Goal: Information Seeking & Learning: Understand process/instructions

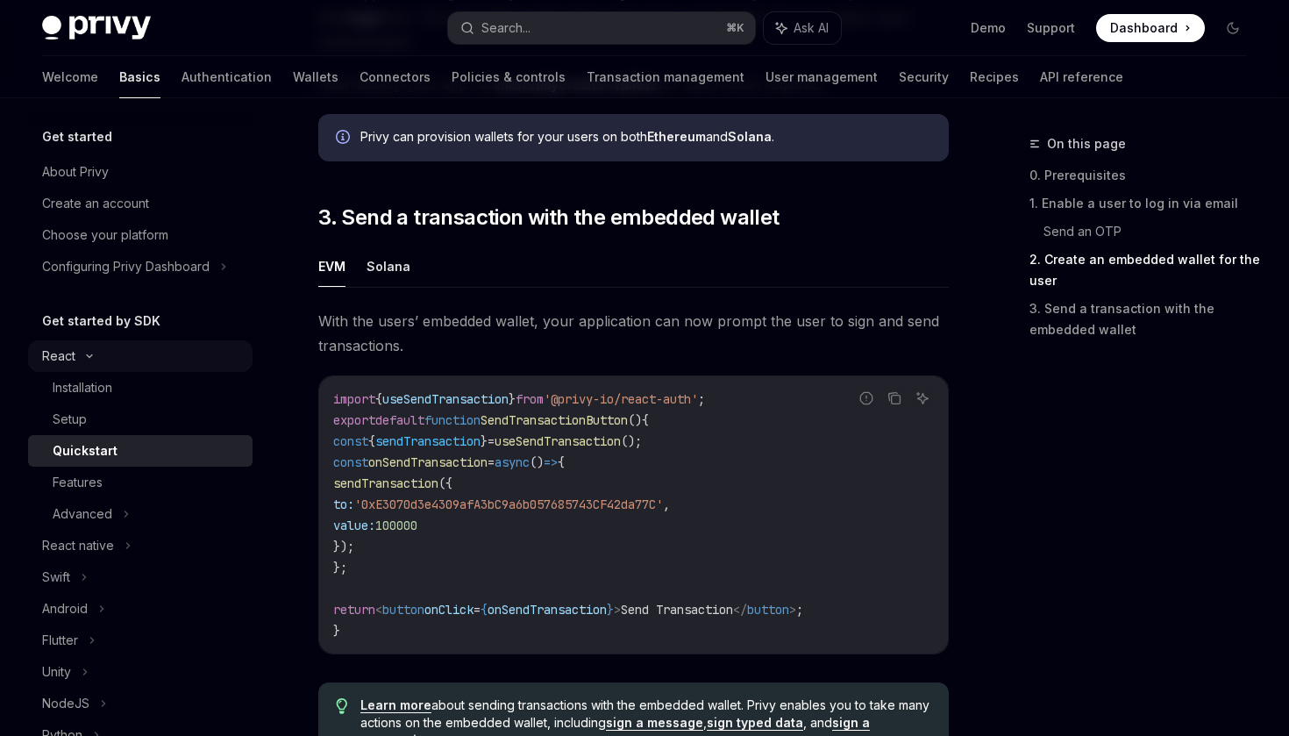
click at [67, 363] on div "React" at bounding box center [58, 356] width 33 height 21
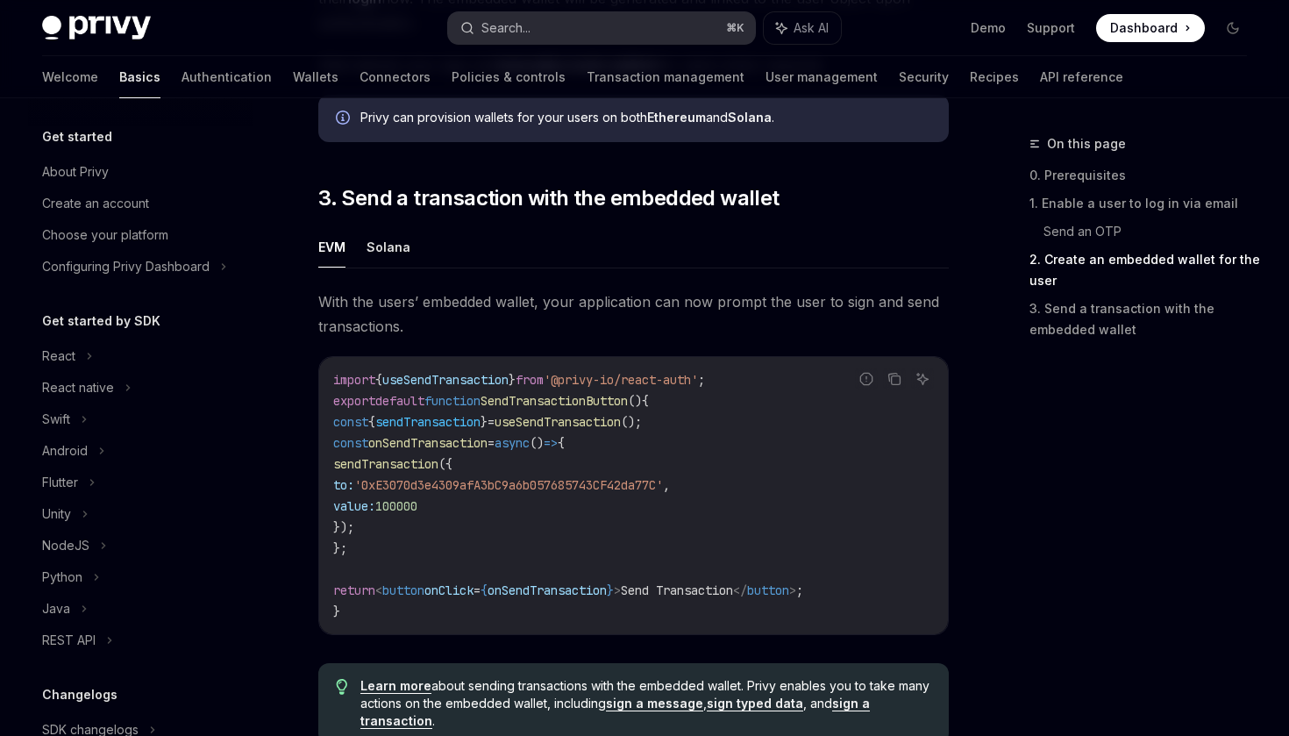
click at [596, 38] on button "Search... ⌘ K" at bounding box center [601, 28] width 306 height 32
click at [293, 83] on link "Wallets" at bounding box center [316, 77] width 46 height 42
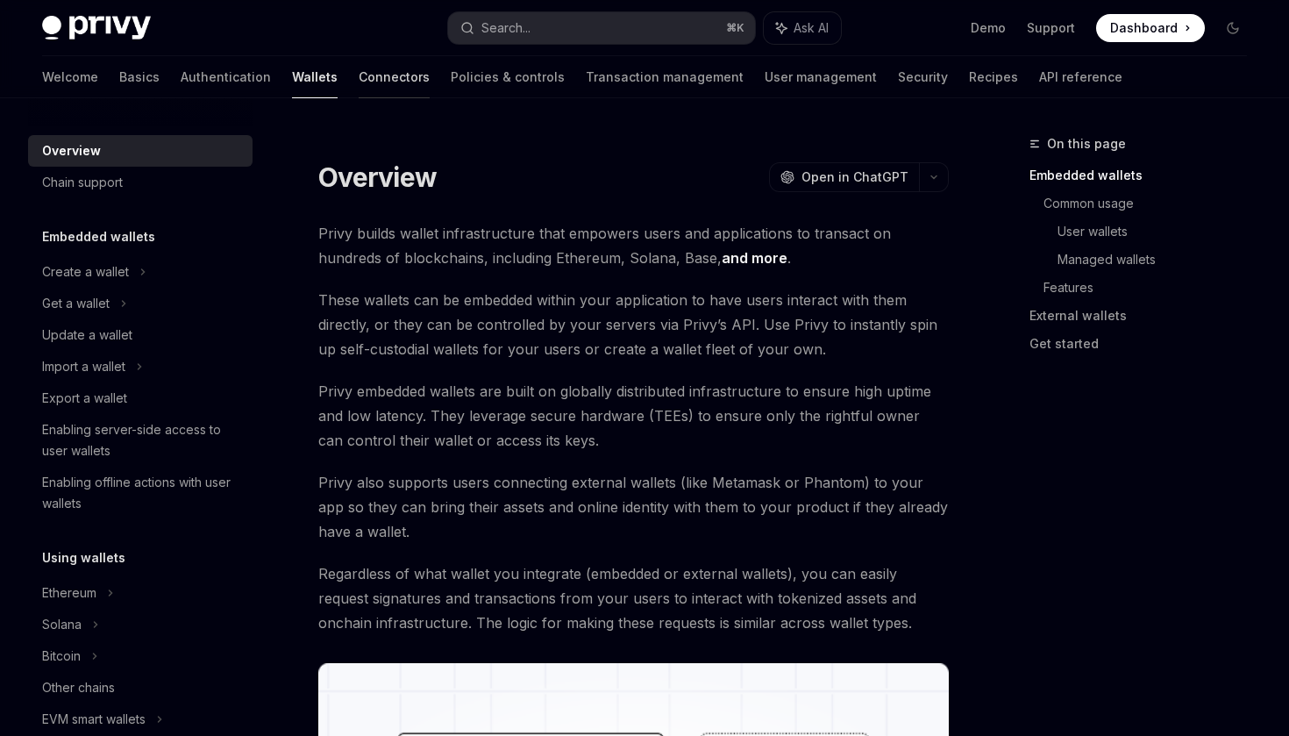
click at [359, 83] on link "Connectors" at bounding box center [394, 77] width 71 height 42
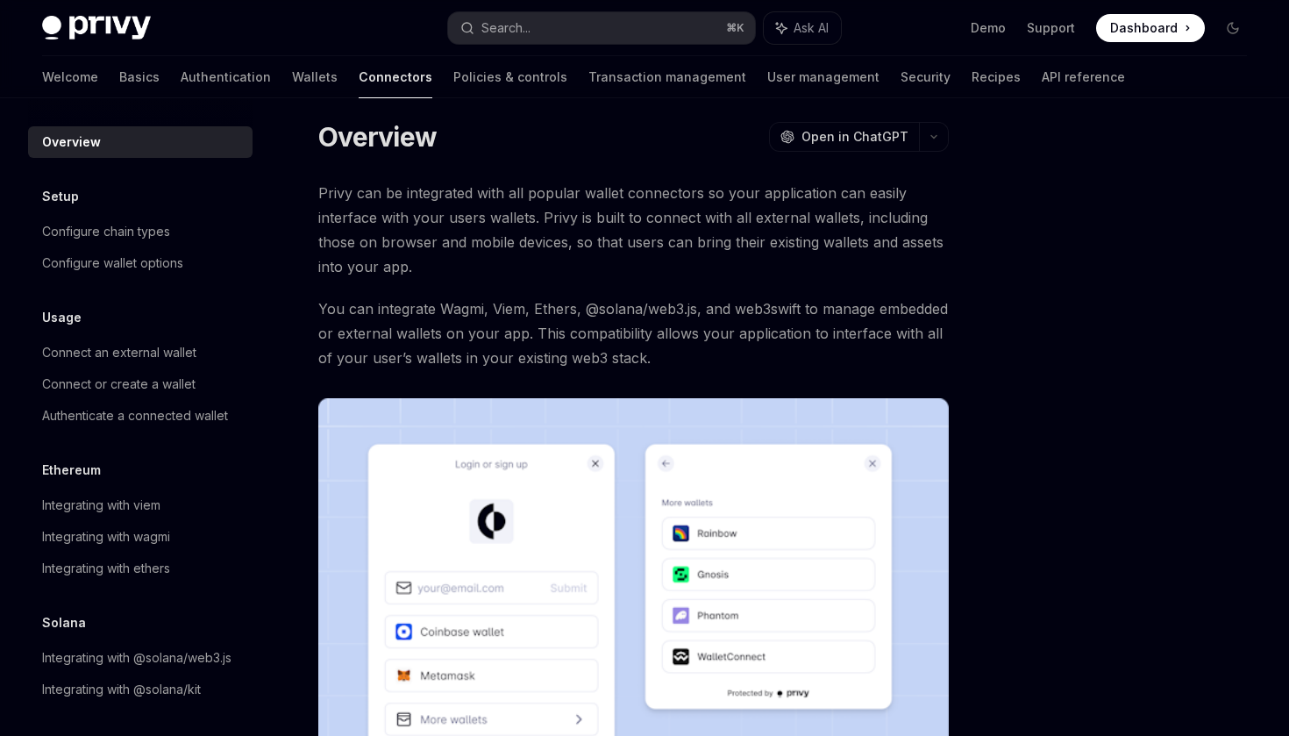
scroll to position [64, 0]
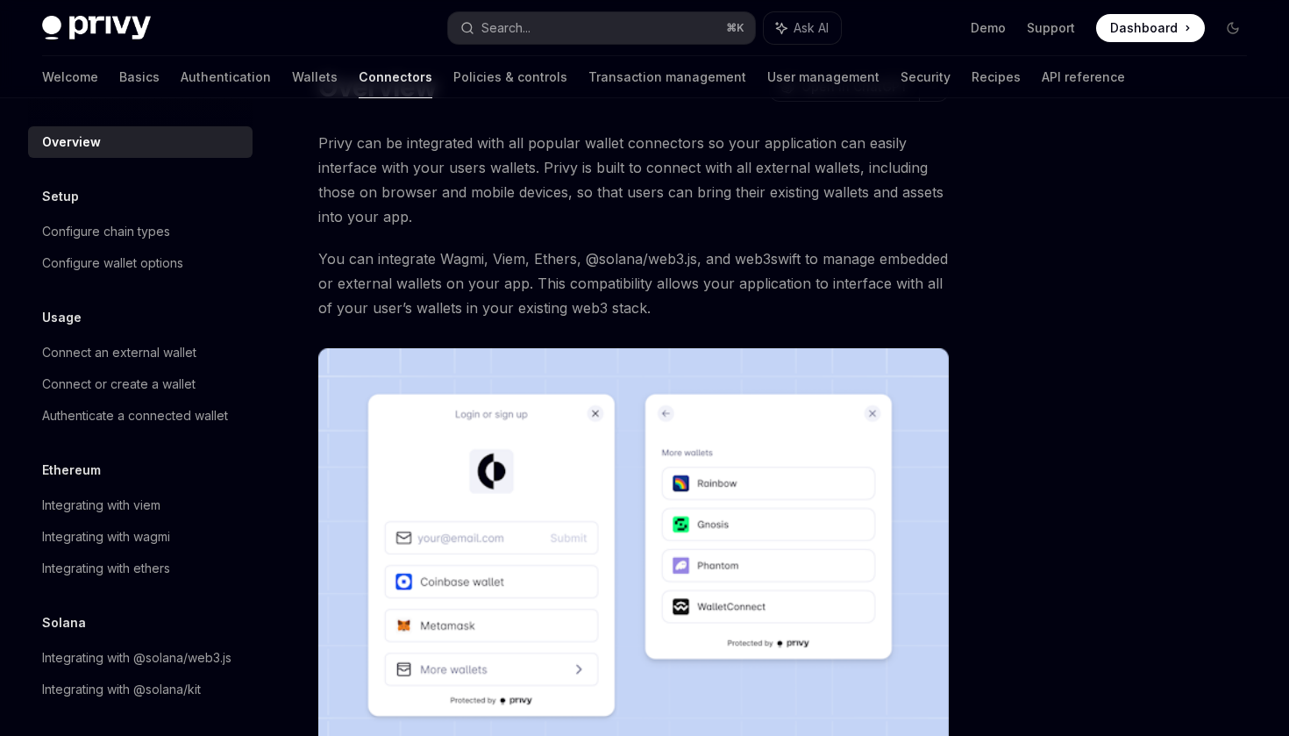
click at [518, 299] on span "You can integrate Wagmi, Viem, Ethers, @solana/web3.js, and web3swift to manage…" at bounding box center [633, 283] width 631 height 74
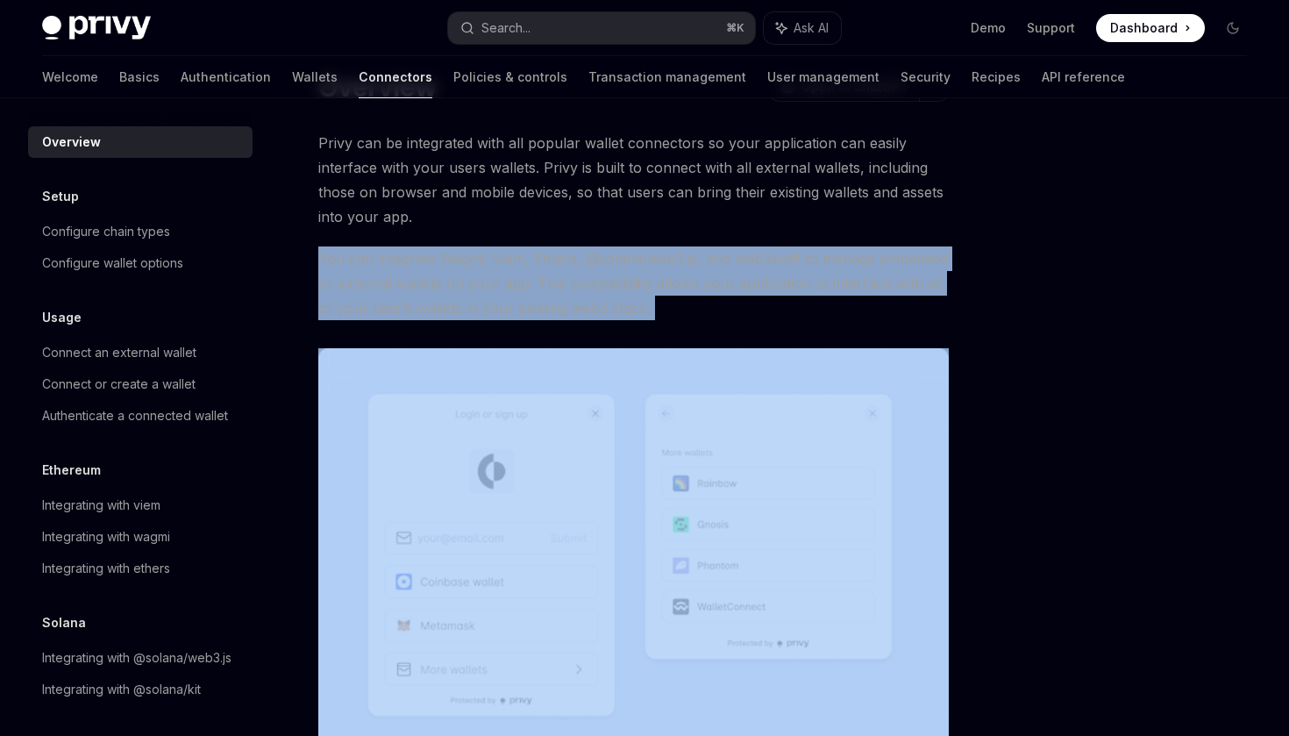
click at [566, 296] on span "You can integrate Wagmi, Viem, Ethers, @solana/web3.js, and web3swift to manage…" at bounding box center [633, 283] width 631 height 74
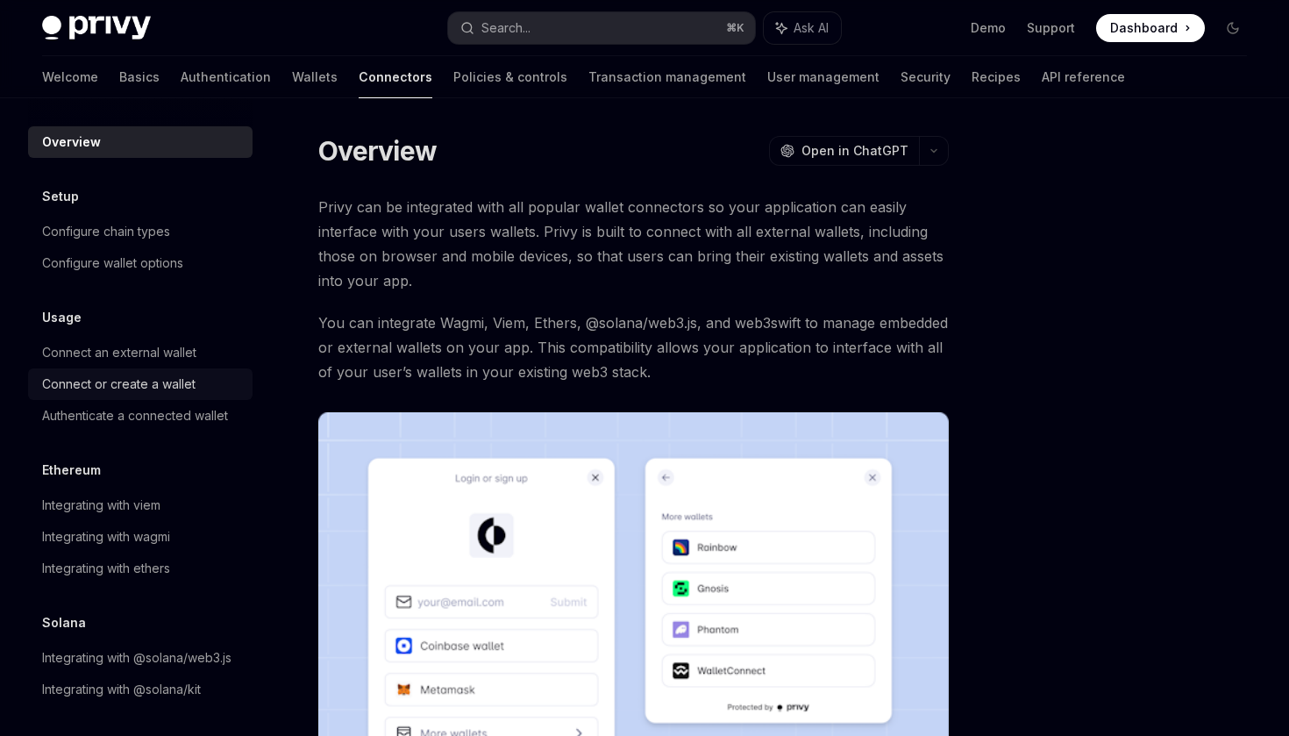
scroll to position [4, 0]
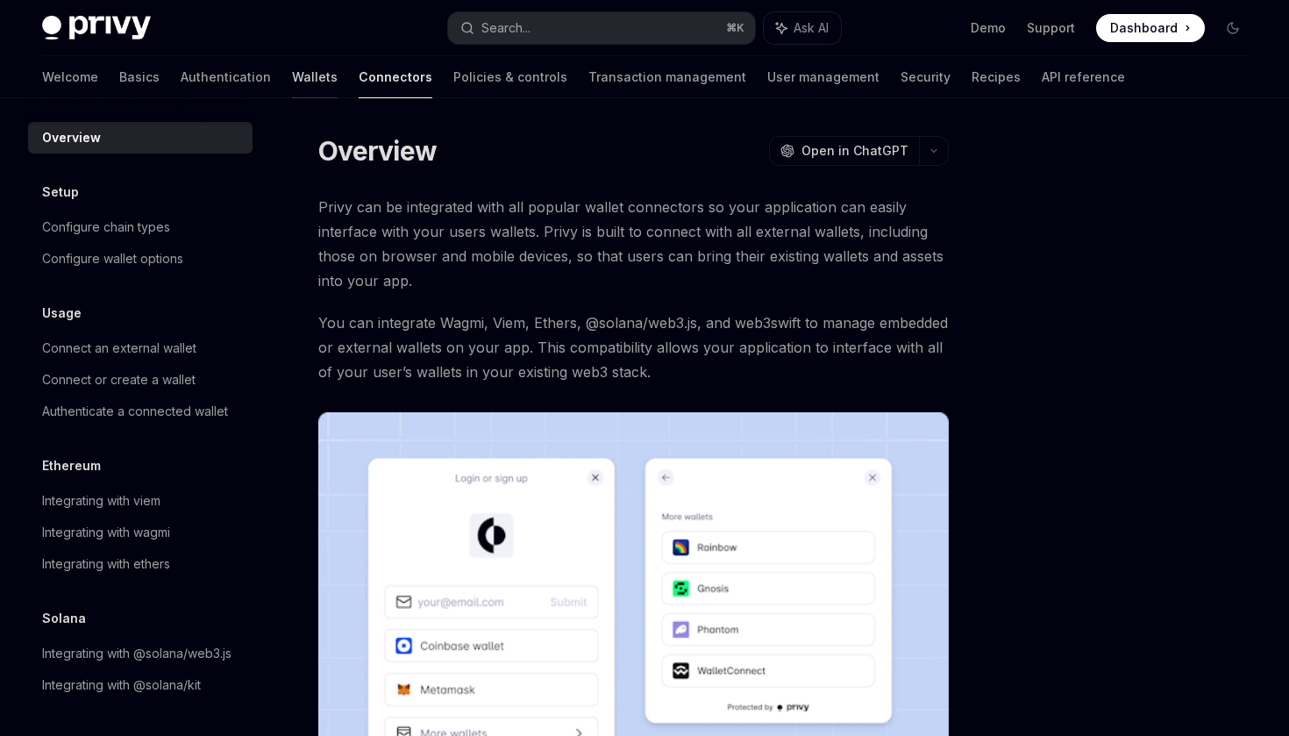
click at [292, 84] on link "Wallets" at bounding box center [315, 77] width 46 height 42
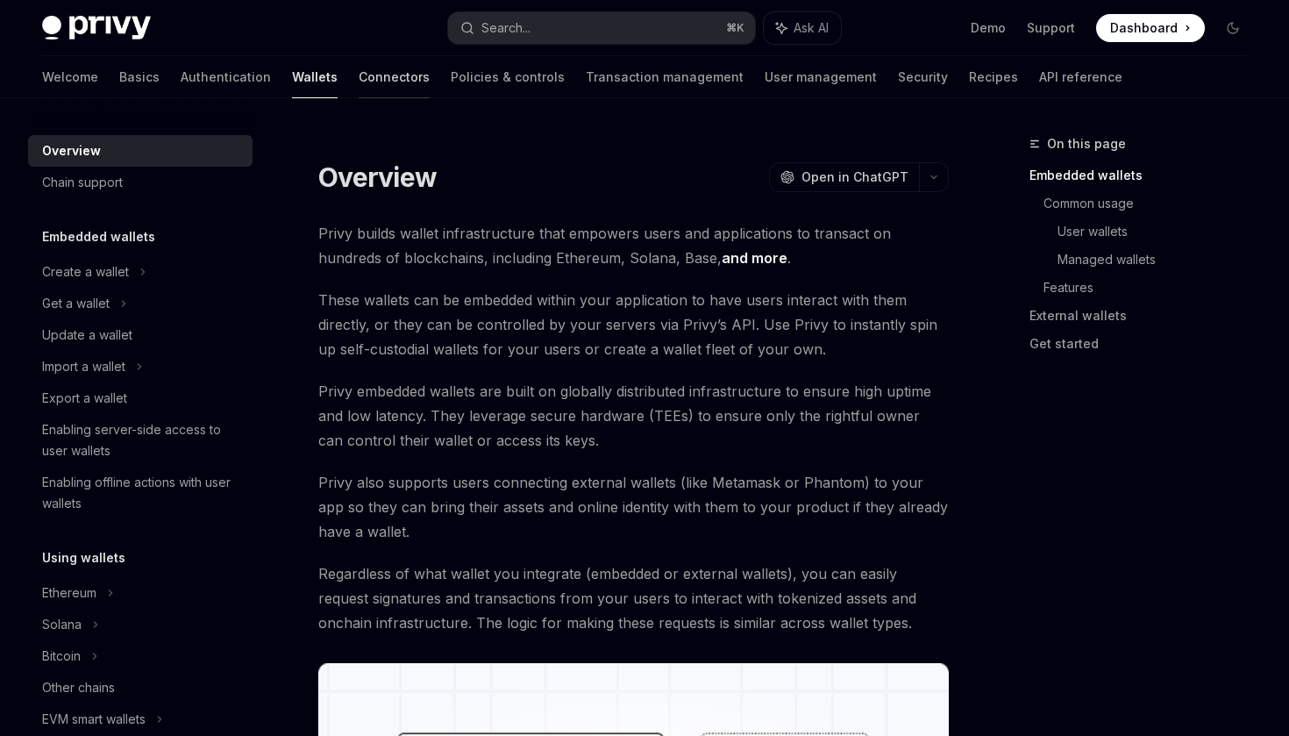
click at [359, 77] on link "Connectors" at bounding box center [394, 77] width 71 height 42
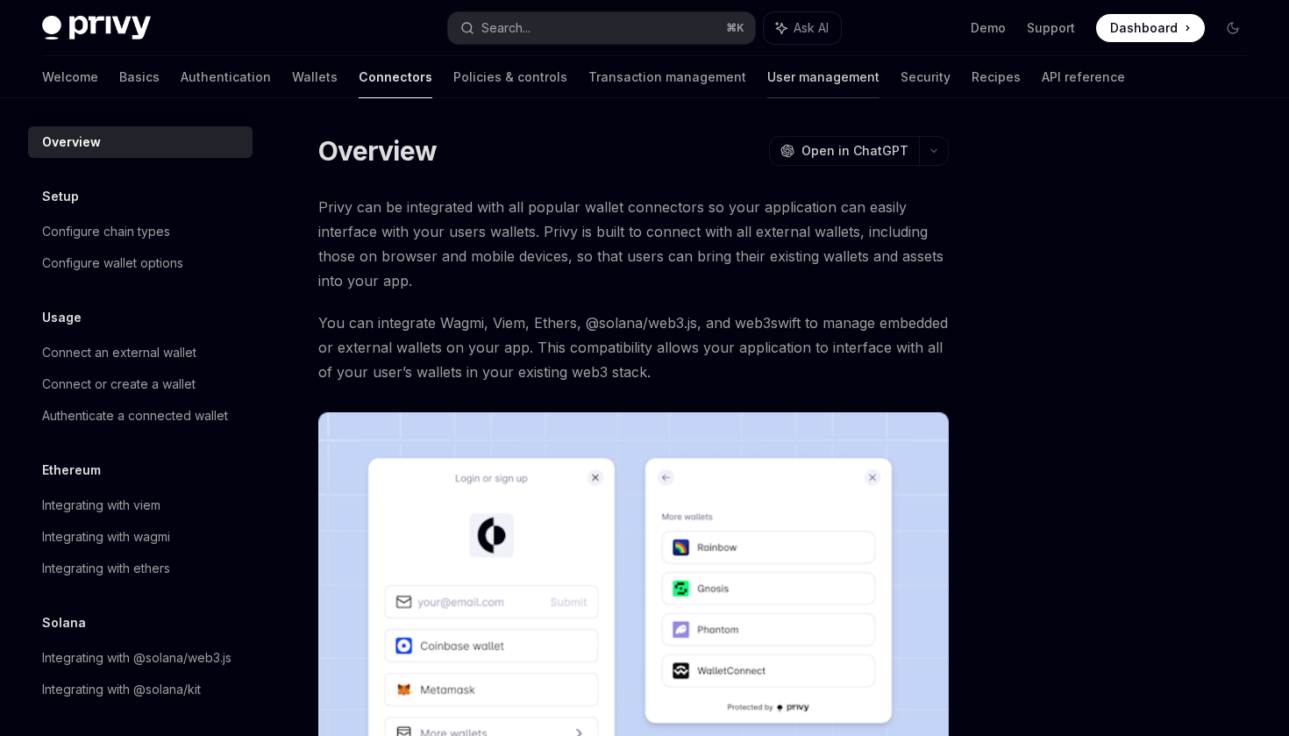
click at [767, 82] on link "User management" at bounding box center [823, 77] width 112 height 42
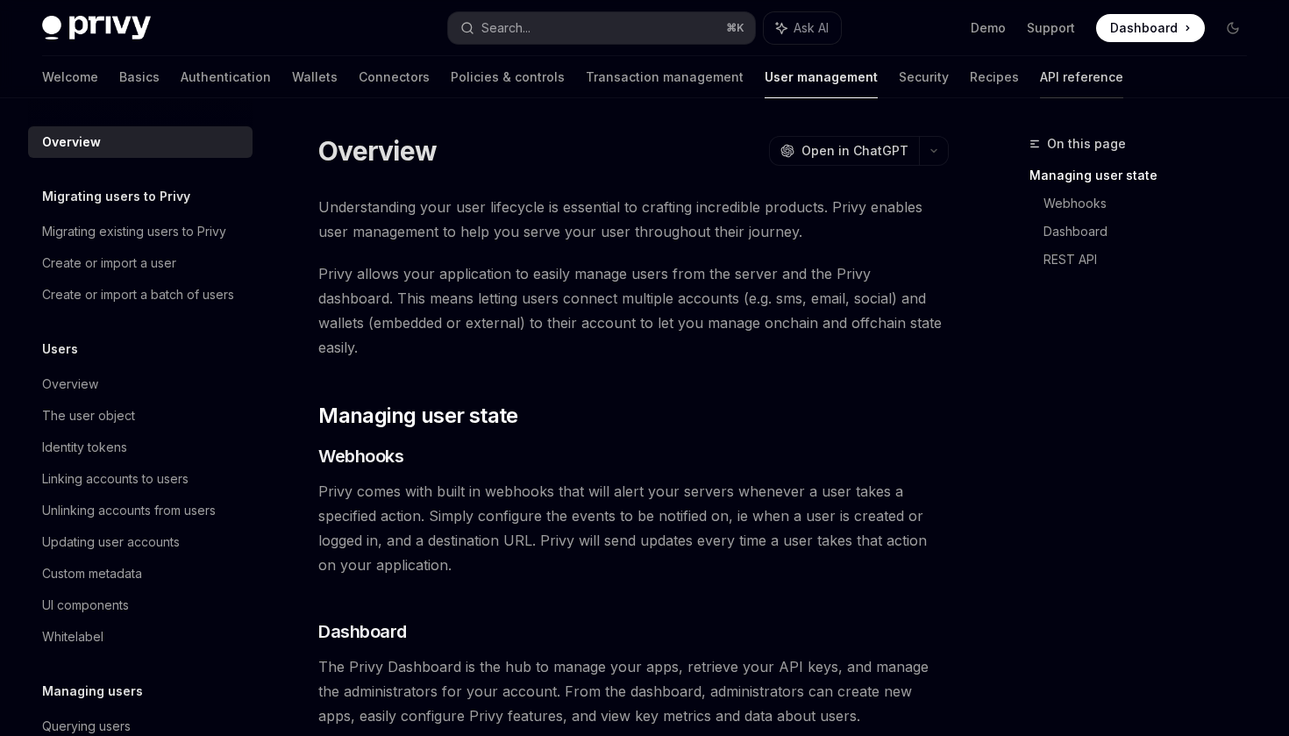
click at [1040, 86] on link "API reference" at bounding box center [1081, 77] width 83 height 42
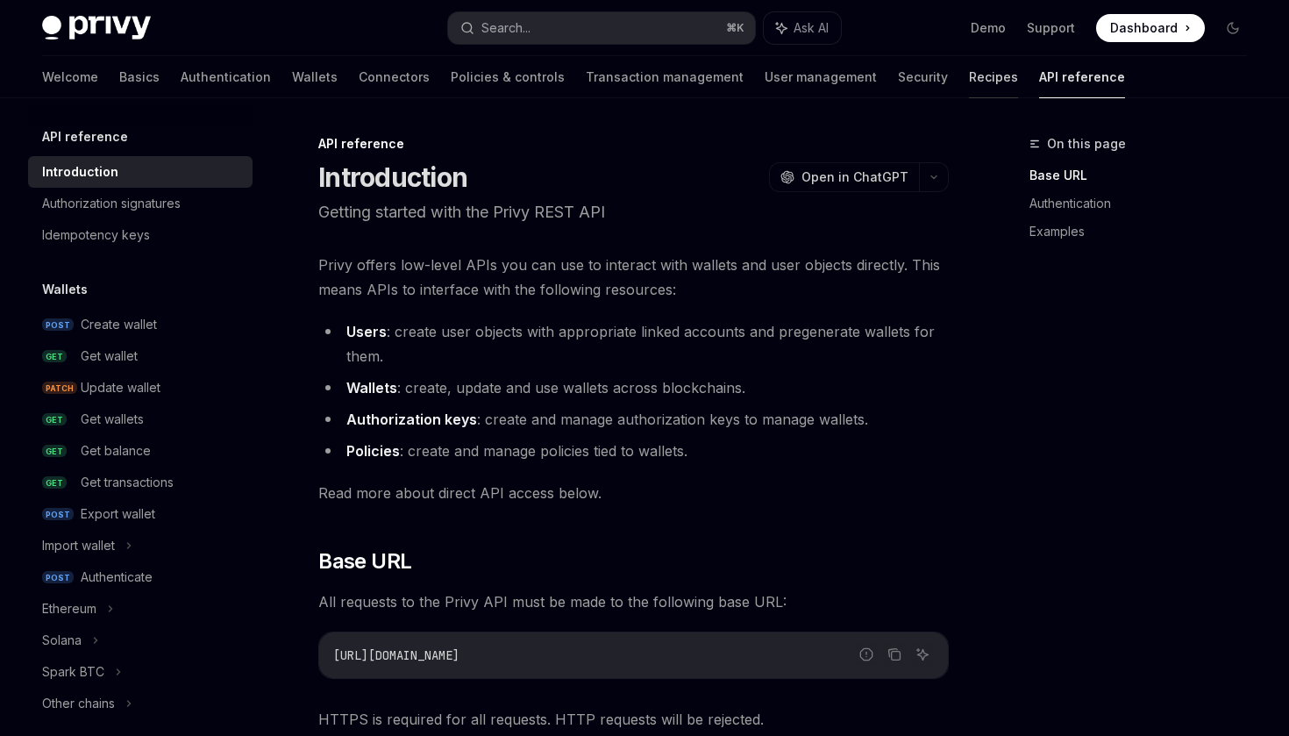
click at [969, 93] on link "Recipes" at bounding box center [993, 77] width 49 height 42
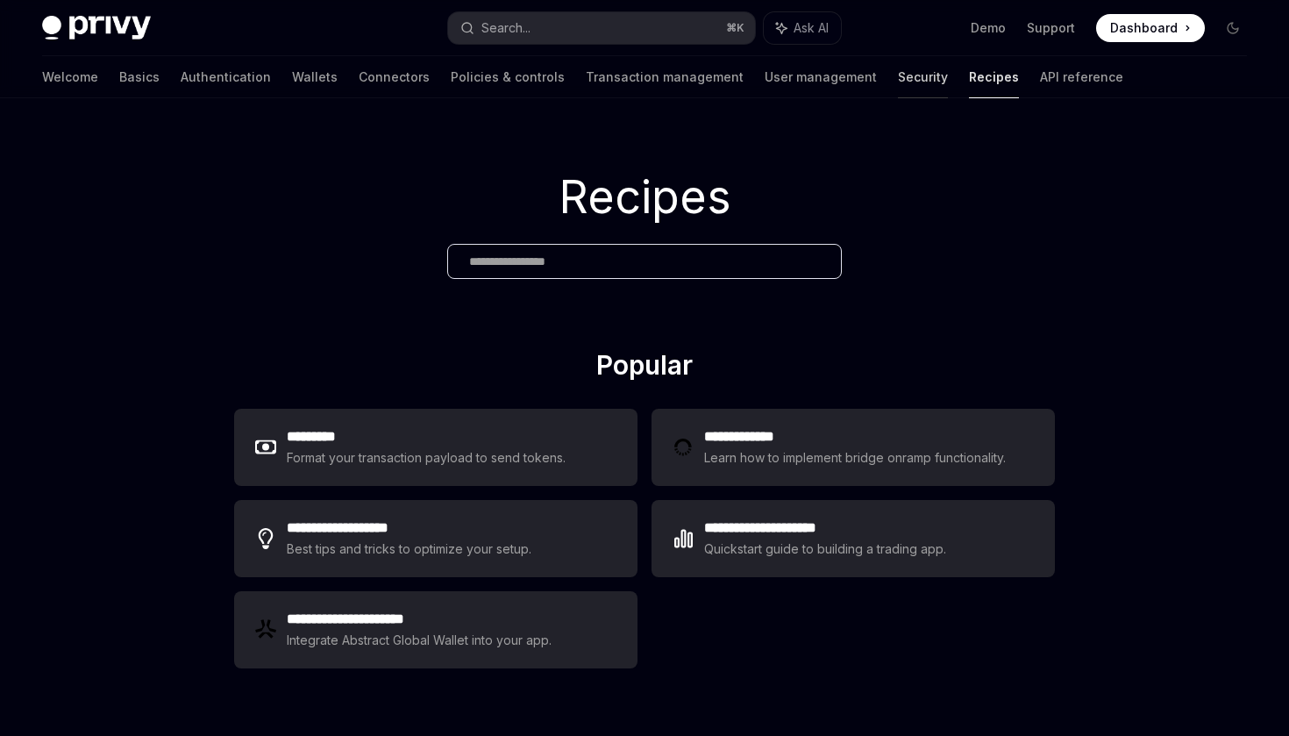
click at [898, 87] on link "Security" at bounding box center [923, 77] width 50 height 42
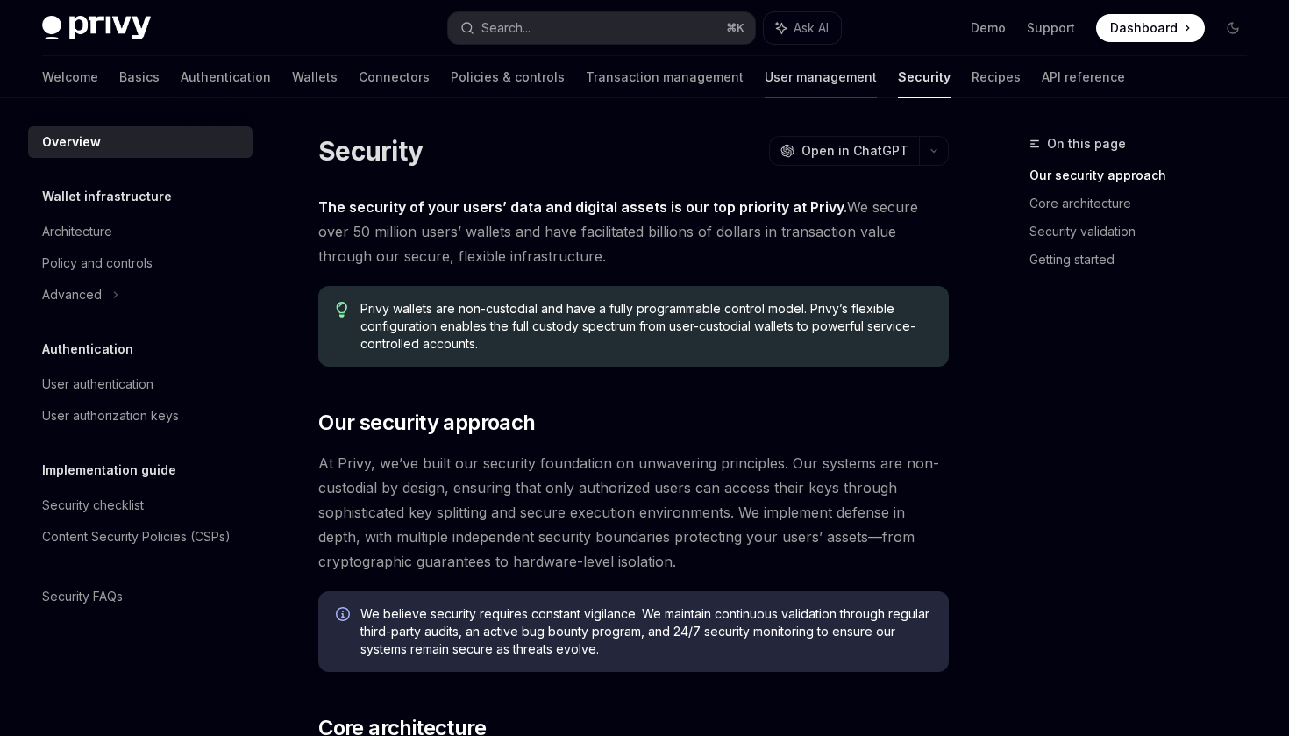
click at [765, 68] on link "User management" at bounding box center [821, 77] width 112 height 42
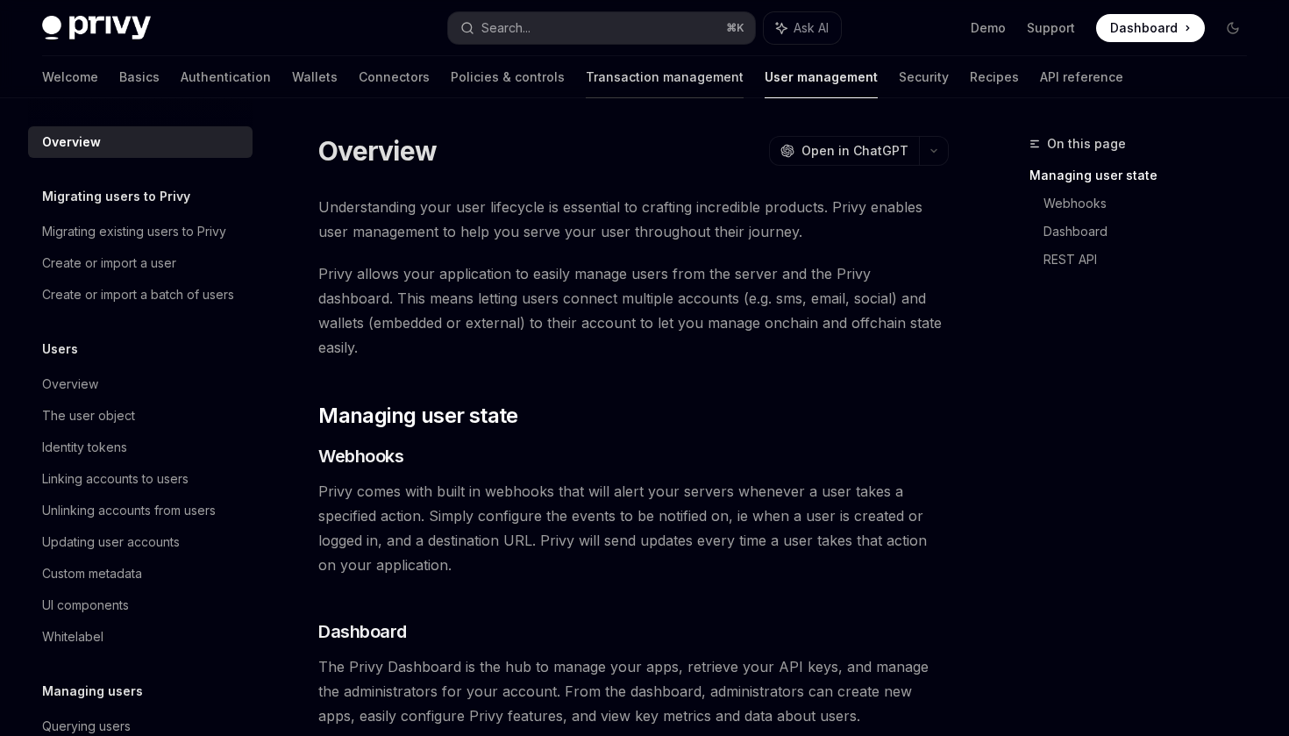
click at [616, 75] on link "Transaction management" at bounding box center [665, 77] width 158 height 42
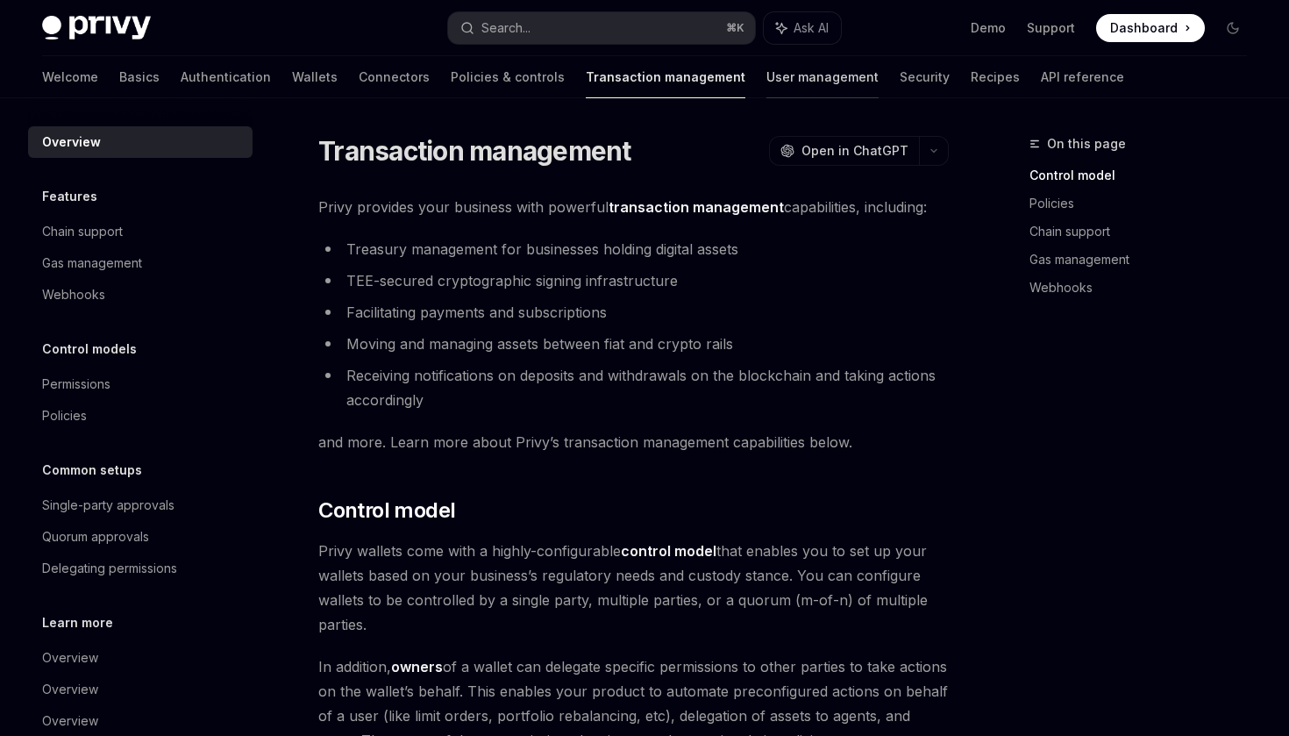
click at [766, 73] on link "User management" at bounding box center [822, 77] width 112 height 42
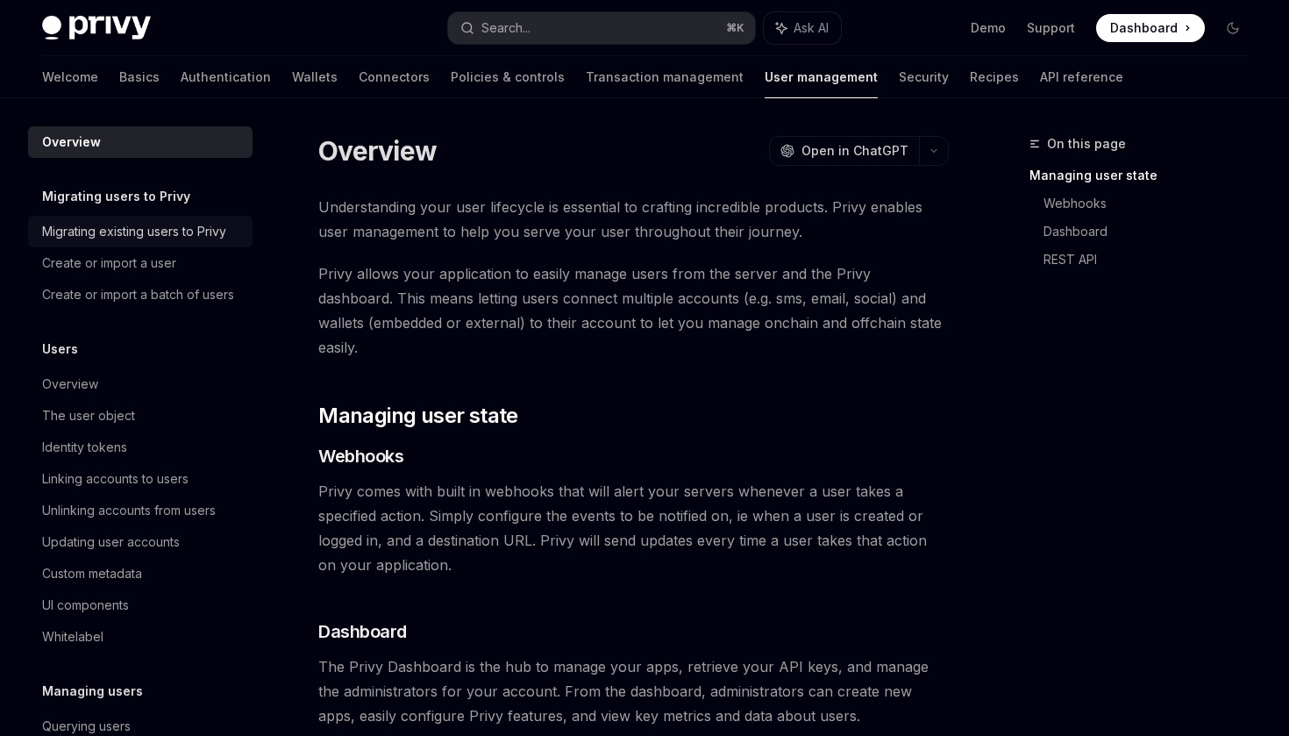
click at [129, 230] on div "Migrating existing users to Privy" at bounding box center [134, 231] width 184 height 21
type textarea "*"
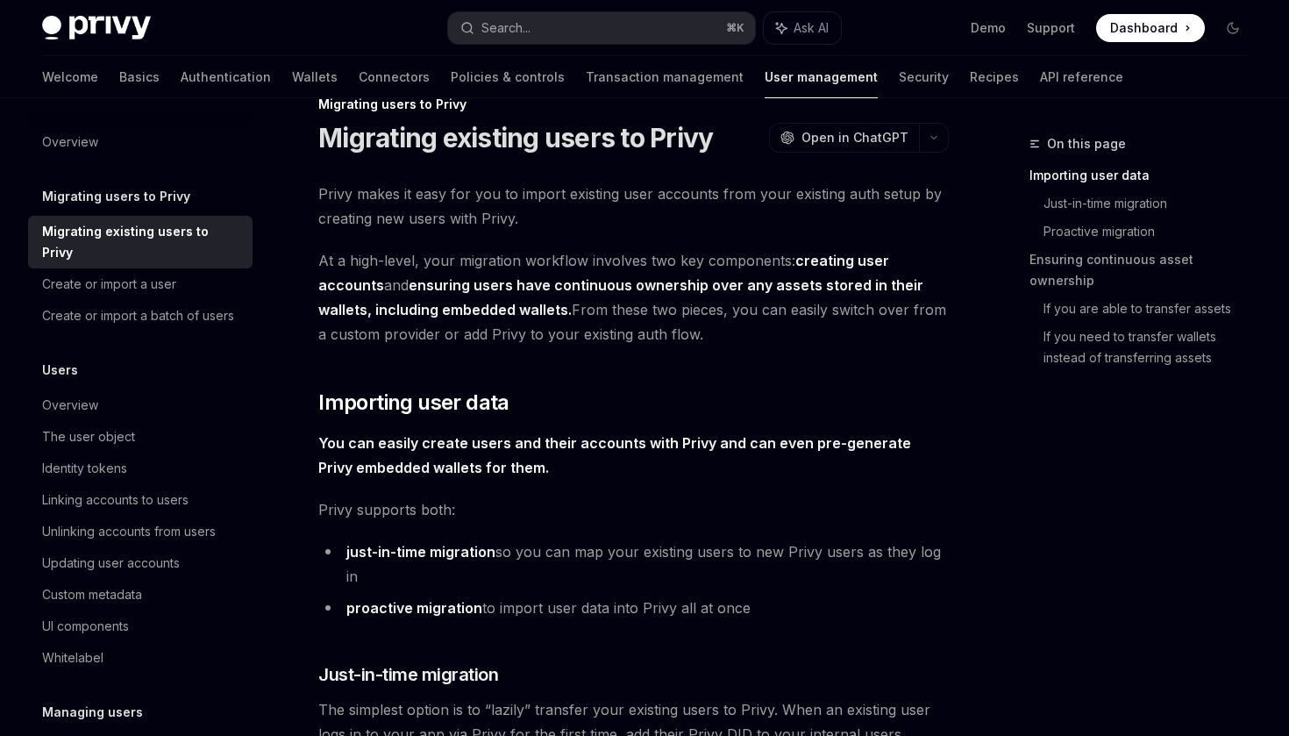
scroll to position [46, 0]
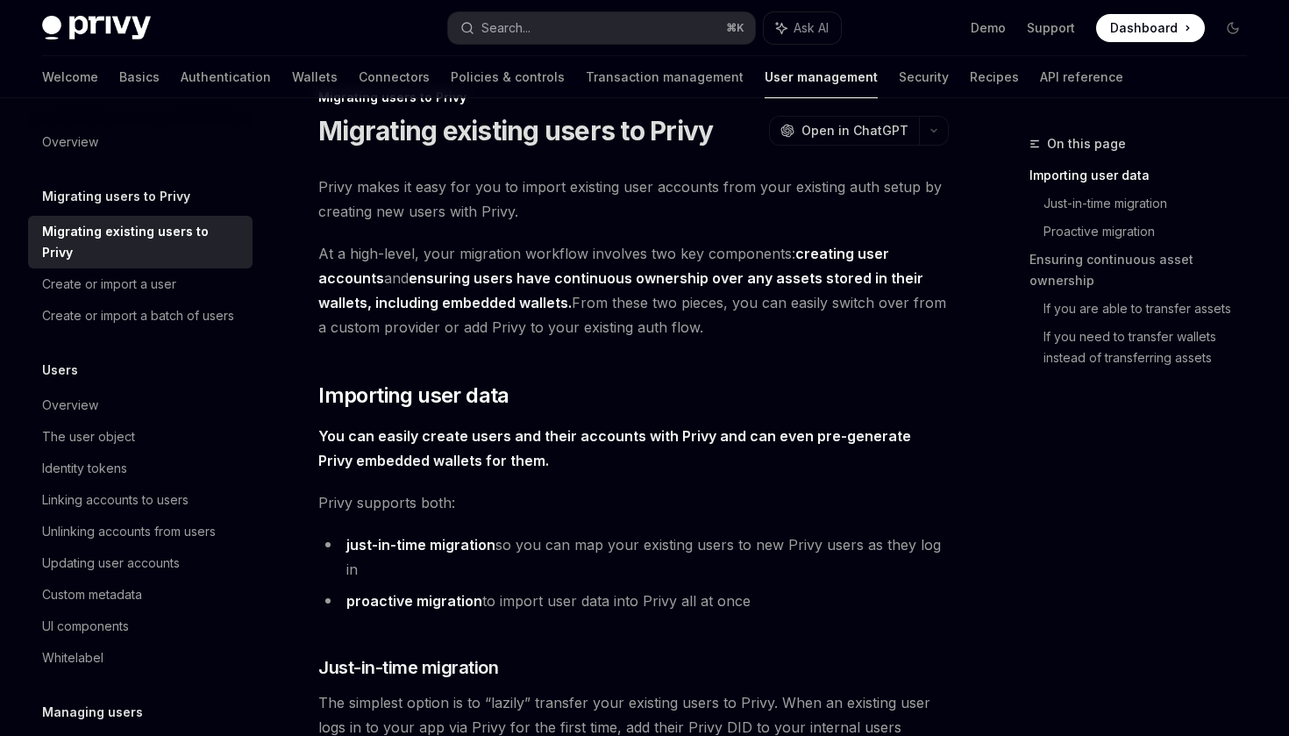
click at [430, 213] on span "Privy makes it easy for you to import existing user accounts from your existing…" at bounding box center [633, 199] width 631 height 49
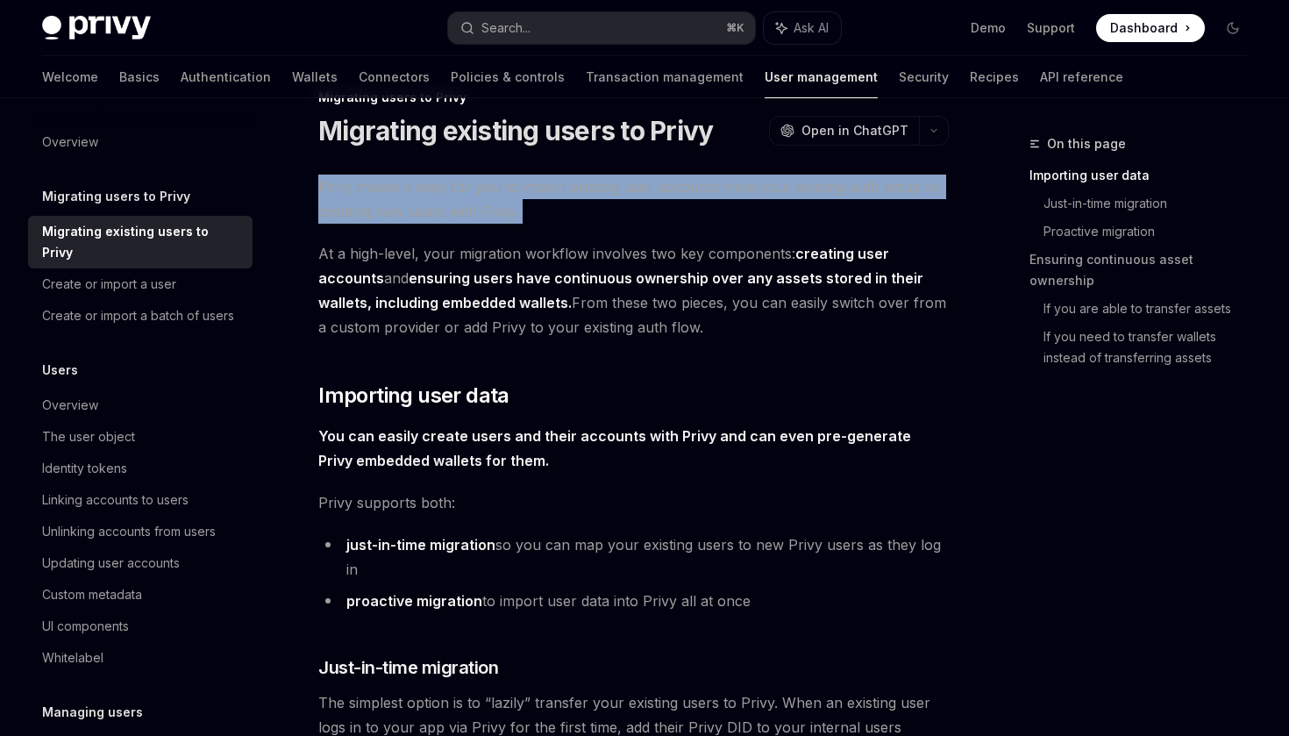
click at [481, 210] on span "Privy makes it easy for you to import existing user accounts from your existing…" at bounding box center [633, 199] width 631 height 49
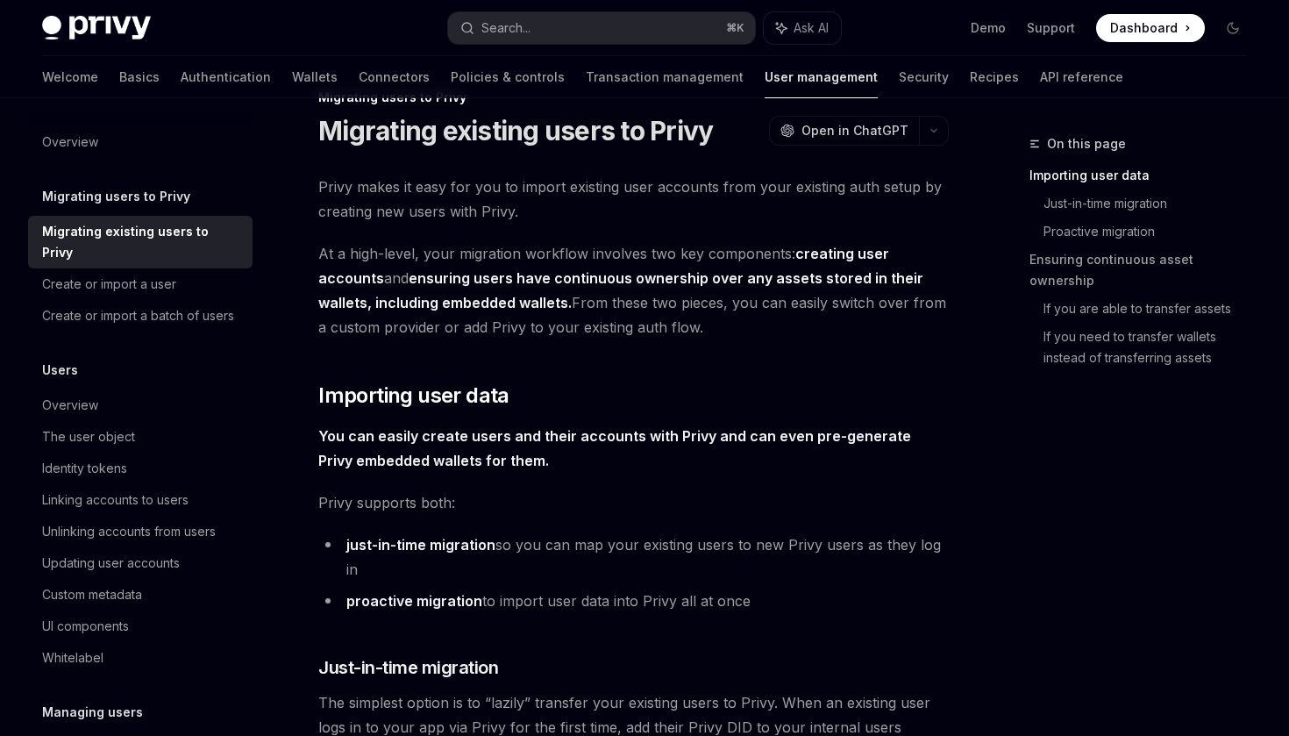
scroll to position [68, 0]
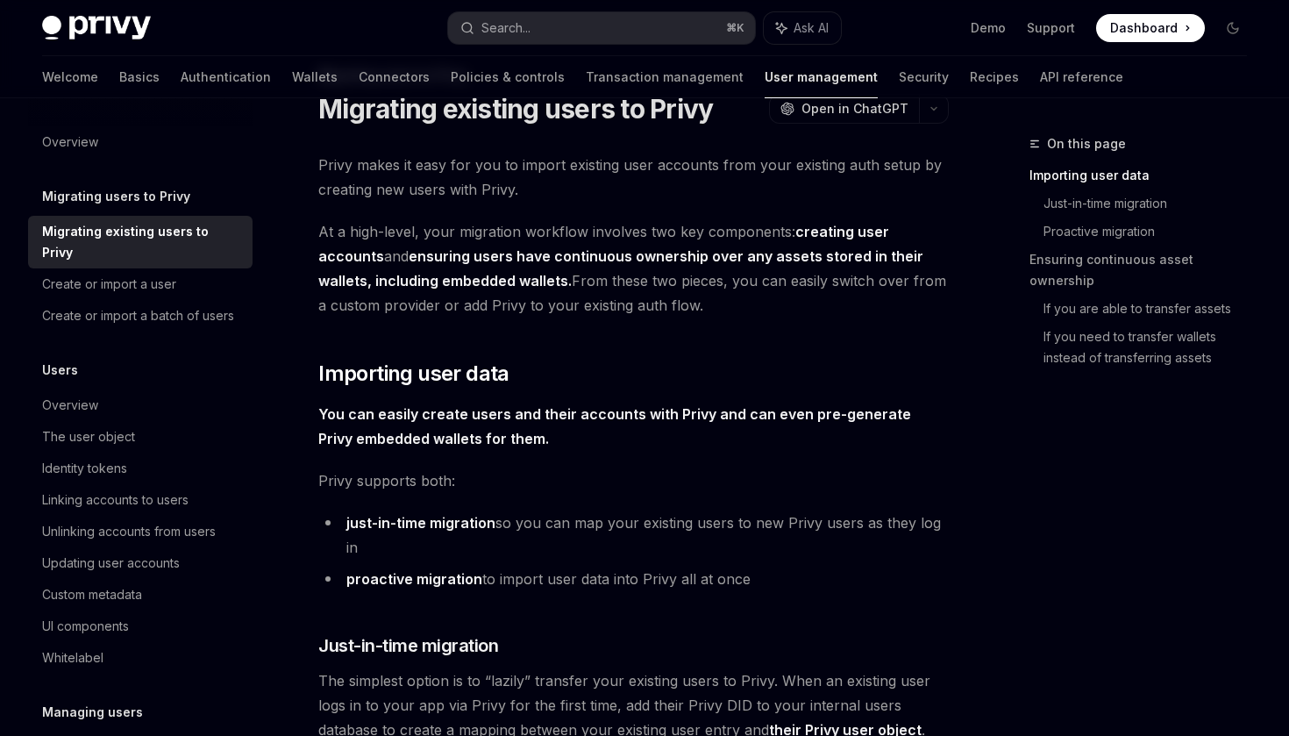
click at [544, 305] on span "At a high-level, your migration workflow involves two key components: creating …" at bounding box center [633, 268] width 631 height 98
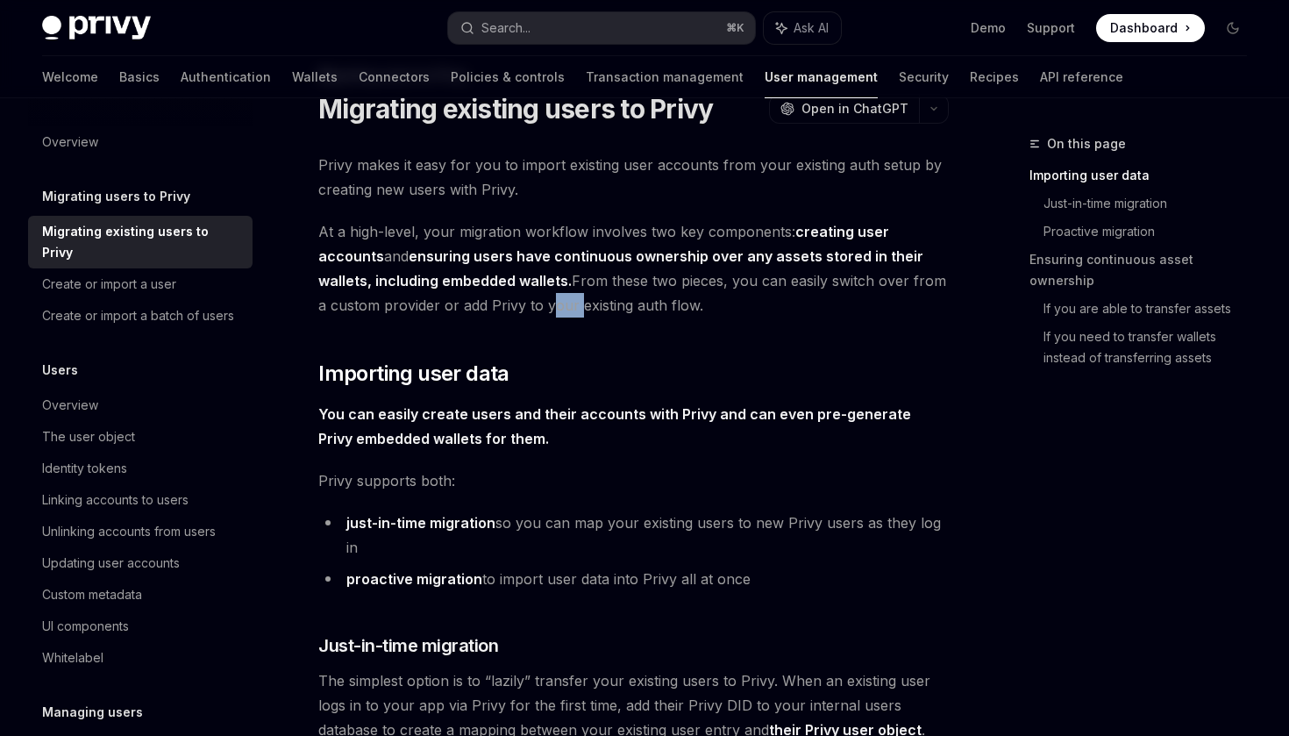
click at [544, 305] on span "At a high-level, your migration workflow involves two key components: creating …" at bounding box center [633, 268] width 631 height 98
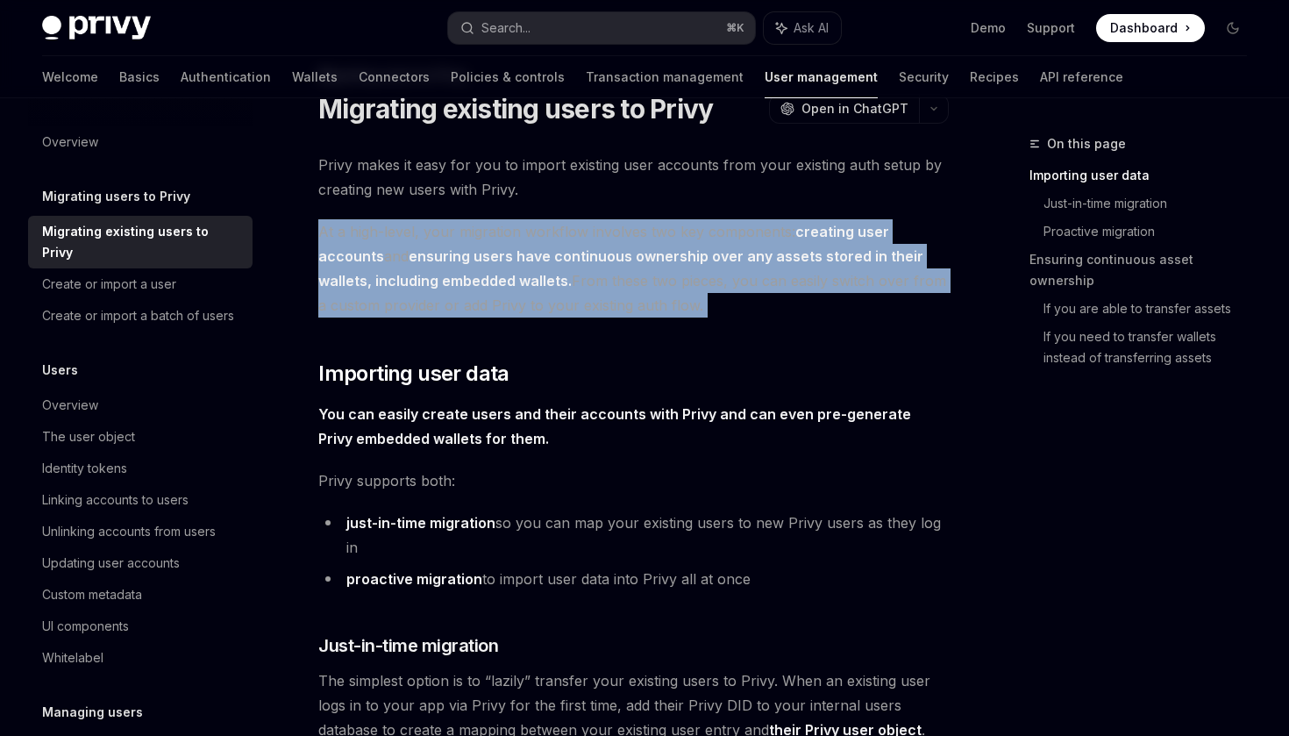
click at [584, 298] on span "At a high-level, your migration workflow involves two key components: creating …" at bounding box center [633, 268] width 631 height 98
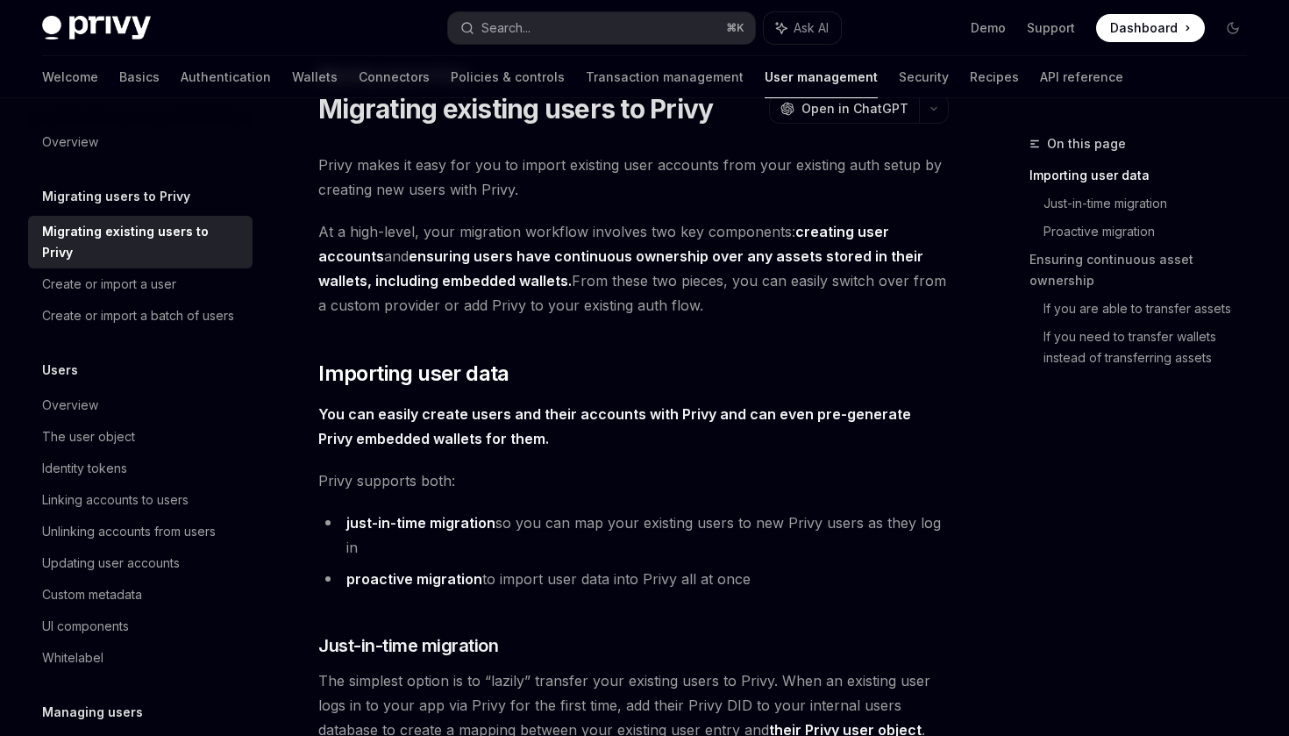
click at [484, 247] on strong "ensuring users have continuous ownership over any assets stored in their wallet…" at bounding box center [620, 268] width 605 height 42
click at [531, 233] on span "At a high-level, your migration workflow involves two key components: creating …" at bounding box center [633, 268] width 631 height 98
click at [594, 232] on span "At a high-level, your migration workflow involves two key components: creating …" at bounding box center [633, 268] width 631 height 98
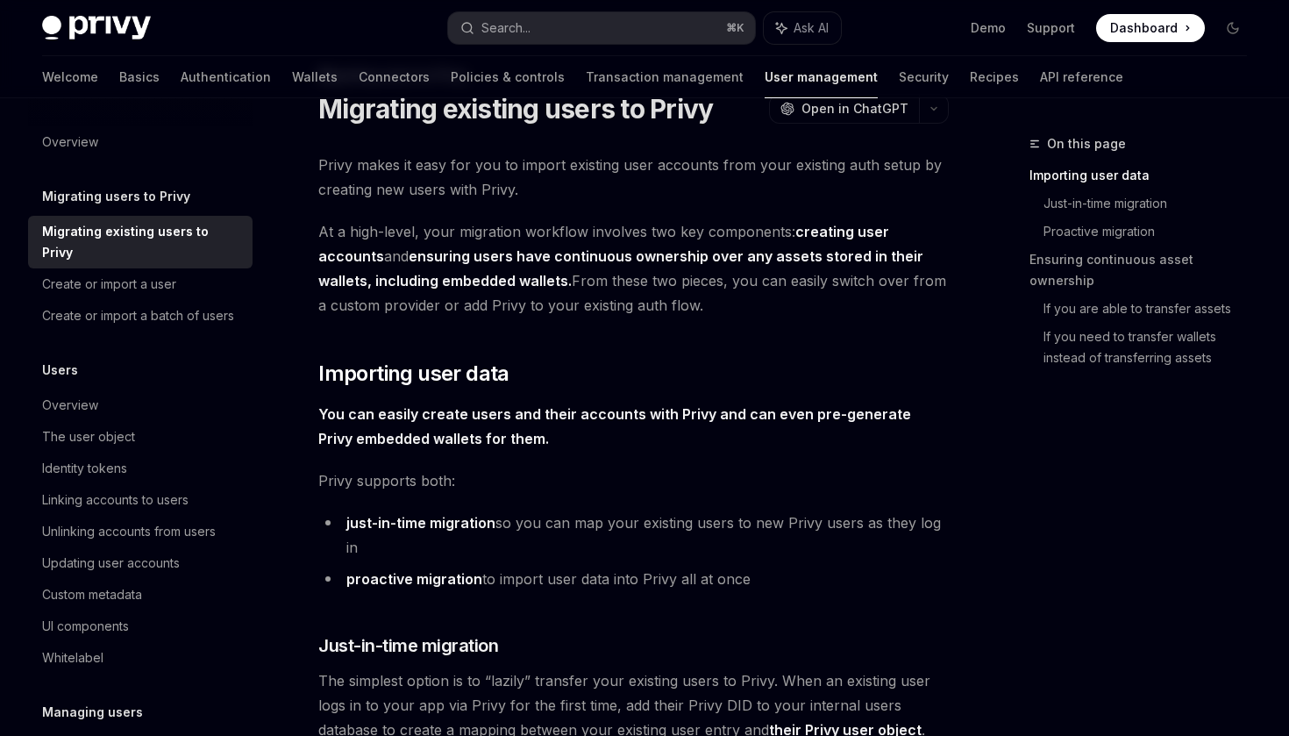
click at [594, 232] on span "At a high-level, your migration workflow involves two key components: creating …" at bounding box center [633, 268] width 631 height 98
click at [692, 228] on span "At a high-level, your migration workflow involves two key components: creating …" at bounding box center [633, 268] width 631 height 98
click at [766, 225] on span "At a high-level, your migration workflow involves two key components: creating …" at bounding box center [633, 268] width 631 height 98
click at [854, 247] on strong "ensuring users have continuous ownership over any assets stored in their wallet…" at bounding box center [620, 268] width 605 height 42
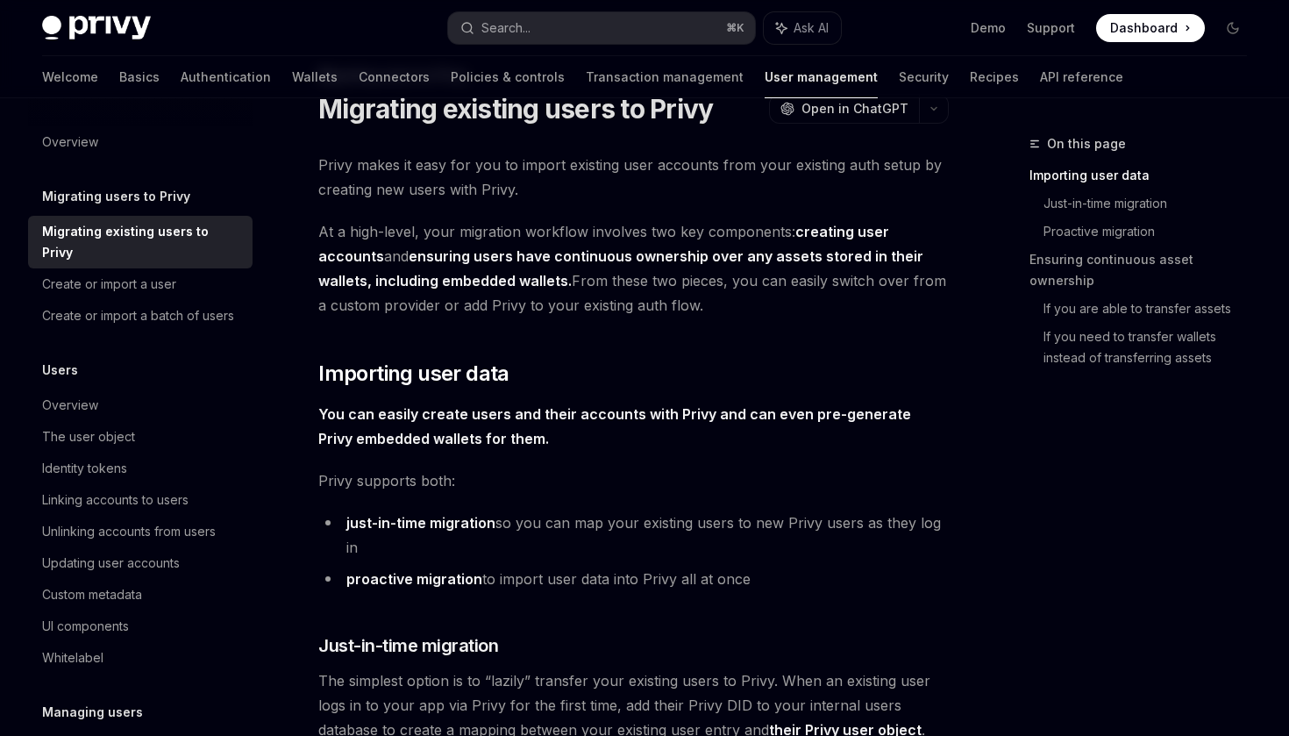
click at [854, 247] on strong "ensuring users have continuous ownership over any assets stored in their wallet…" at bounding box center [620, 268] width 605 height 42
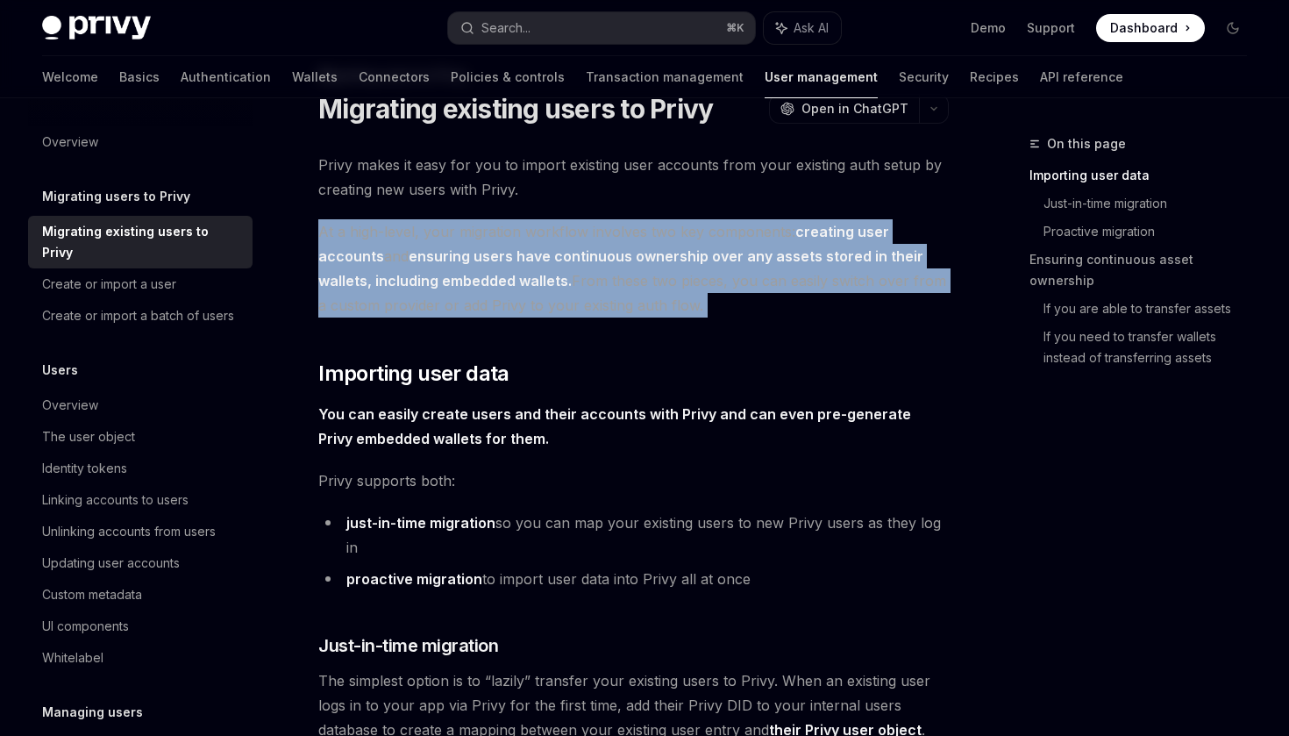
click at [897, 251] on strong "ensuring users have continuous ownership over any assets stored in their wallet…" at bounding box center [620, 268] width 605 height 42
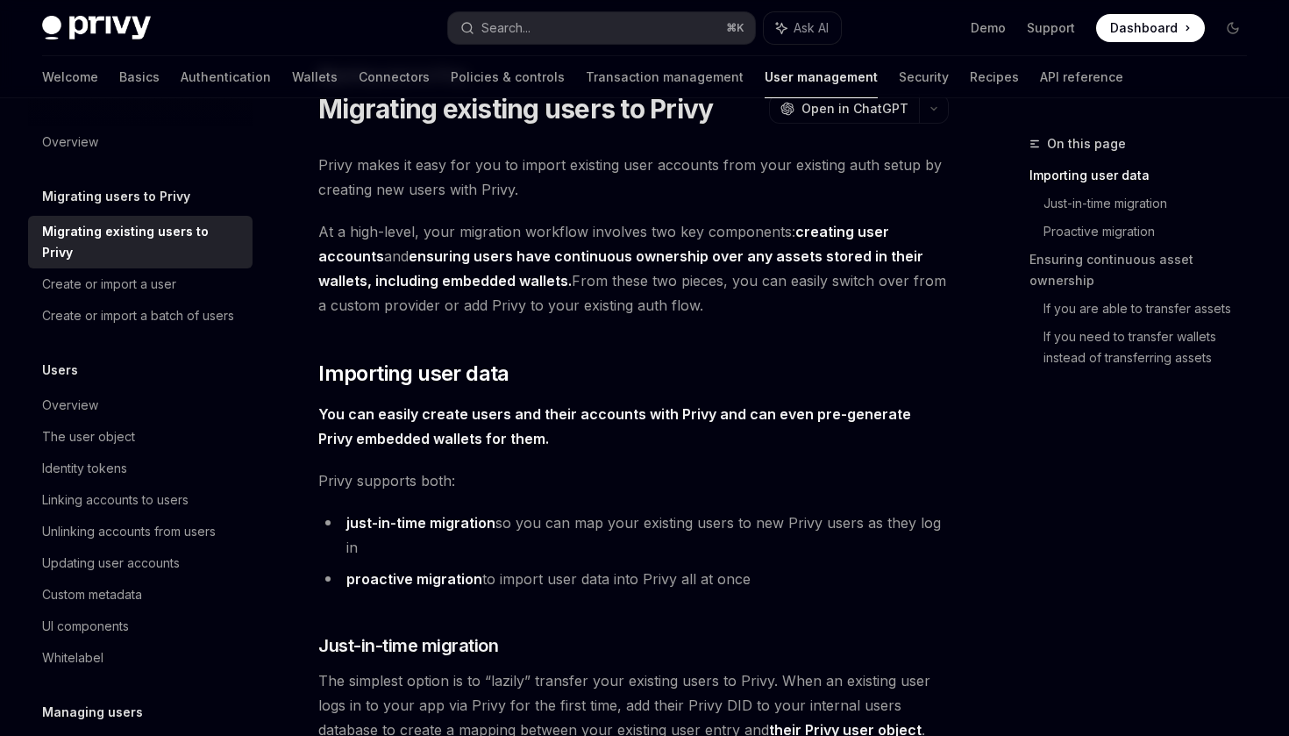
click at [487, 247] on strong "ensuring users have continuous ownership over any assets stored in their wallet…" at bounding box center [620, 268] width 605 height 42
click at [572, 252] on strong "ensuring users have continuous ownership over any assets stored in their wallet…" at bounding box center [620, 268] width 605 height 42
click at [672, 252] on strong "ensuring users have continuous ownership over any assets stored in their wallet…" at bounding box center [620, 268] width 605 height 42
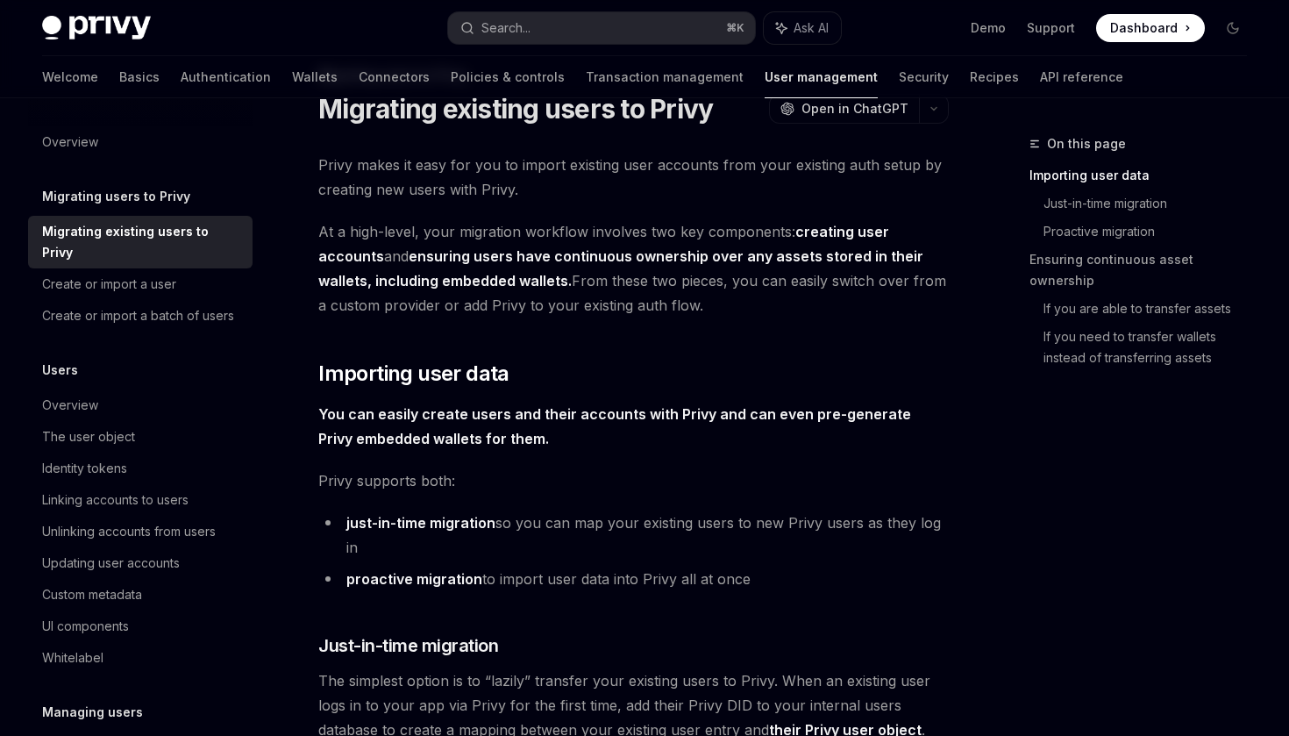
click at [672, 252] on strong "ensuring users have continuous ownership over any assets stored in their wallet…" at bounding box center [620, 268] width 605 height 42
click at [732, 256] on strong "ensuring users have continuous ownership over any assets stored in their wallet…" at bounding box center [620, 268] width 605 height 42
click at [627, 282] on span "At a high-level, your migration workflow involves two key components: creating …" at bounding box center [633, 268] width 631 height 98
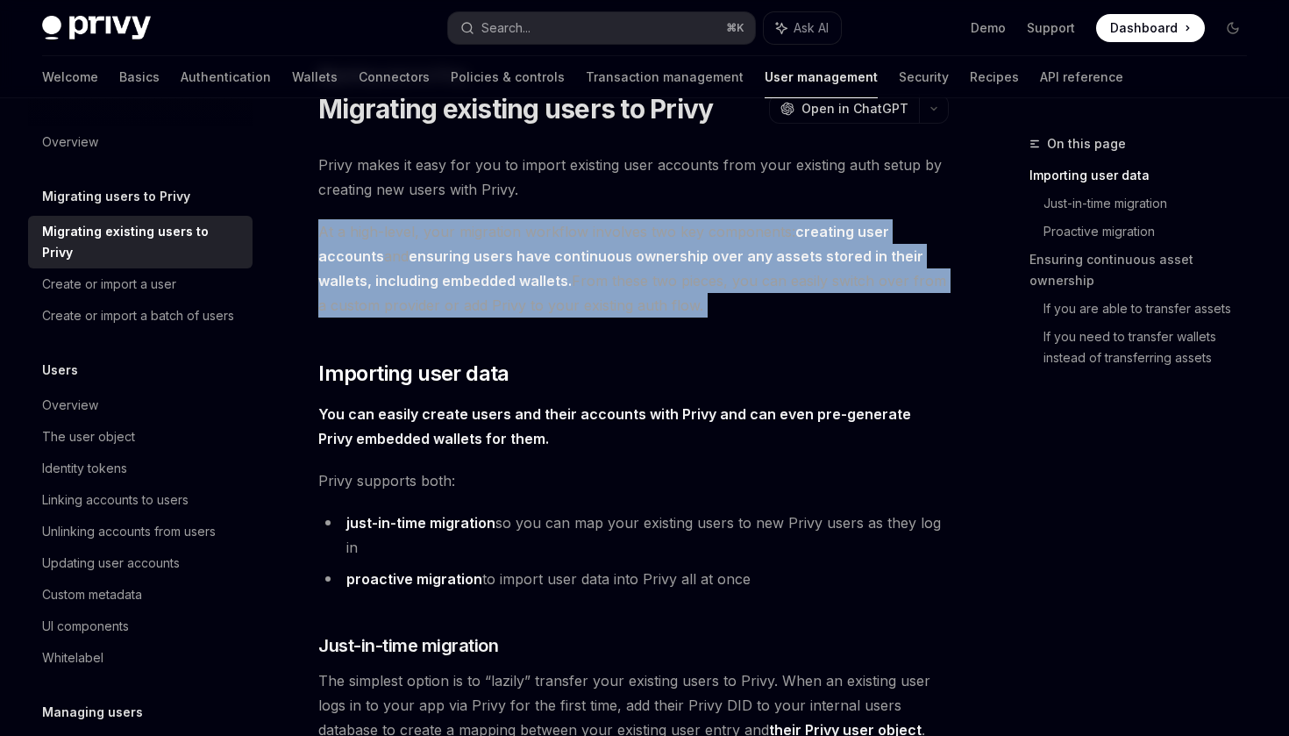
click at [651, 286] on span "At a high-level, your migration workflow involves two key components: creating …" at bounding box center [633, 268] width 631 height 98
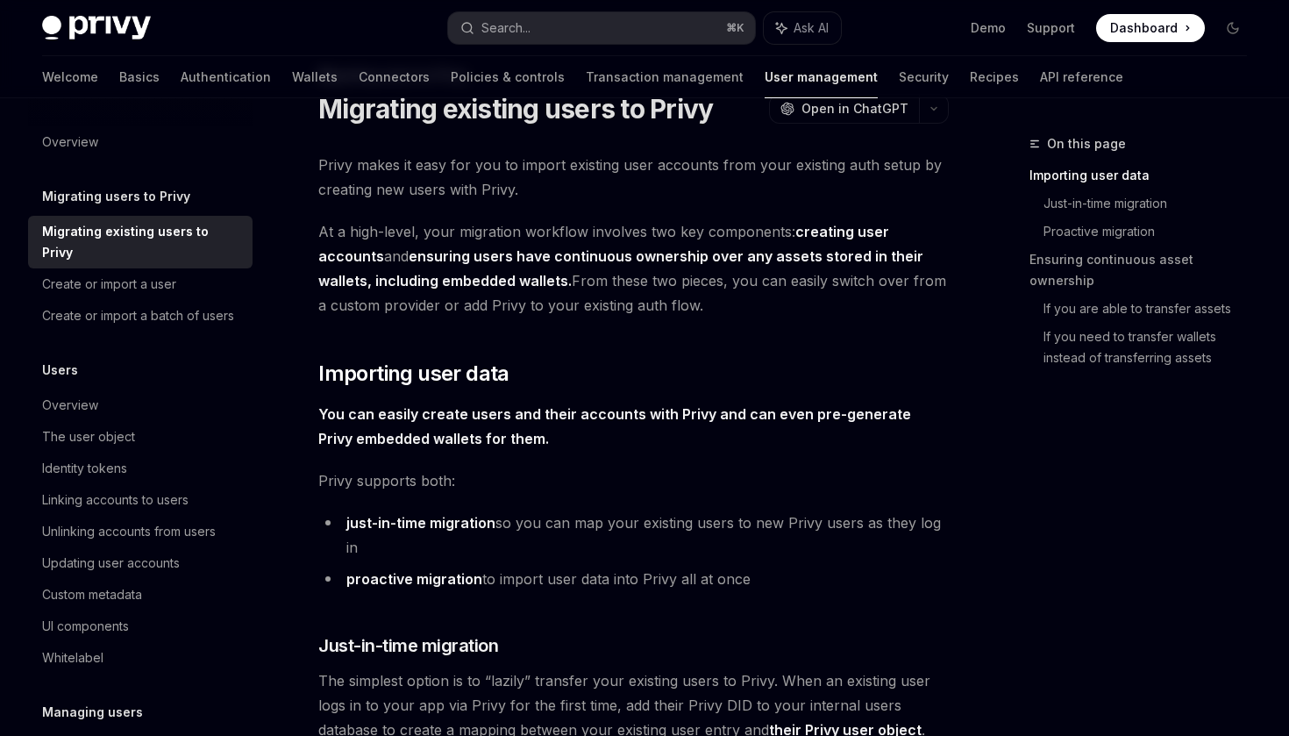
click at [462, 266] on span "At a high-level, your migration workflow involves two key components: creating …" at bounding box center [633, 268] width 631 height 98
click at [509, 274] on strong "ensuring users have continuous ownership over any assets stored in their wallet…" at bounding box center [620, 268] width 605 height 42
click at [571, 284] on span "At a high-level, your migration workflow involves two key components: creating …" at bounding box center [633, 268] width 631 height 98
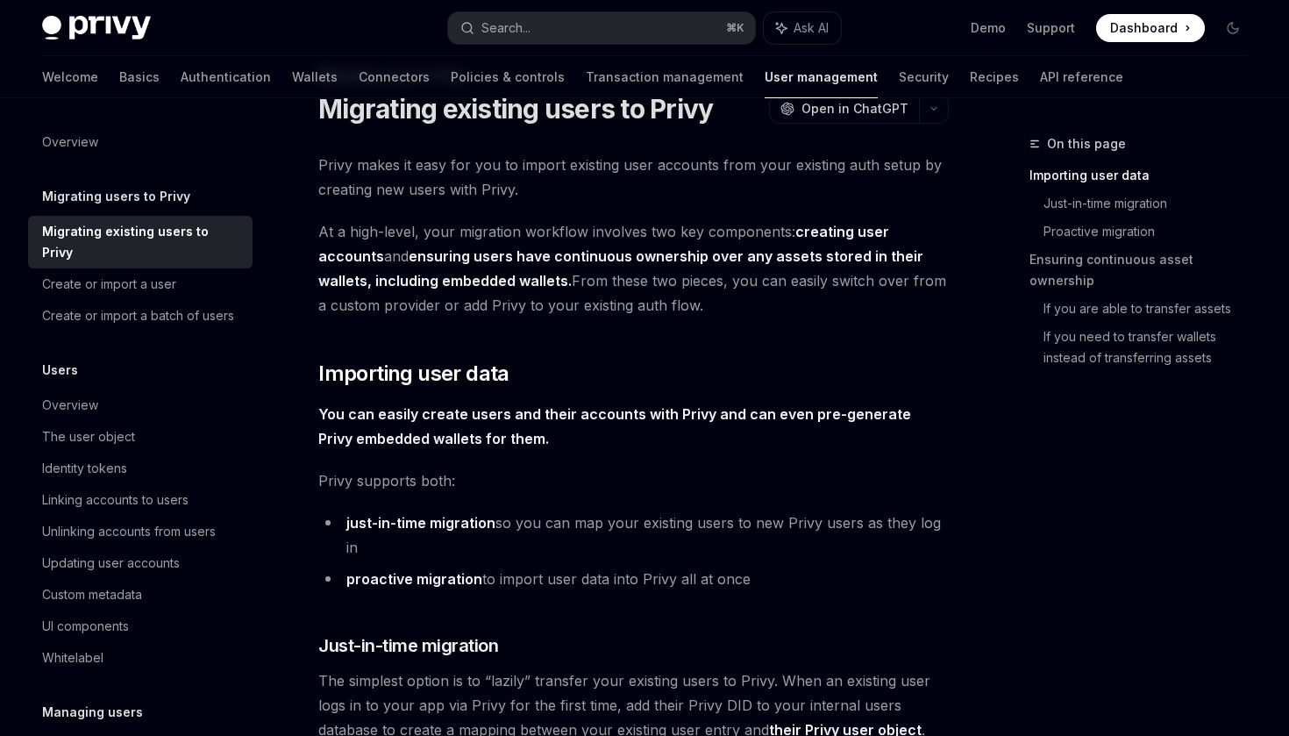
click at [474, 285] on strong "ensuring users have continuous ownership over any assets stored in their wallet…" at bounding box center [620, 268] width 605 height 42
click at [549, 281] on span "At a high-level, your migration workflow involves two key components: creating …" at bounding box center [633, 268] width 631 height 98
click at [622, 276] on span "At a high-level, your migration workflow involves two key components: creating …" at bounding box center [633, 268] width 631 height 98
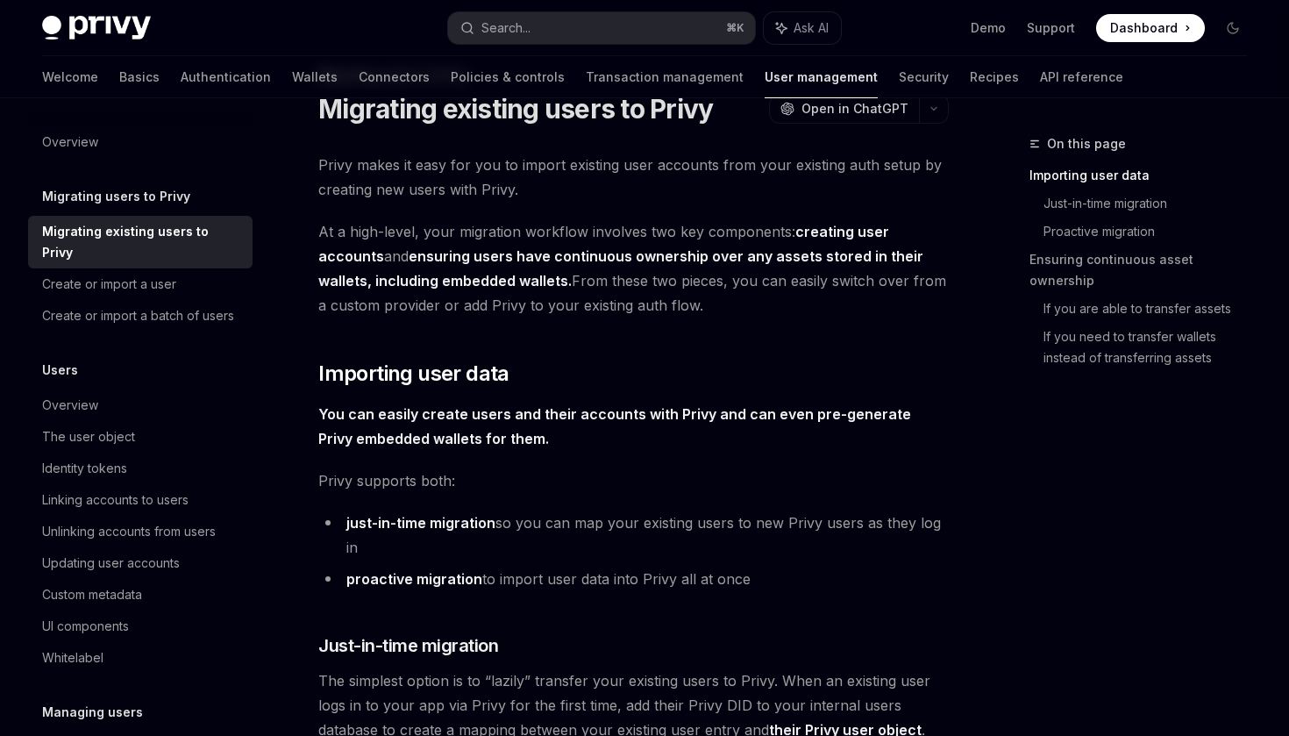
click at [622, 276] on span "At a high-level, your migration workflow involves two key components: creating …" at bounding box center [633, 268] width 631 height 98
click at [689, 283] on span "At a high-level, your migration workflow involves two key components: creating …" at bounding box center [633, 268] width 631 height 98
click at [599, 310] on span "At a high-level, your migration workflow involves two key components: creating …" at bounding box center [633, 268] width 631 height 98
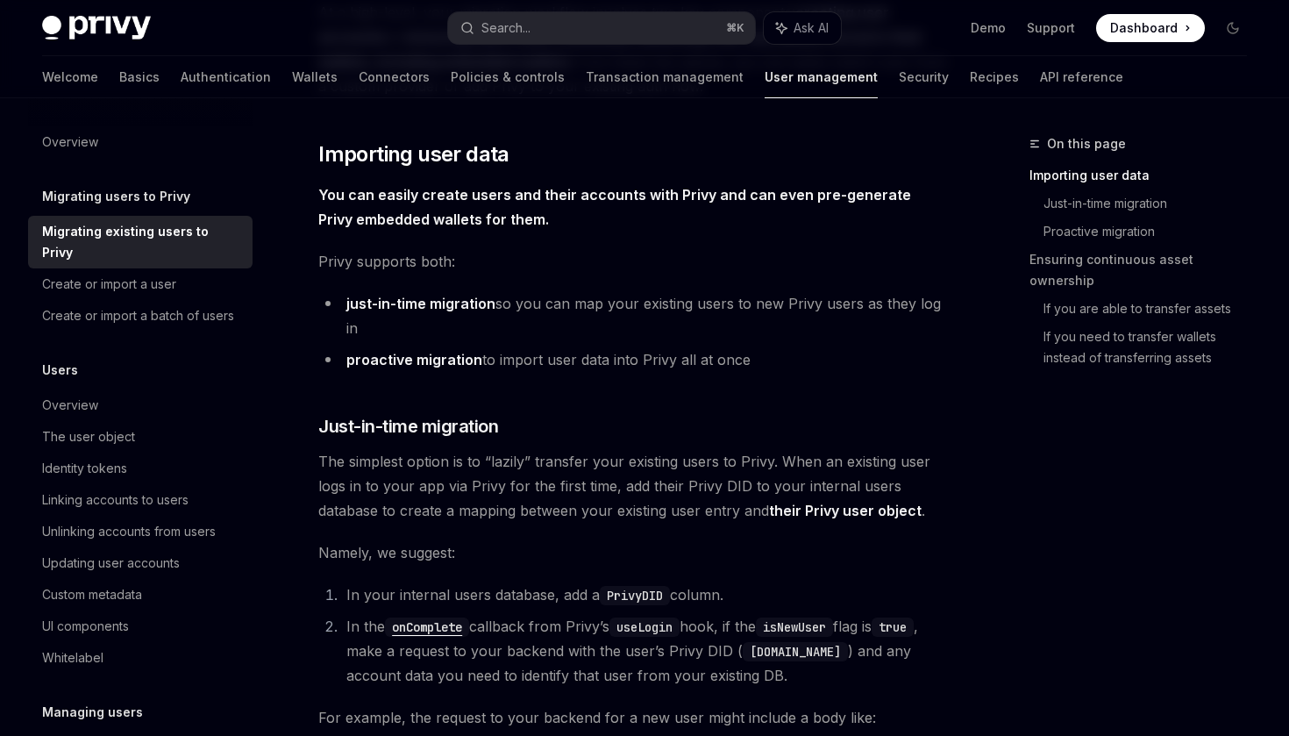
scroll to position [285, 0]
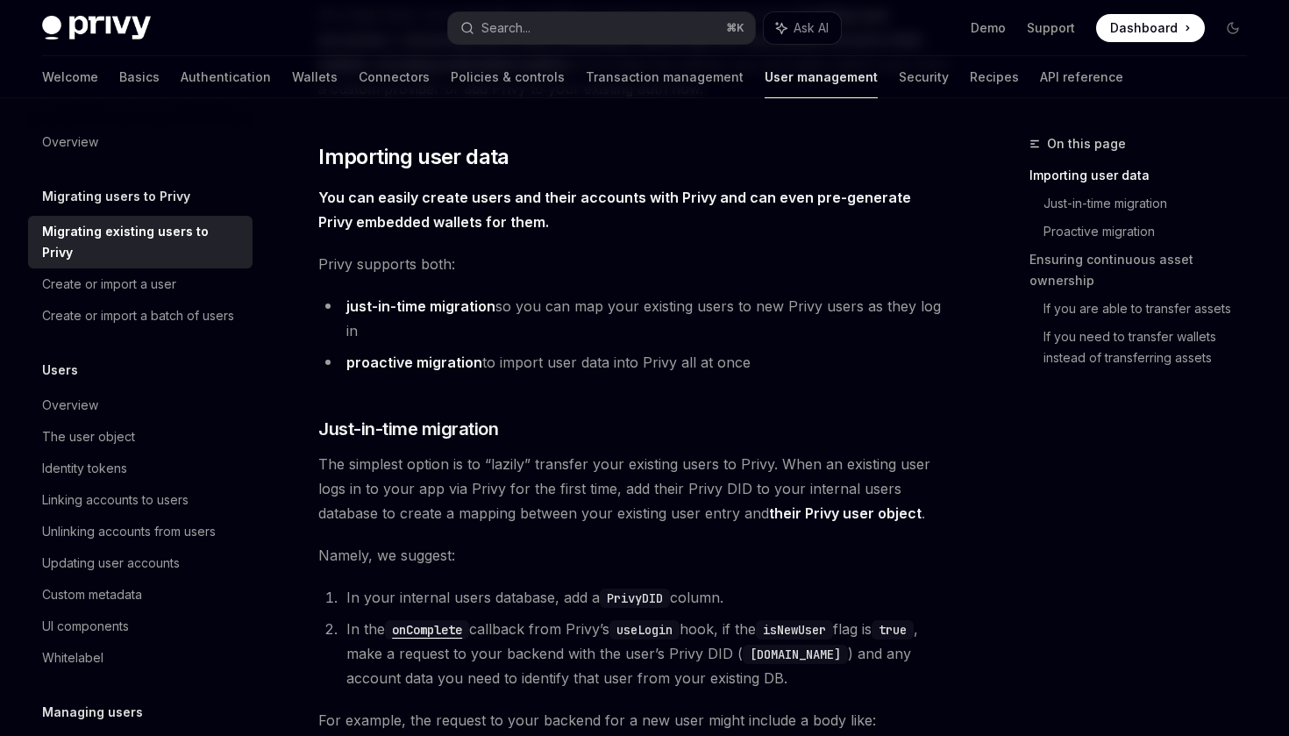
click at [445, 203] on strong "You can easily create users and their accounts with Privy and can even pre-gene…" at bounding box center [614, 210] width 593 height 42
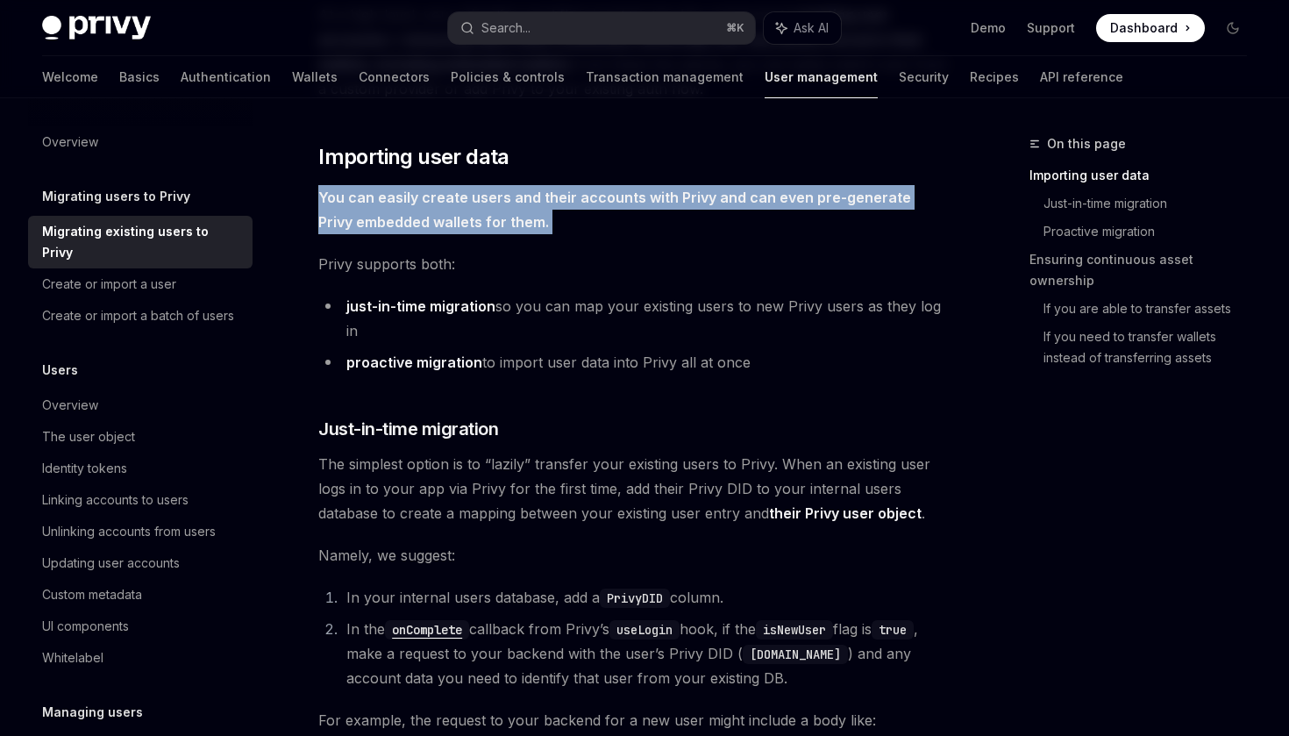
click at [479, 212] on strong "You can easily create users and their accounts with Privy and can even pre-gene…" at bounding box center [614, 210] width 593 height 42
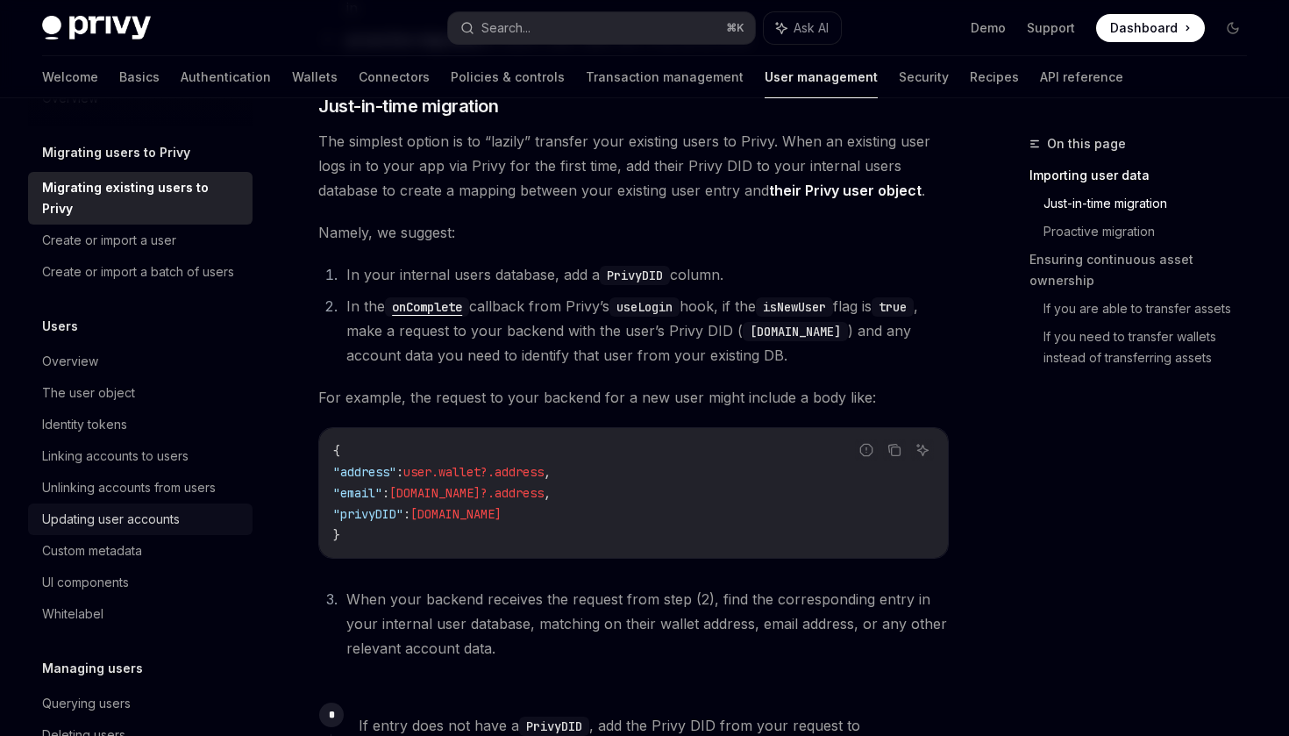
scroll to position [0, 0]
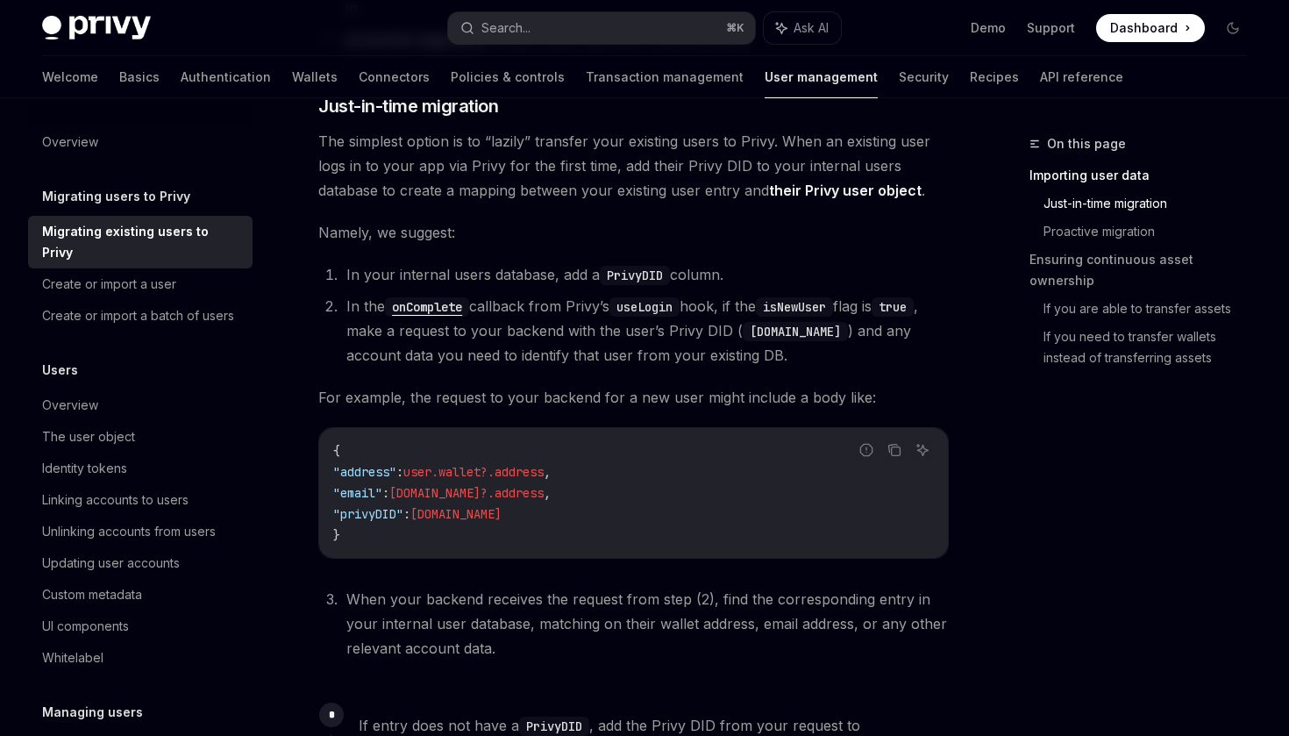
click at [576, 46] on div "Privy Docs home page Search... ⌘ K Ask AI Demo Support Dashboard Dashboard Sear…" at bounding box center [644, 28] width 1205 height 56
click at [599, 36] on button "Search... ⌘ K" at bounding box center [601, 28] width 306 height 32
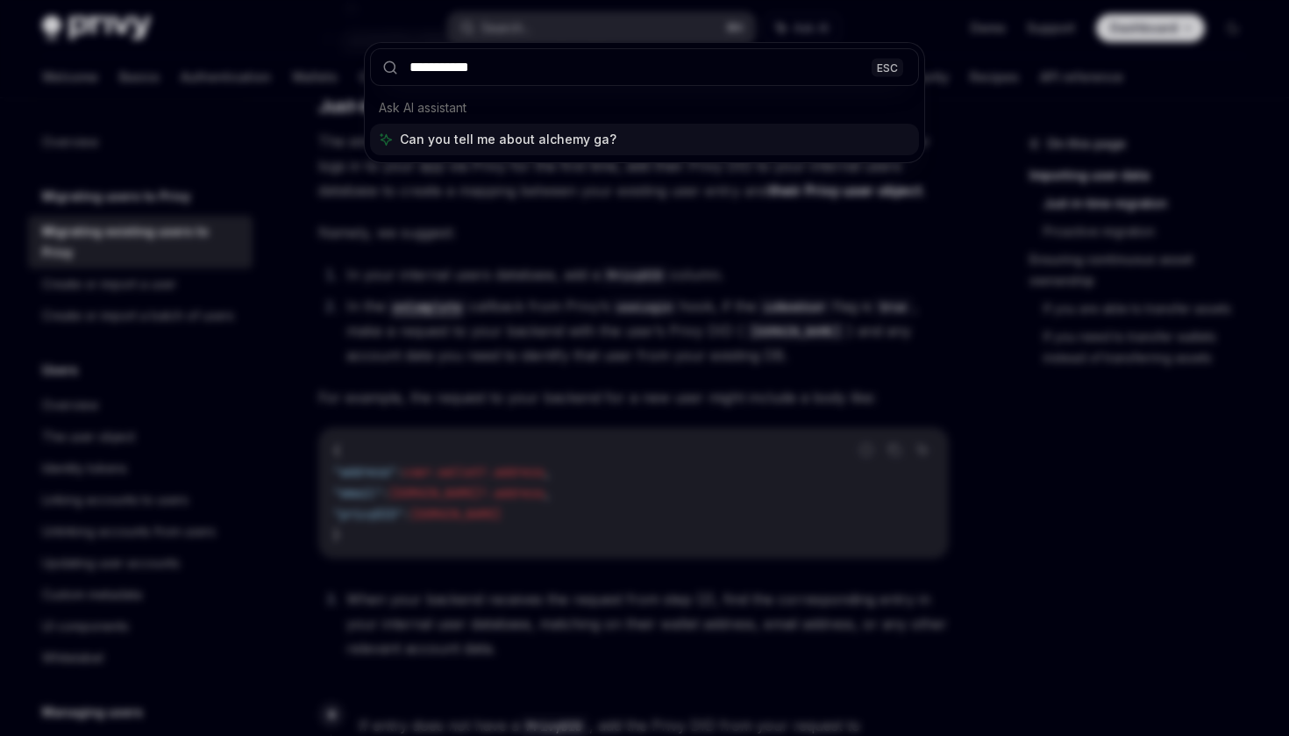
type input "**********"
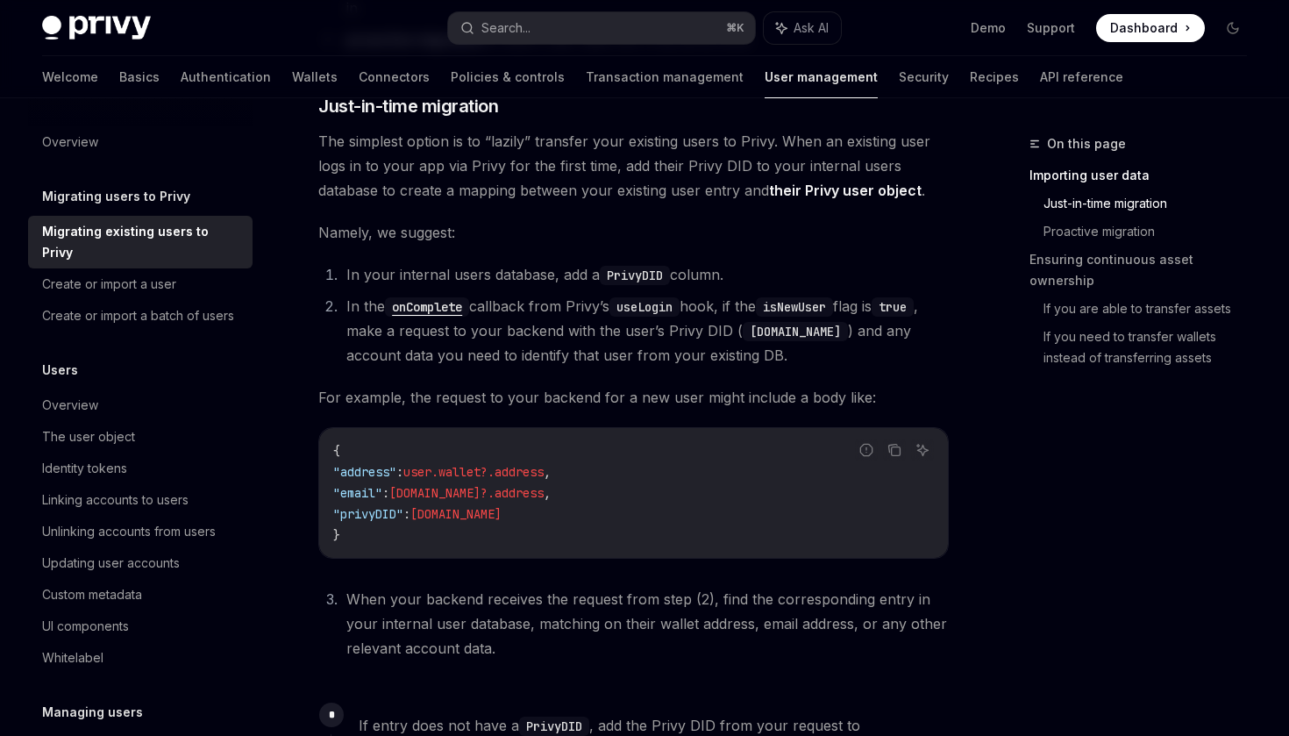
type textarea "*"
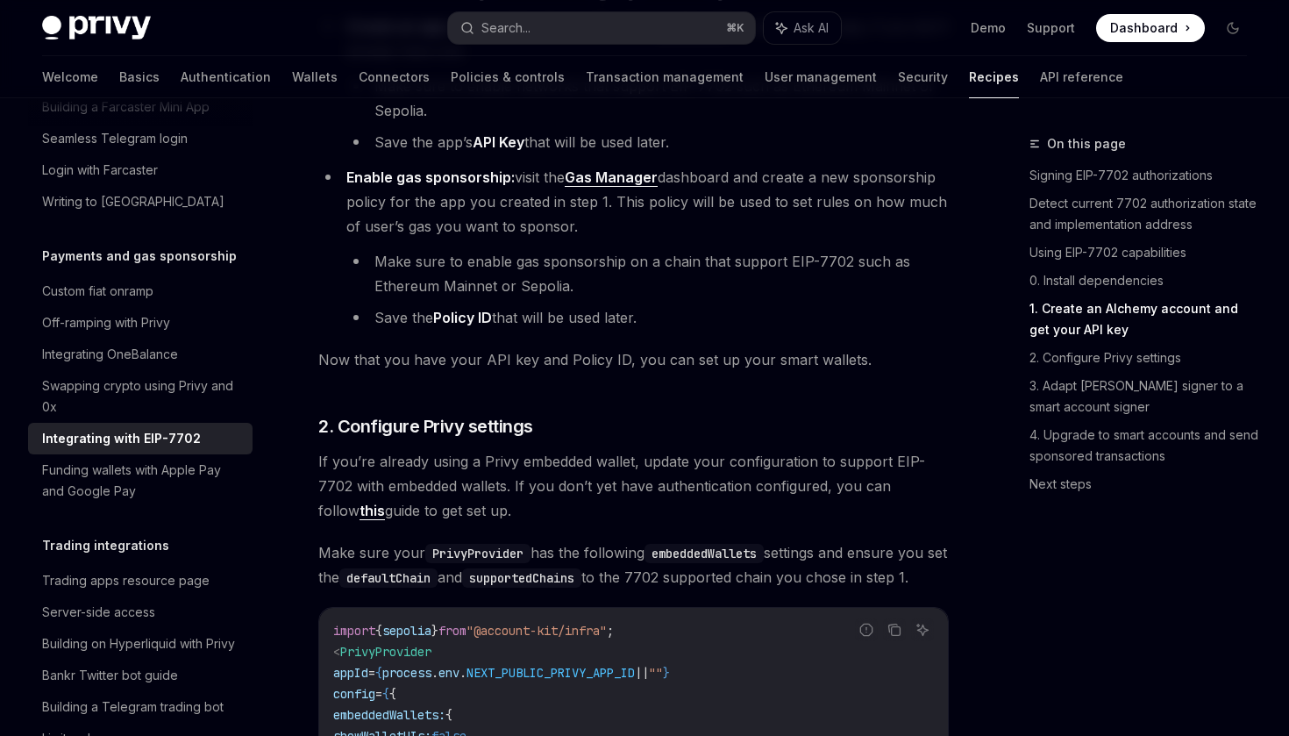
scroll to position [1849, 0]
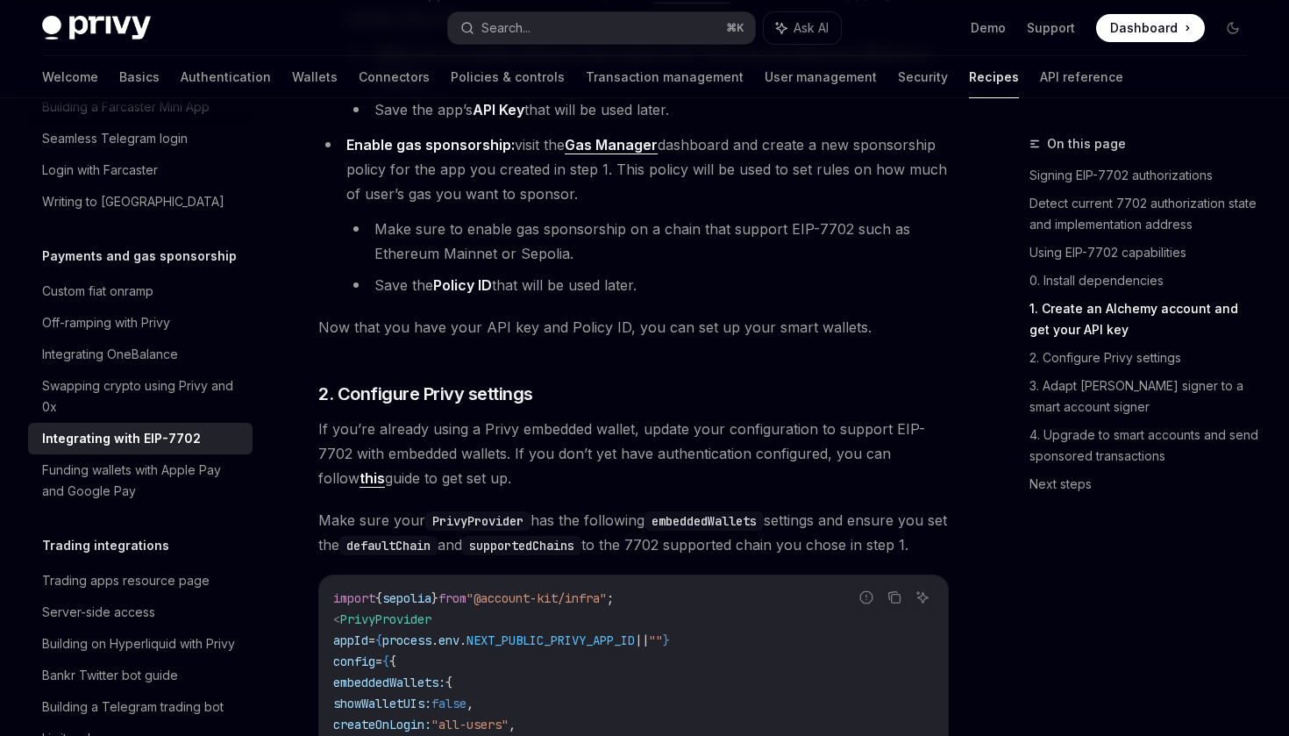
click at [445, 216] on li "Enable gas sponsorship: visit the Gas Manager dashboard and create a new sponso…" at bounding box center [633, 214] width 631 height 165
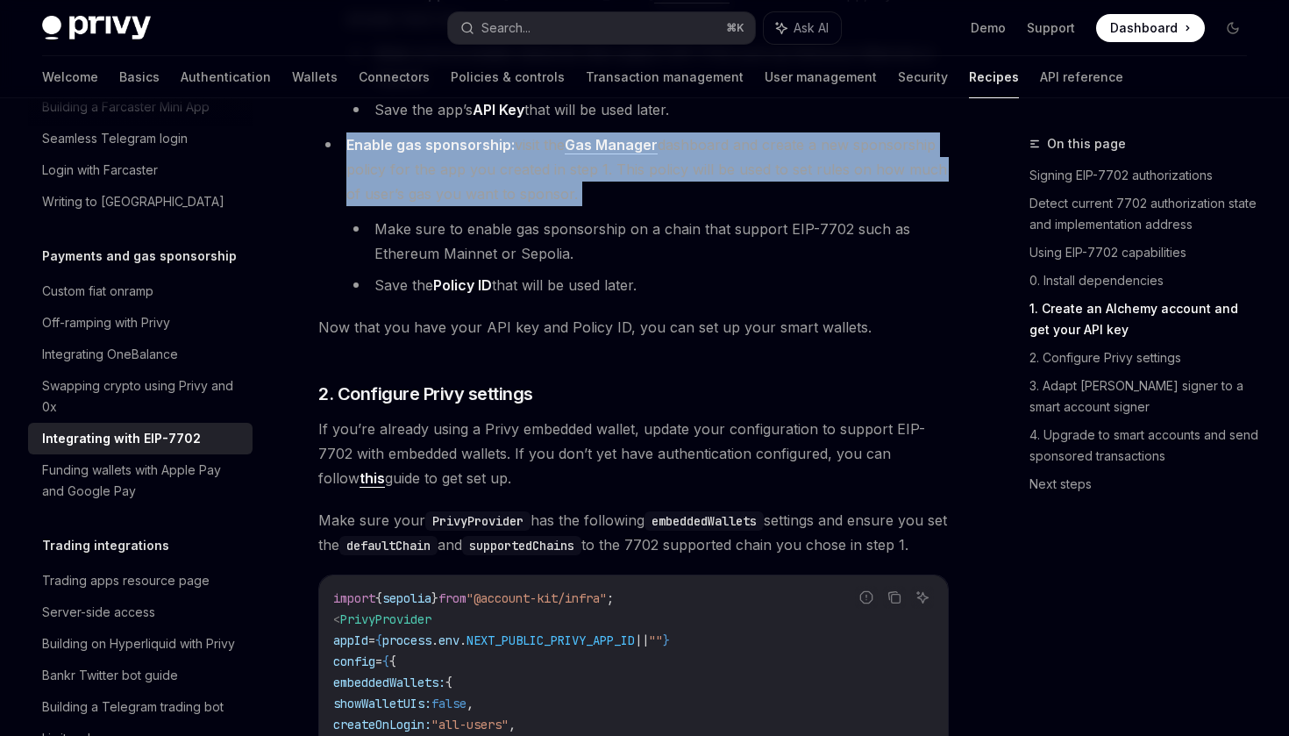
click at [485, 203] on span "Enable gas sponsorship: visit the Gas Manager dashboard and create a new sponso…" at bounding box center [646, 169] width 601 height 67
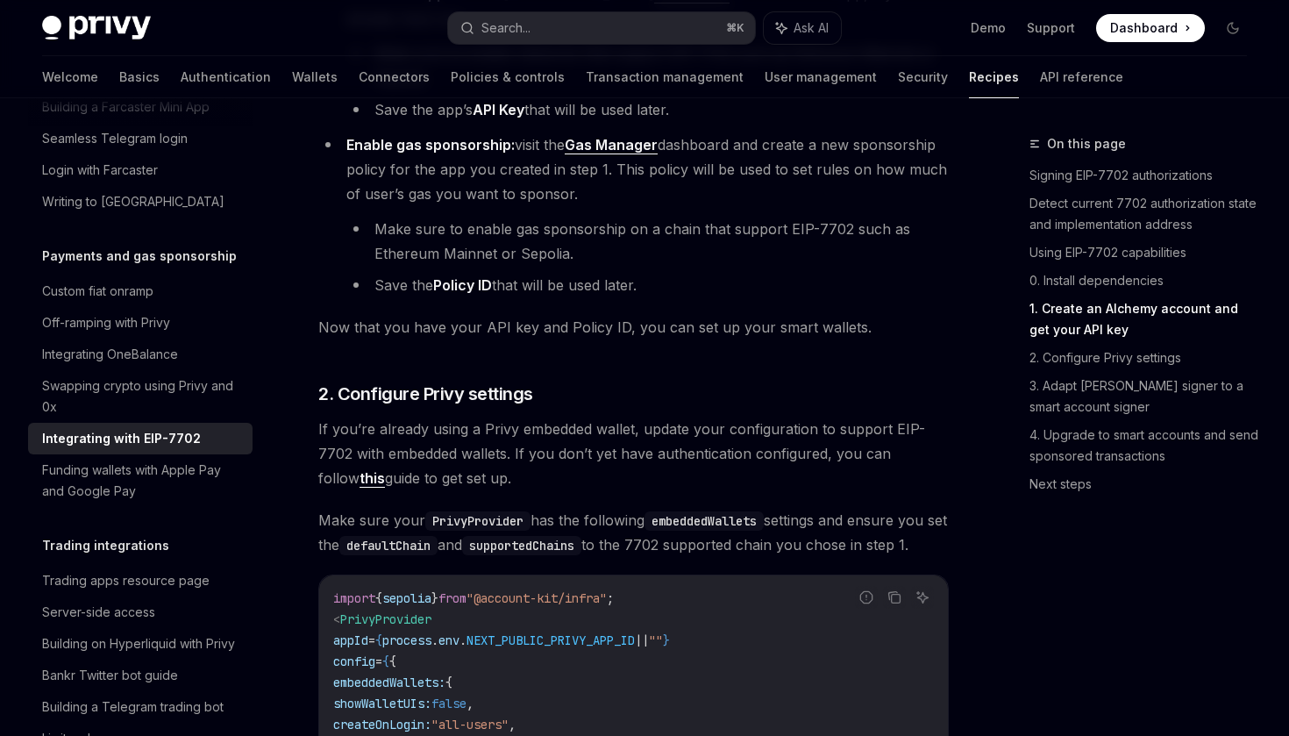
click at [485, 203] on span "Enable gas sponsorship: visit the Gas Manager dashboard and create a new sponso…" at bounding box center [646, 169] width 601 height 67
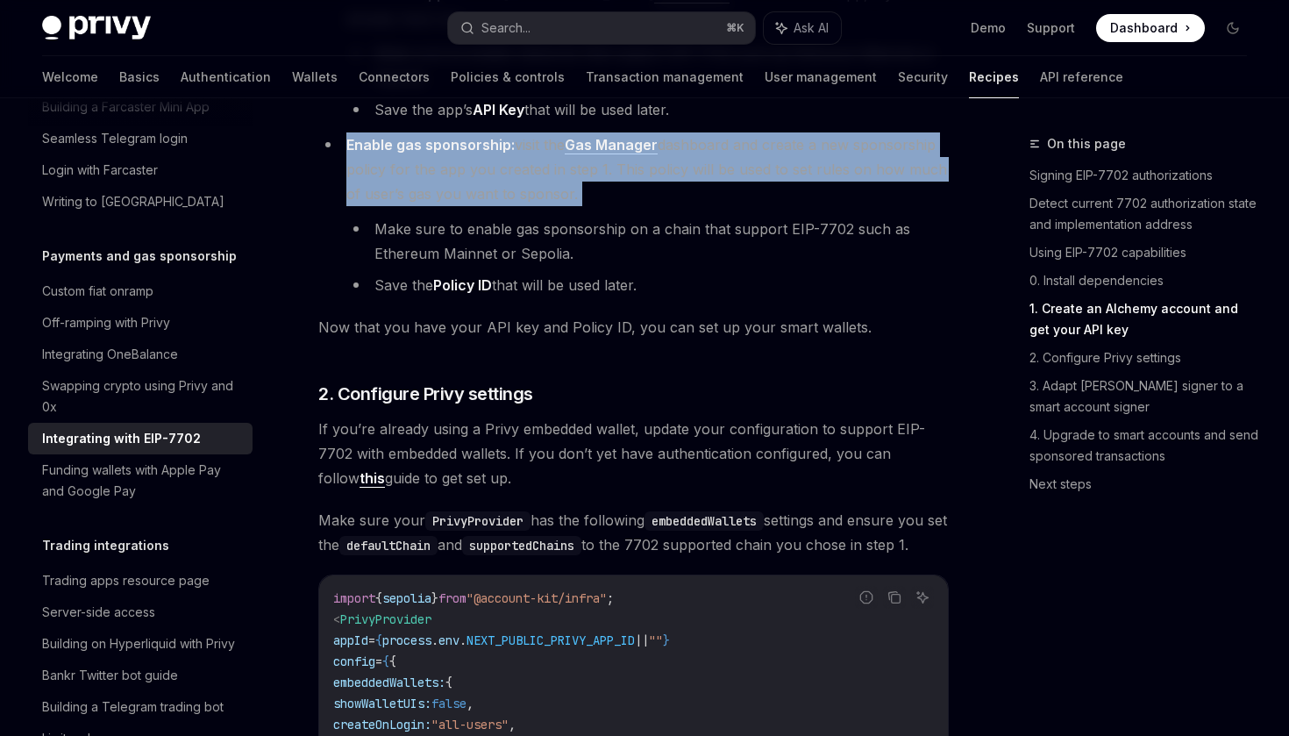
click at [538, 238] on li "Make sure to enable gas sponsorship on a chain that support EIP-7702 such as Et…" at bounding box center [647, 241] width 602 height 49
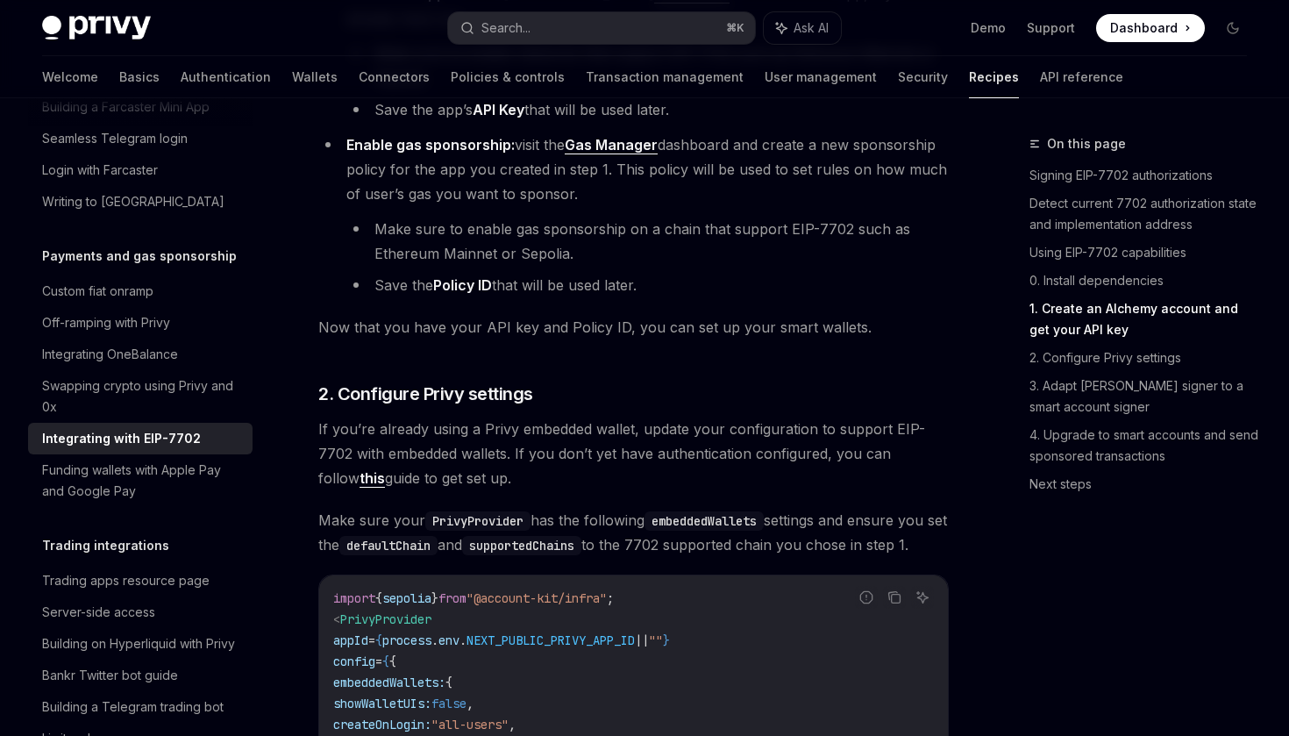
click at [552, 281] on ul "Make sure to enable gas sponsorship on a chain that support EIP-7702 such as Et…" at bounding box center [647, 257] width 602 height 81
click at [574, 266] on li "Make sure to enable gas sponsorship on a chain that support EIP-7702 such as Et…" at bounding box center [647, 241] width 602 height 49
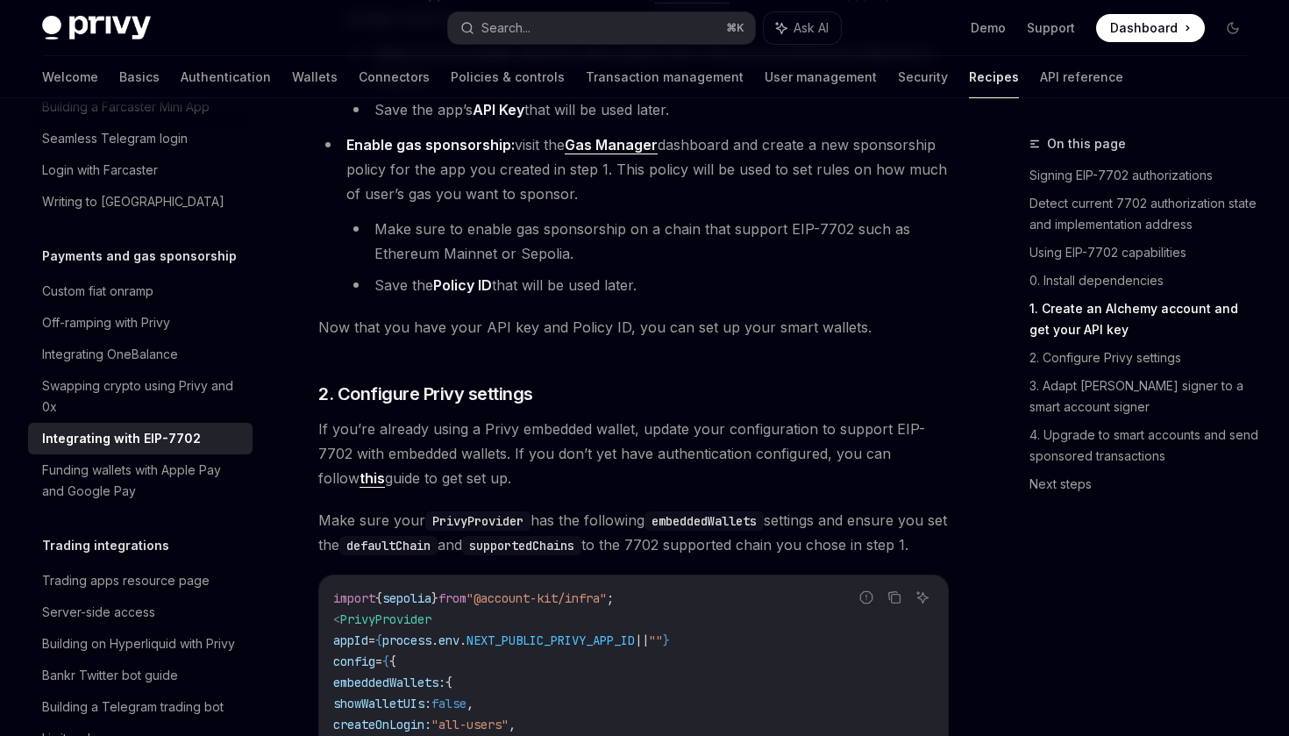
click at [587, 256] on li "Make sure to enable gas sponsorship on a chain that support EIP-7702 such as Et…" at bounding box center [647, 241] width 602 height 49
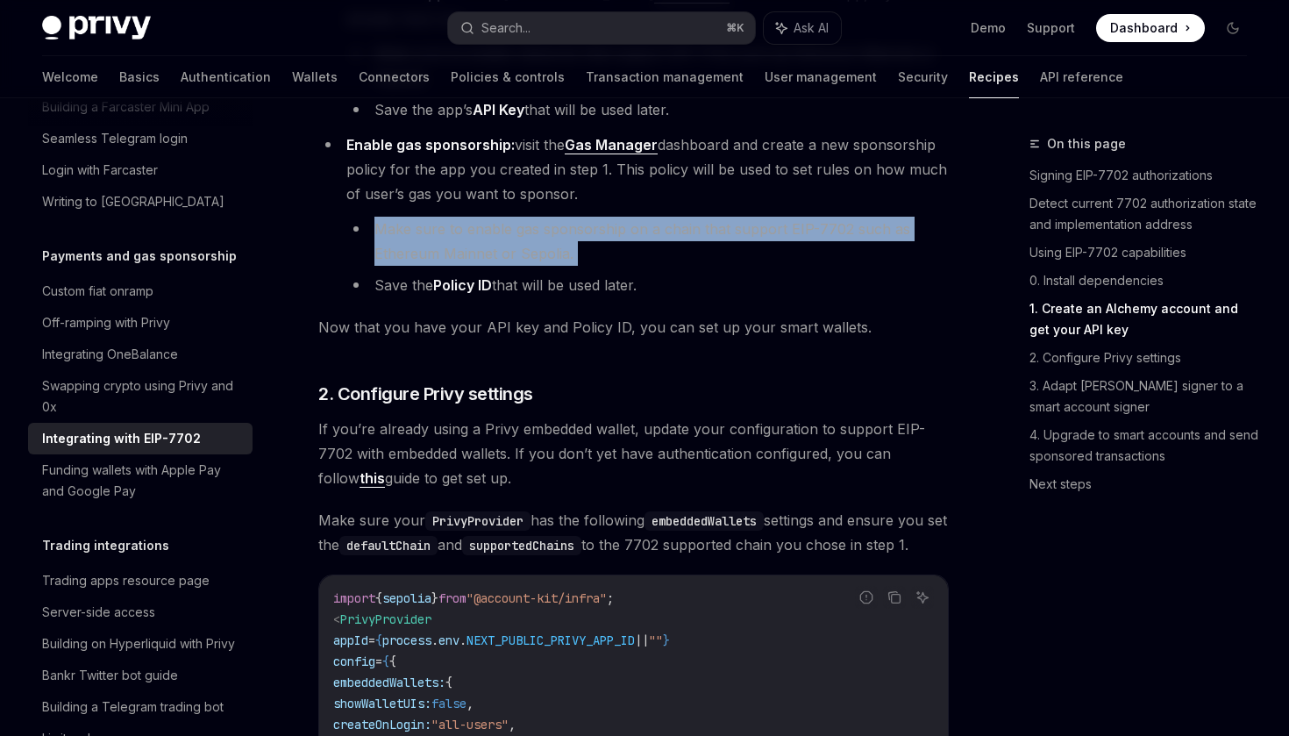
click at [625, 259] on li "Make sure to enable gas sponsorship on a chain that support EIP-7702 such as Et…" at bounding box center [647, 241] width 602 height 49
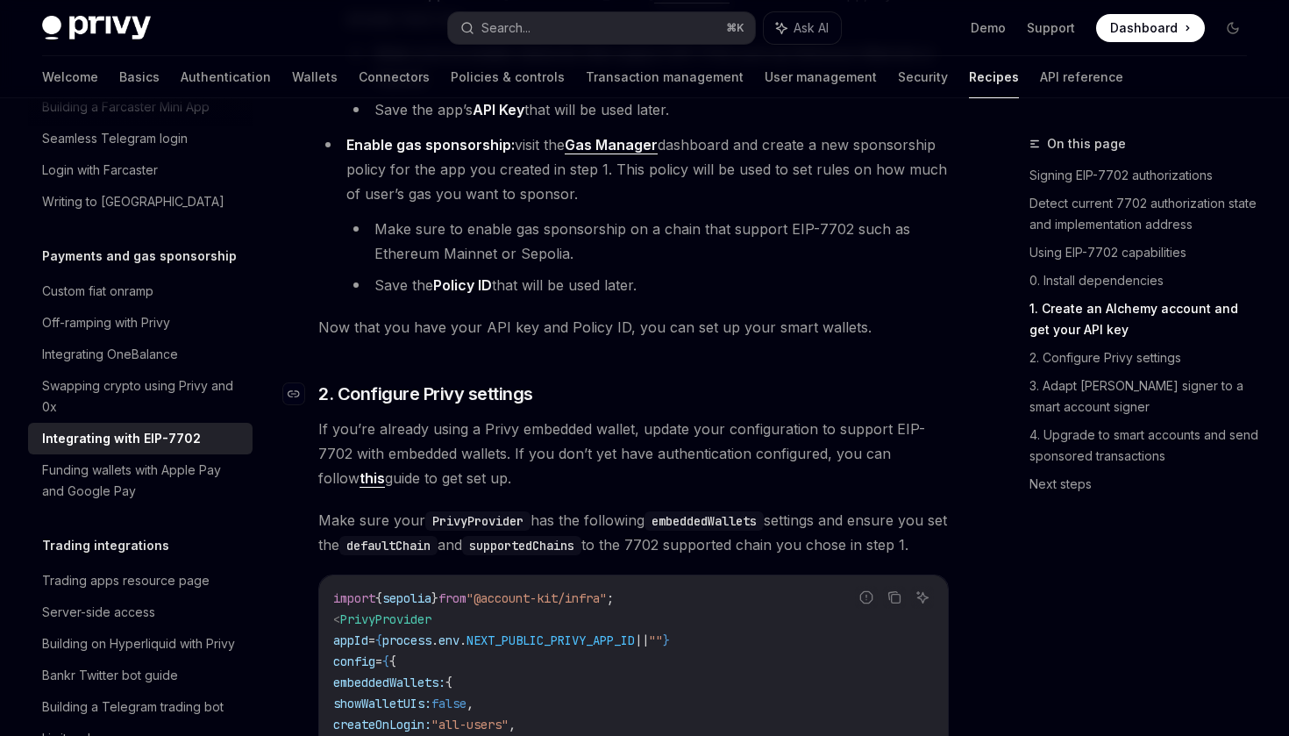
scroll to position [1892, 0]
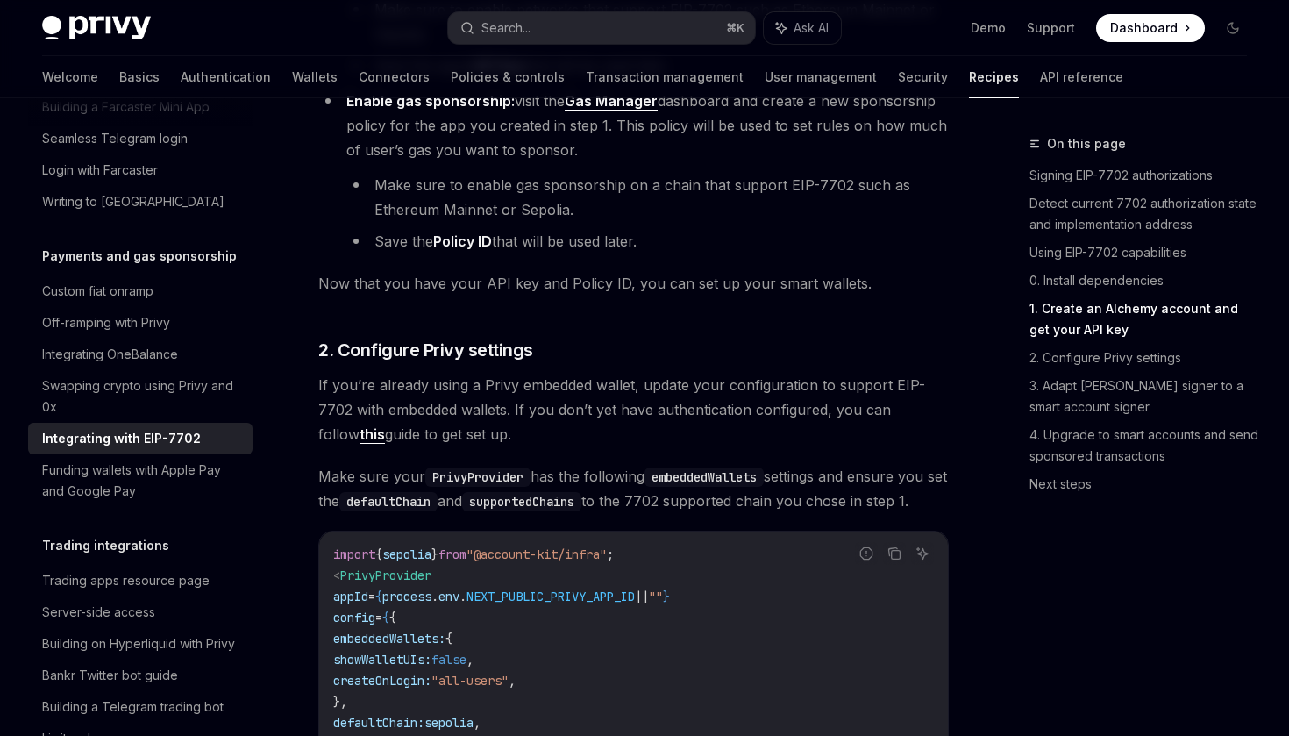
click at [589, 253] on li "Save the Policy ID that will be used later." at bounding box center [647, 241] width 602 height 25
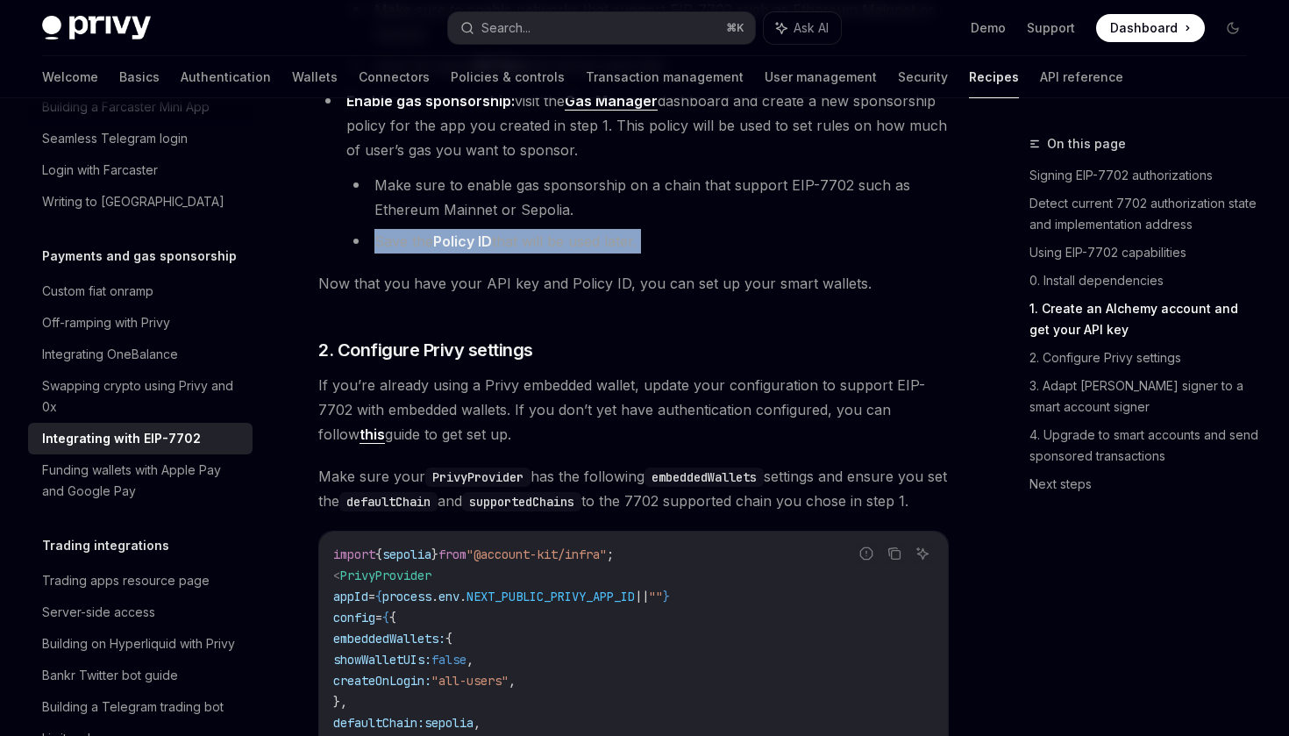
click at [623, 288] on span "Now that you have your API key and Policy ID, you can set up your smart wallets." at bounding box center [633, 283] width 631 height 25
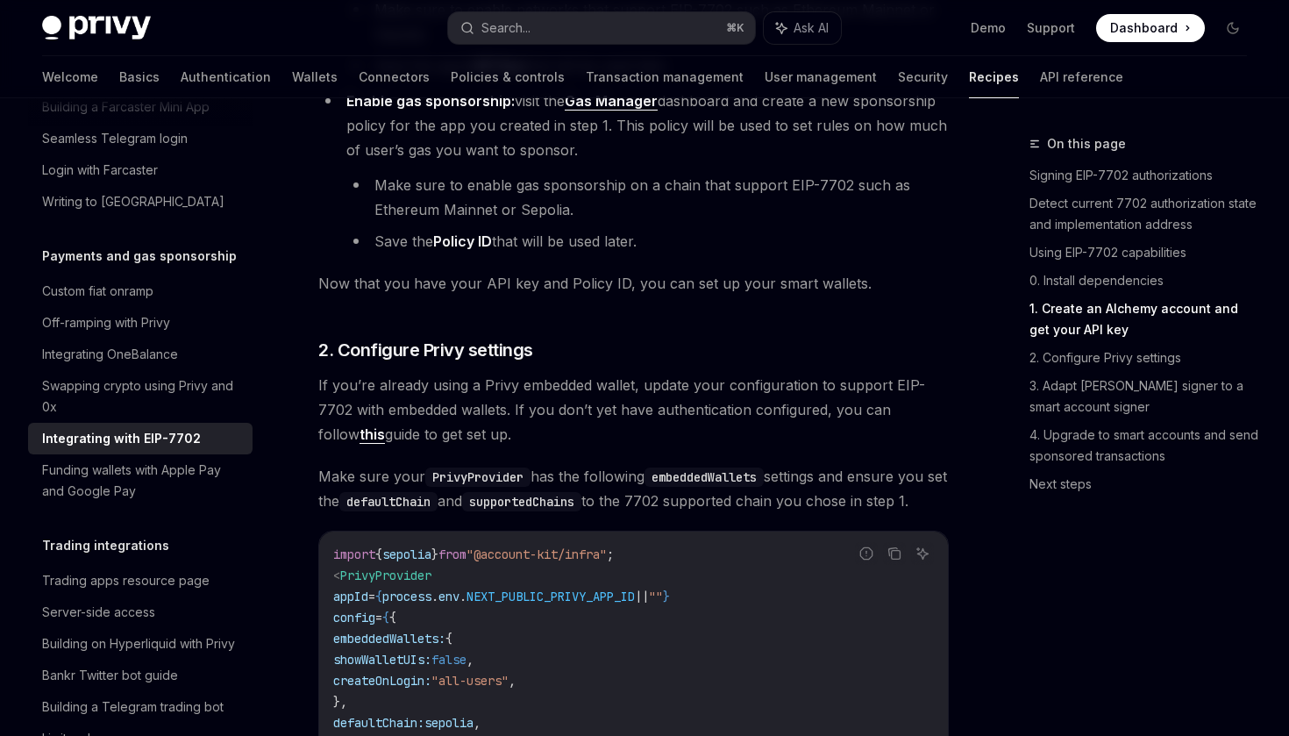
click at [623, 288] on span "Now that you have your API key and Policy ID, you can set up your smart wallets." at bounding box center [633, 283] width 631 height 25
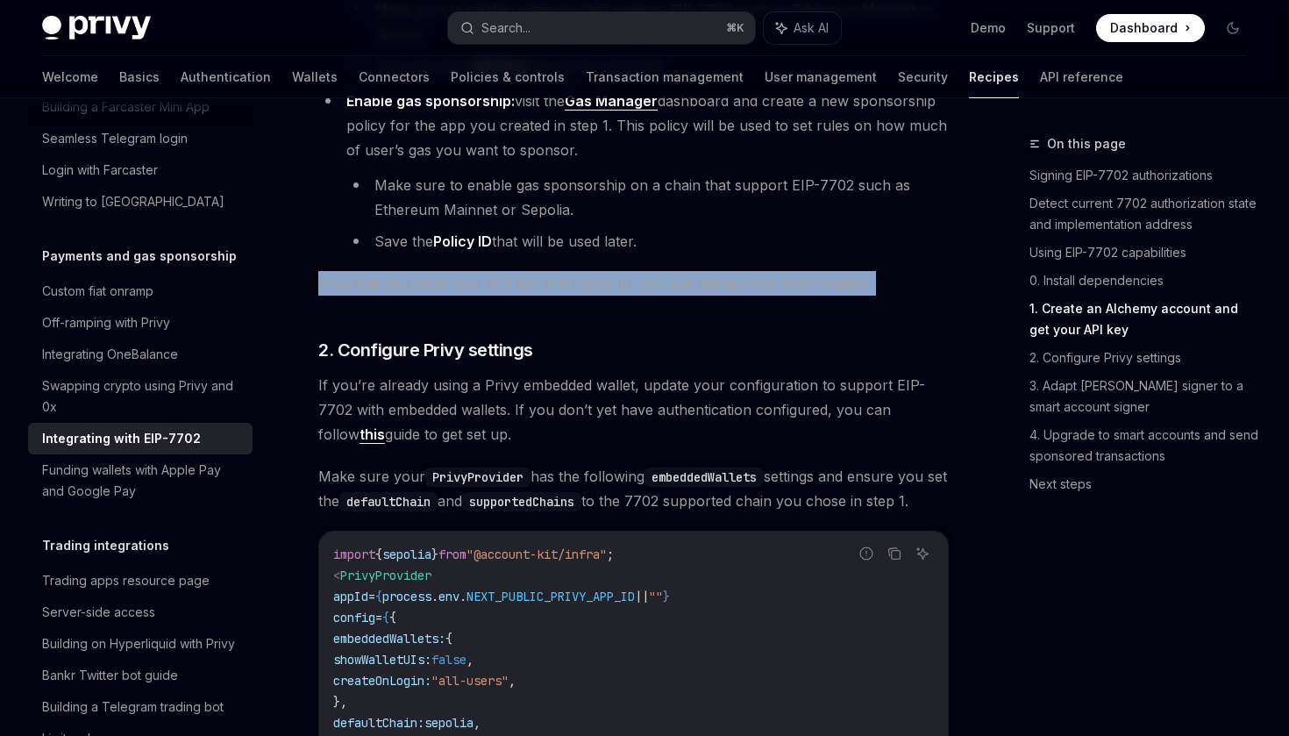
click at [663, 296] on span "Now that you have your API key and Policy ID, you can set up your smart wallets." at bounding box center [633, 283] width 631 height 25
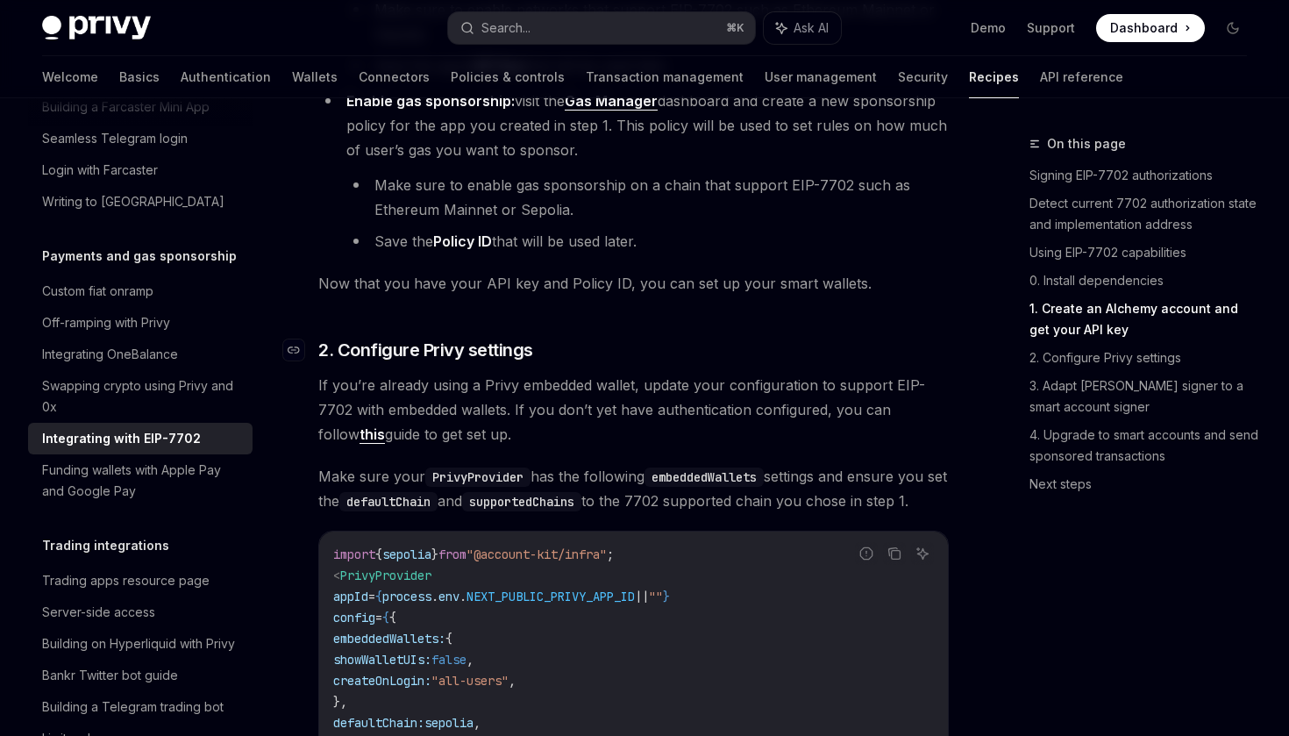
click at [659, 362] on h3 "​ 2. Configure Privy settings" at bounding box center [633, 350] width 631 height 25
click at [708, 430] on span "If you’re already using a Privy embedded wallet, update your configuration to s…" at bounding box center [633, 410] width 631 height 74
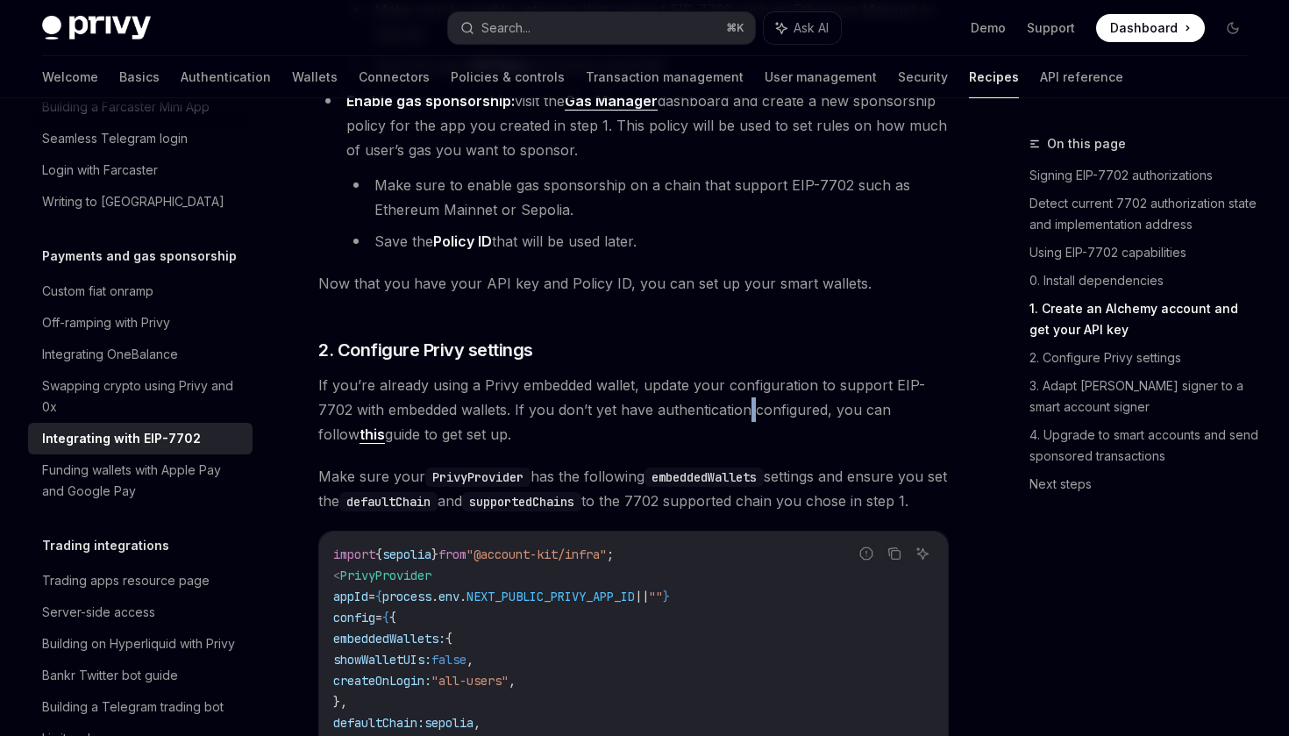
click at [708, 430] on span "If you’re already using a Privy embedded wallet, update your configuration to s…" at bounding box center [633, 410] width 631 height 74
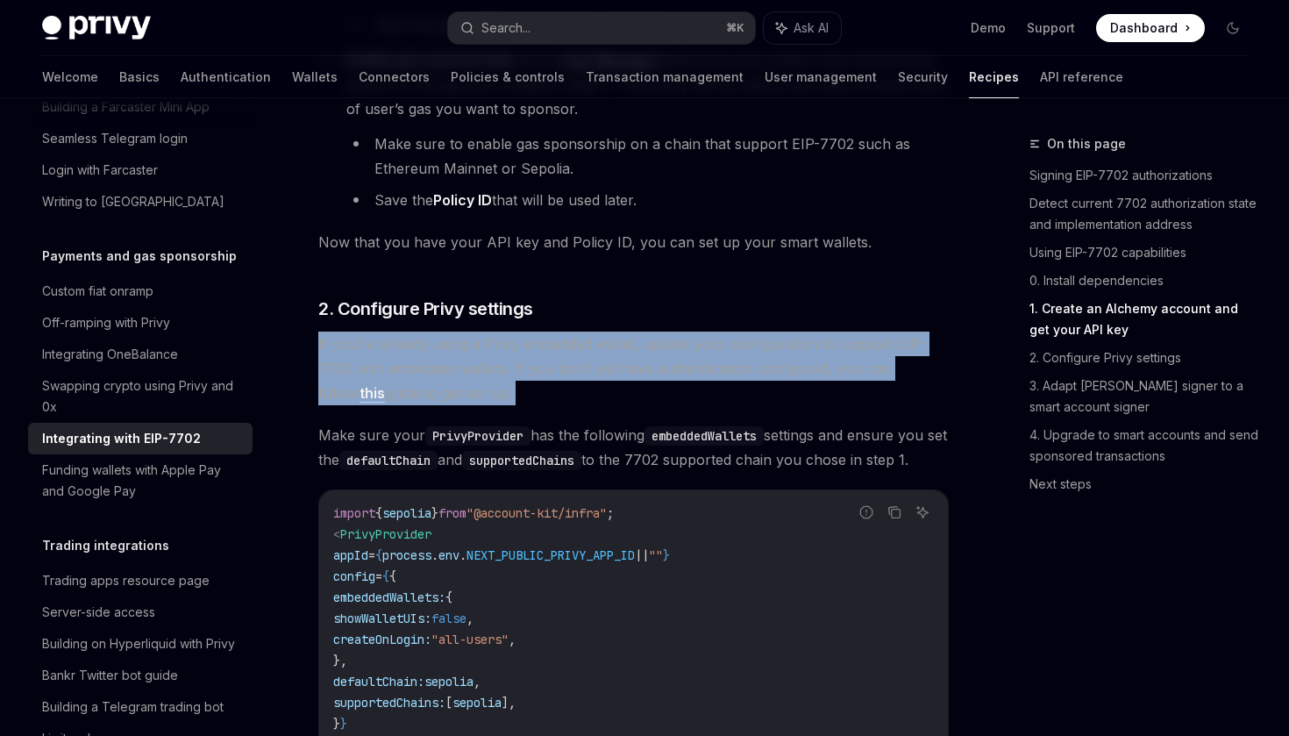
scroll to position [1937, 0]
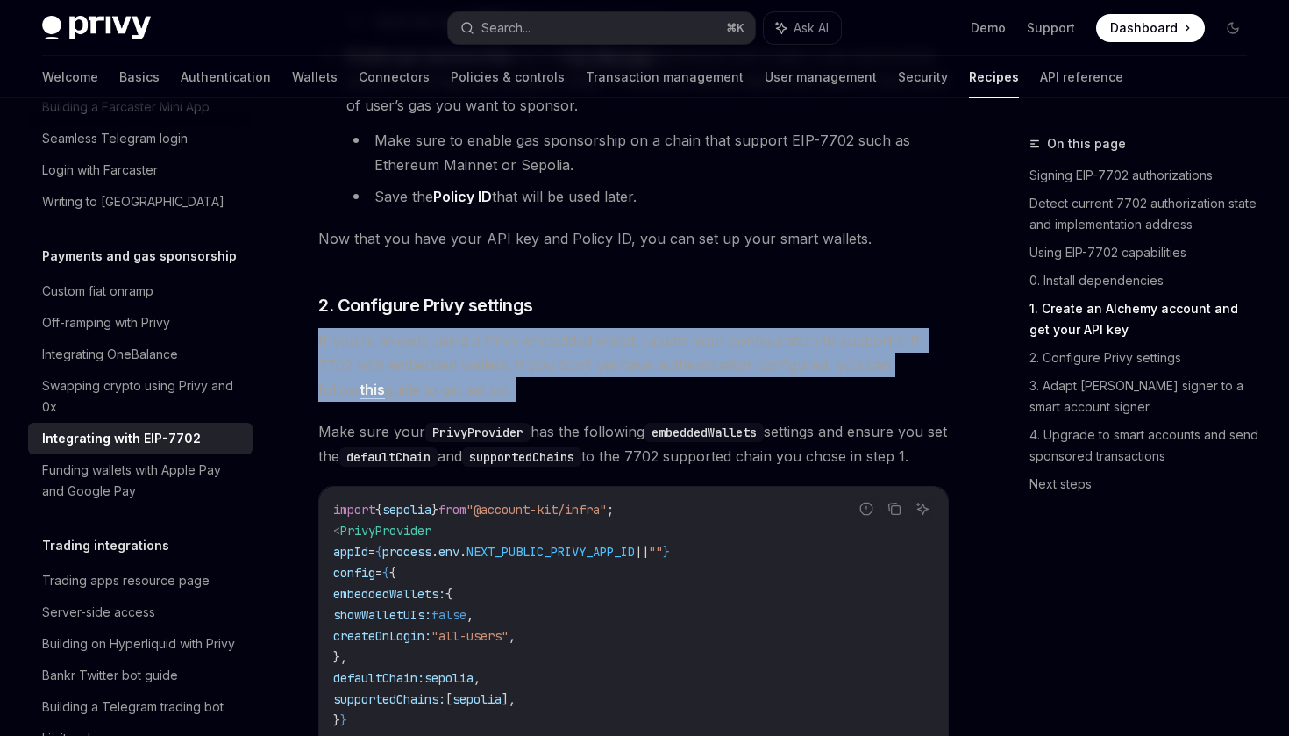
click at [744, 367] on span "If you’re already using a Privy embedded wallet, update your configuration to s…" at bounding box center [633, 365] width 631 height 74
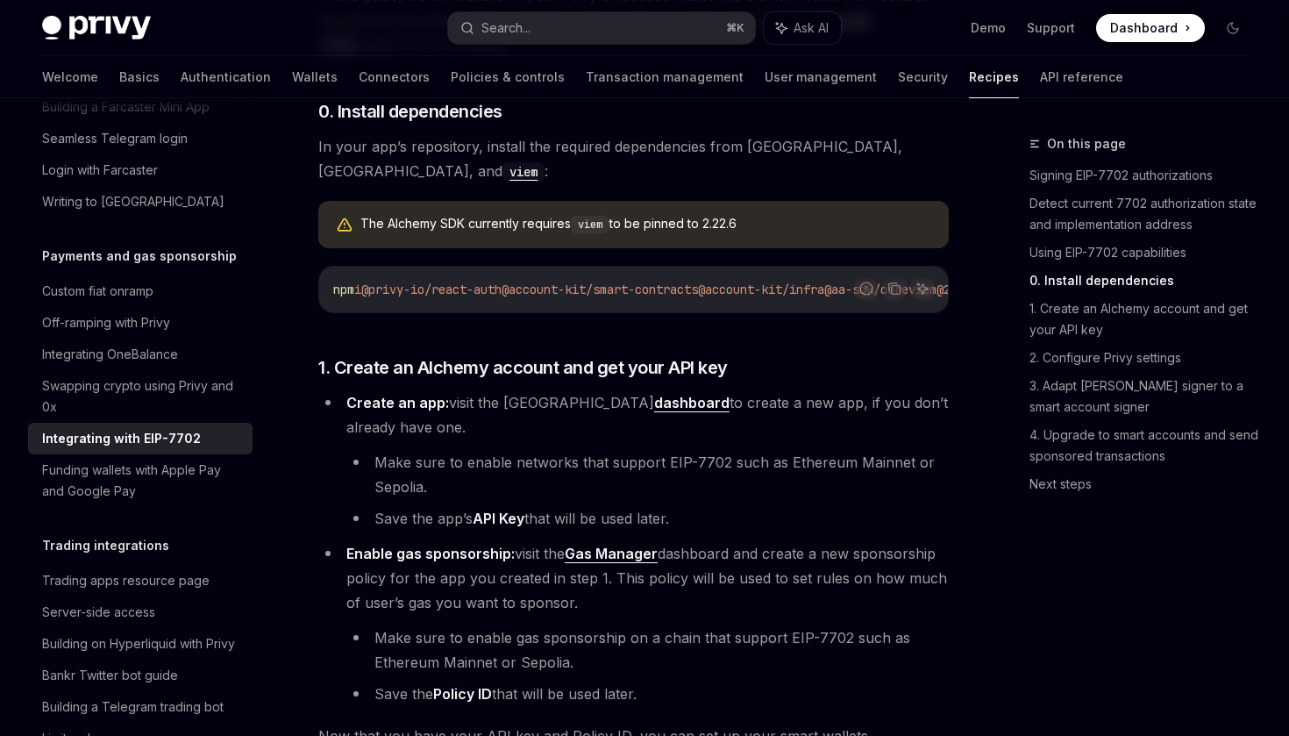
scroll to position [1454, 0]
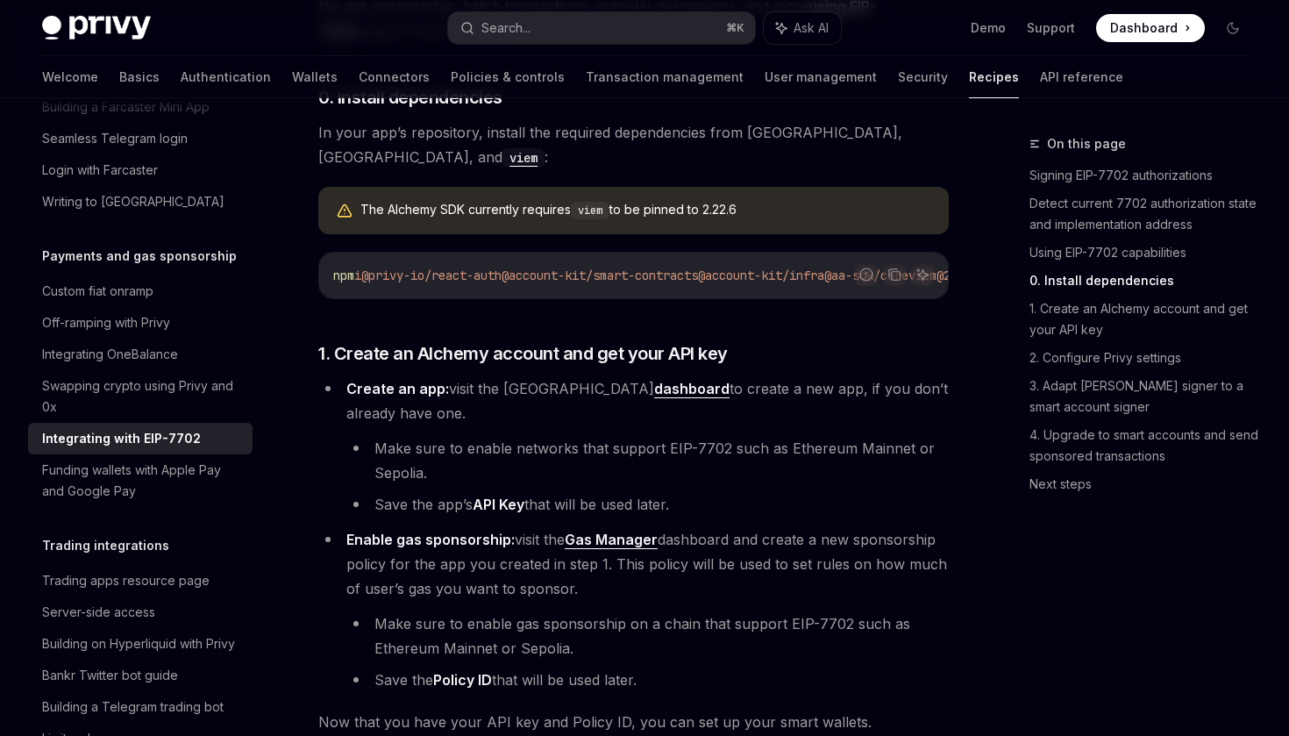
click at [749, 406] on span "Create an app: visit the Alchemy dashboard to create a new app, if you don’t al…" at bounding box center [647, 401] width 602 height 42
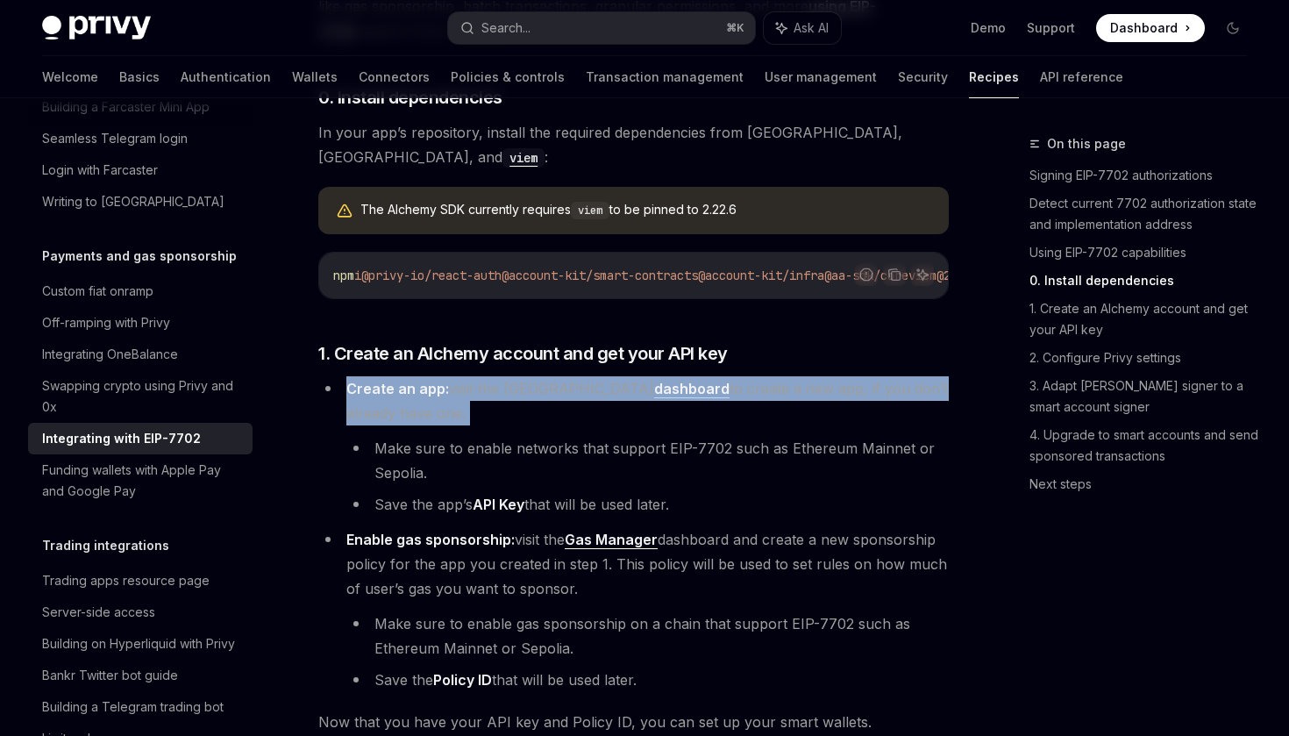
click at [787, 406] on span "Create an app: visit the Alchemy dashboard to create a new app, if you don’t al…" at bounding box center [647, 401] width 602 height 42
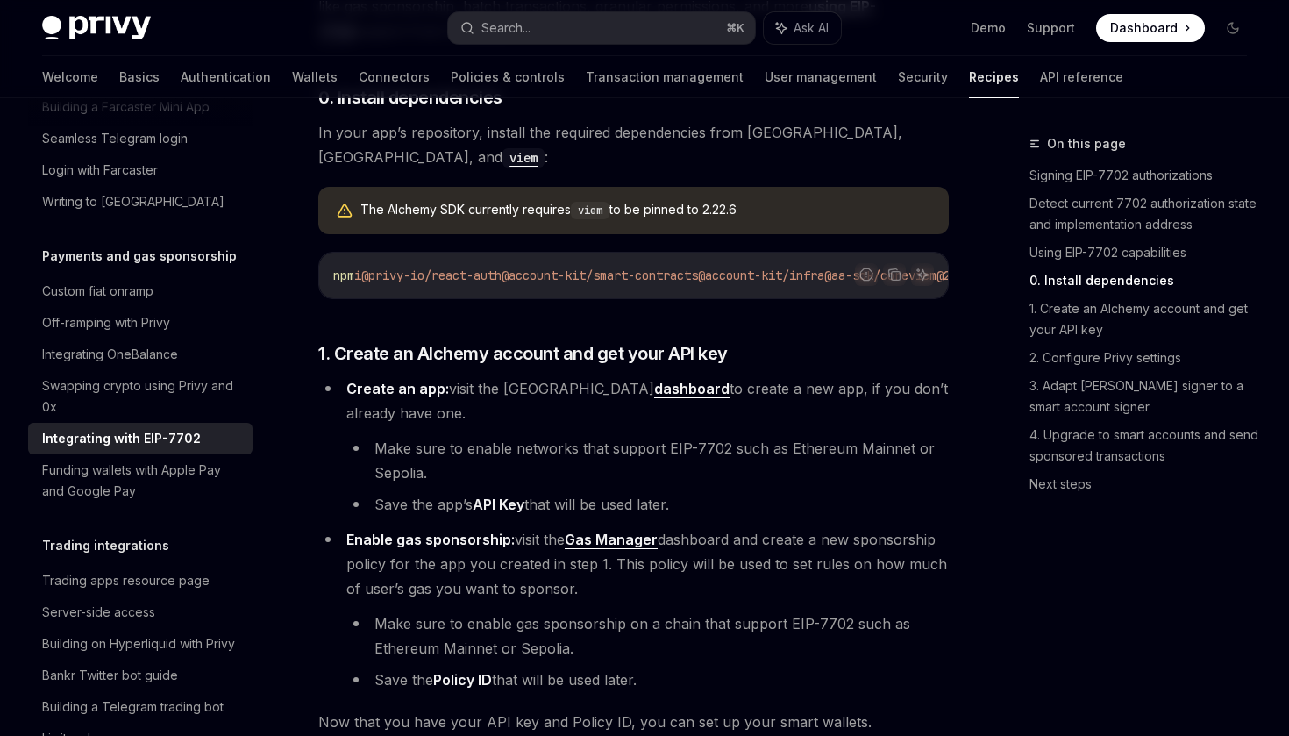
click at [778, 467] on li "Make sure to enable networks that support EIP-7702 such as Ethereum Mainnet or …" at bounding box center [647, 460] width 602 height 49
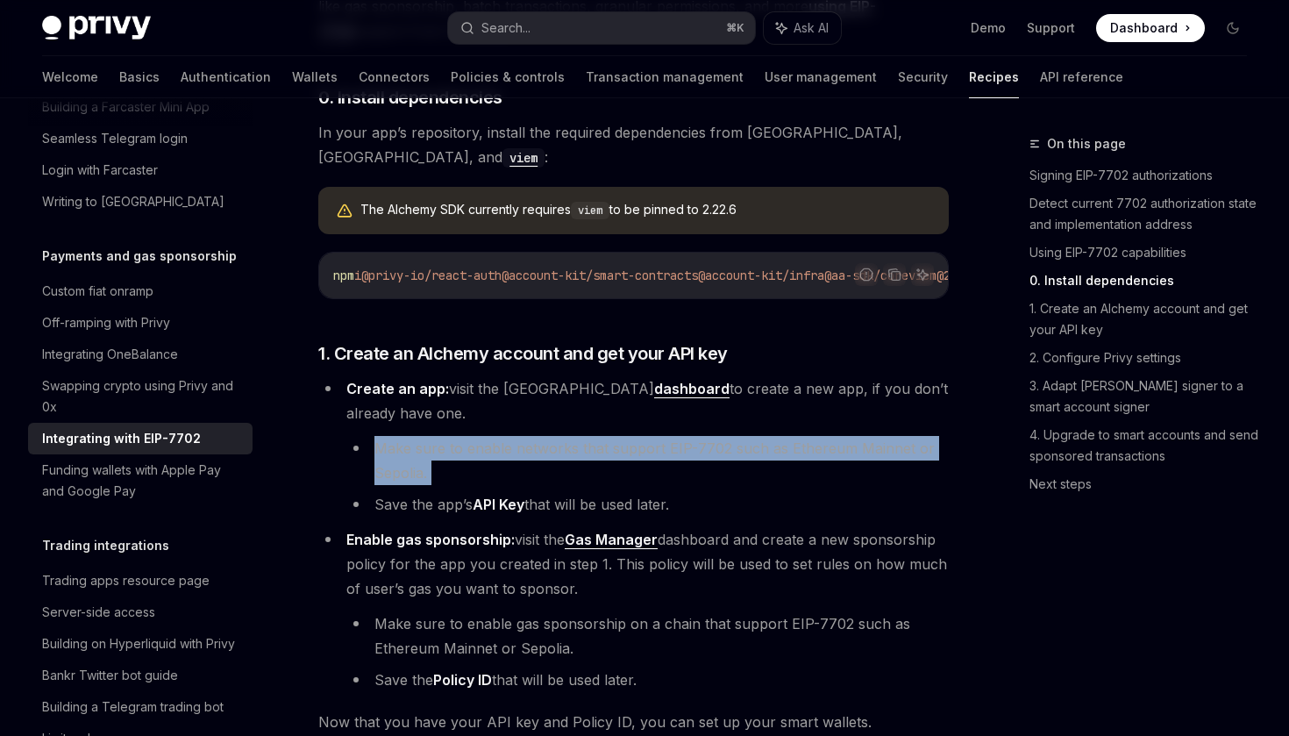
click at [806, 467] on li "Make sure to enable networks that support EIP-7702 such as Ethereum Mainnet or …" at bounding box center [647, 460] width 602 height 49
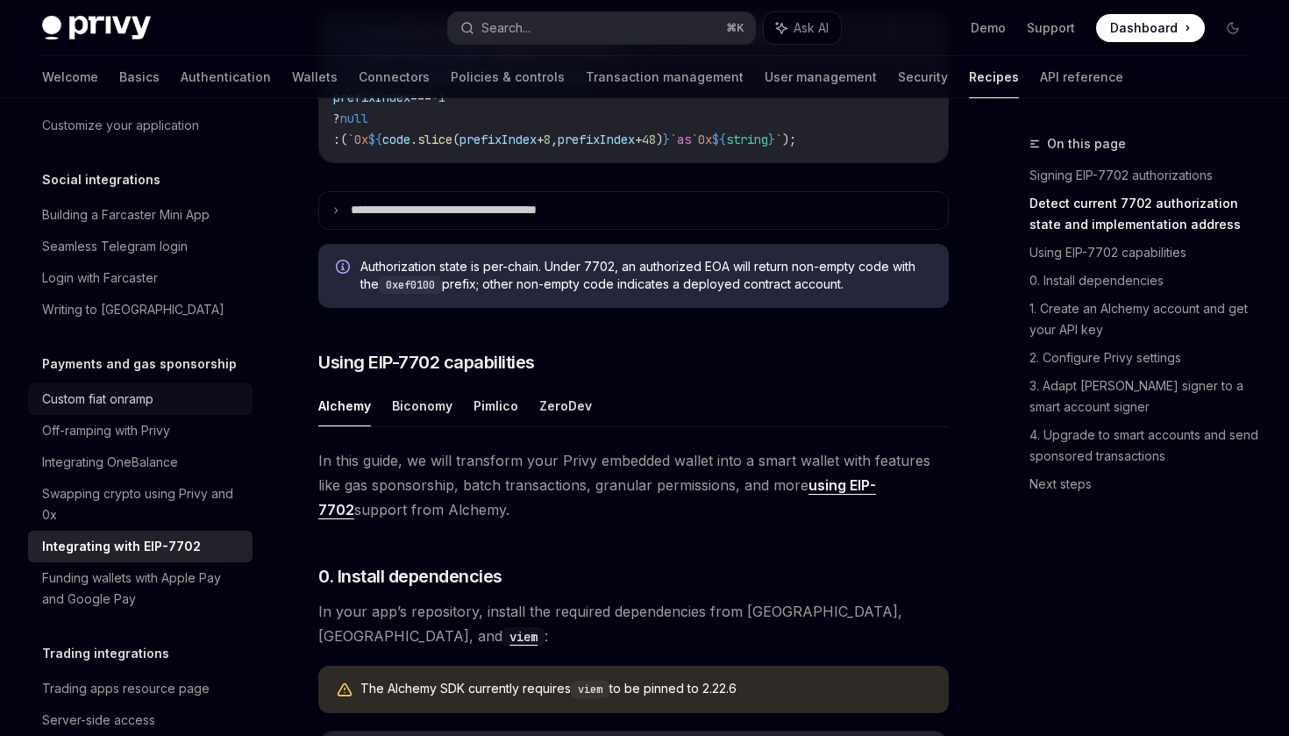
scroll to position [1321, 0]
click at [584, 31] on button "Search... ⌘ K" at bounding box center [601, 28] width 306 height 32
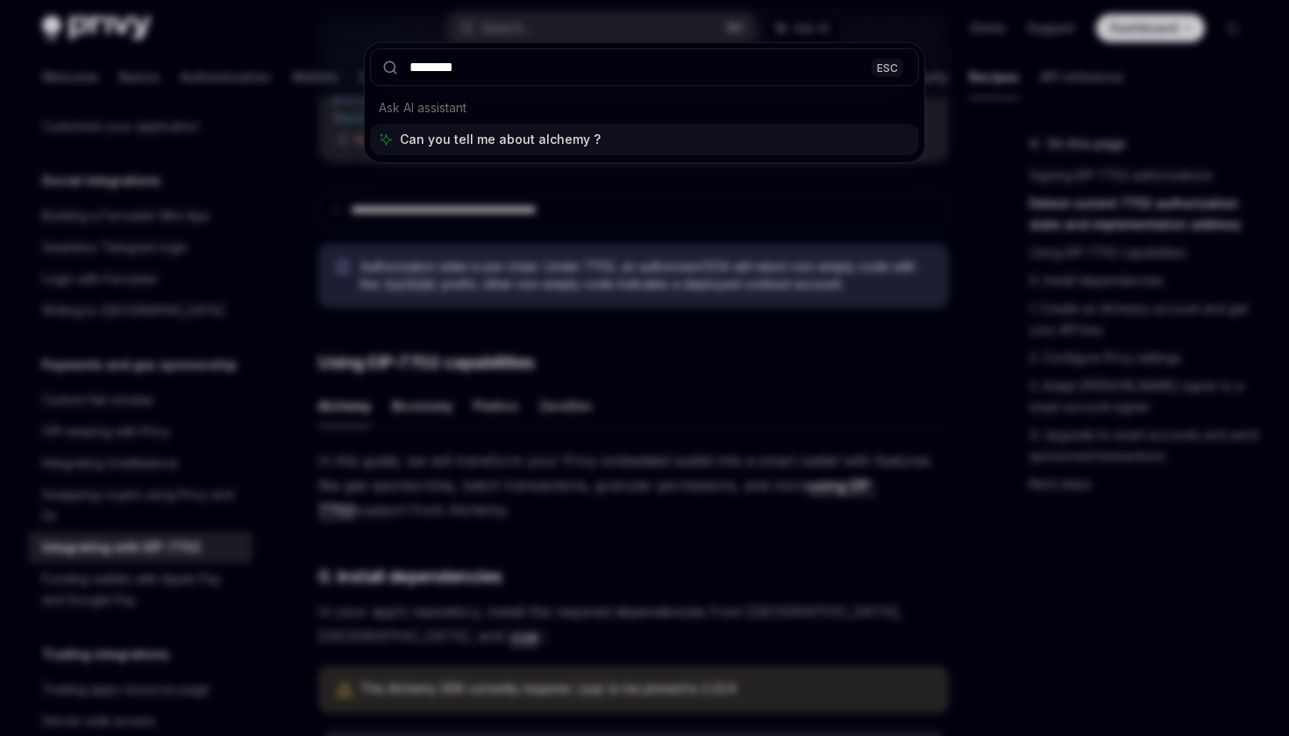
type input "*******"
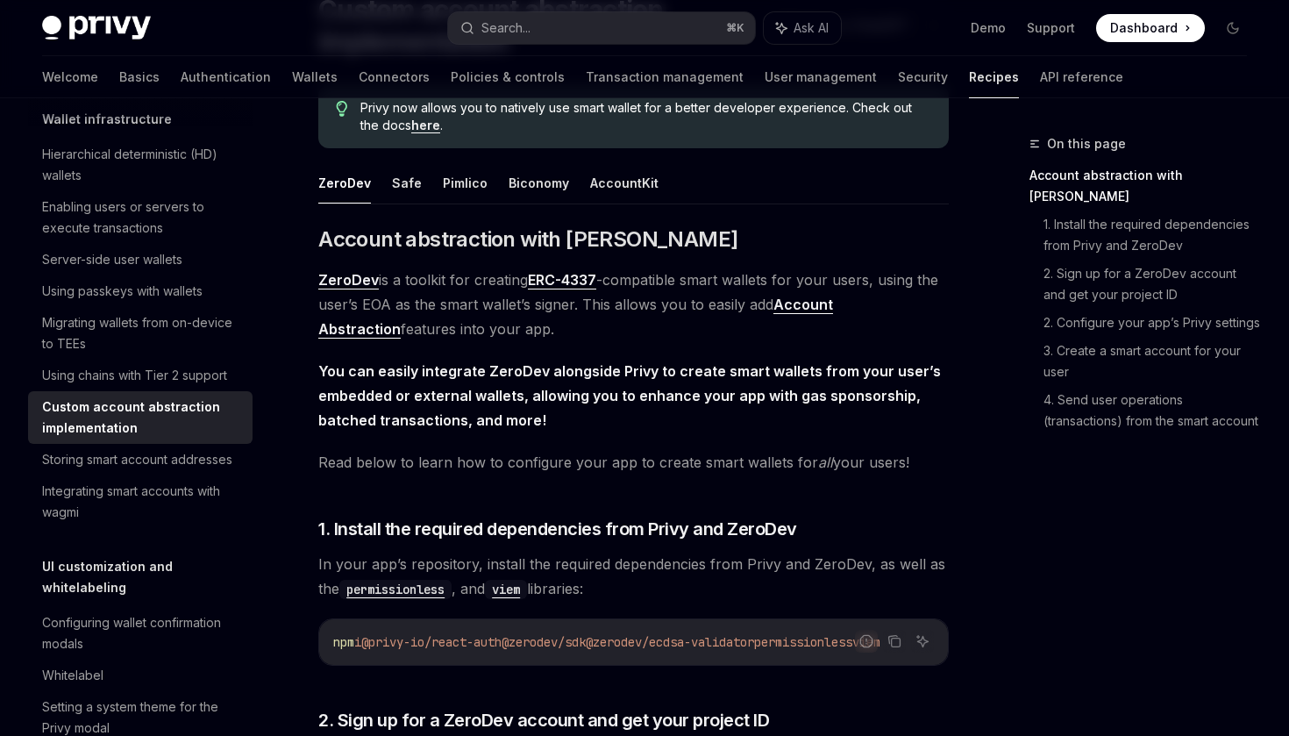
scroll to position [168, 0]
click at [465, 281] on span "ZeroDev is a toolkit for creating ERC-4337 -compatible smart wallets for your u…" at bounding box center [633, 304] width 631 height 74
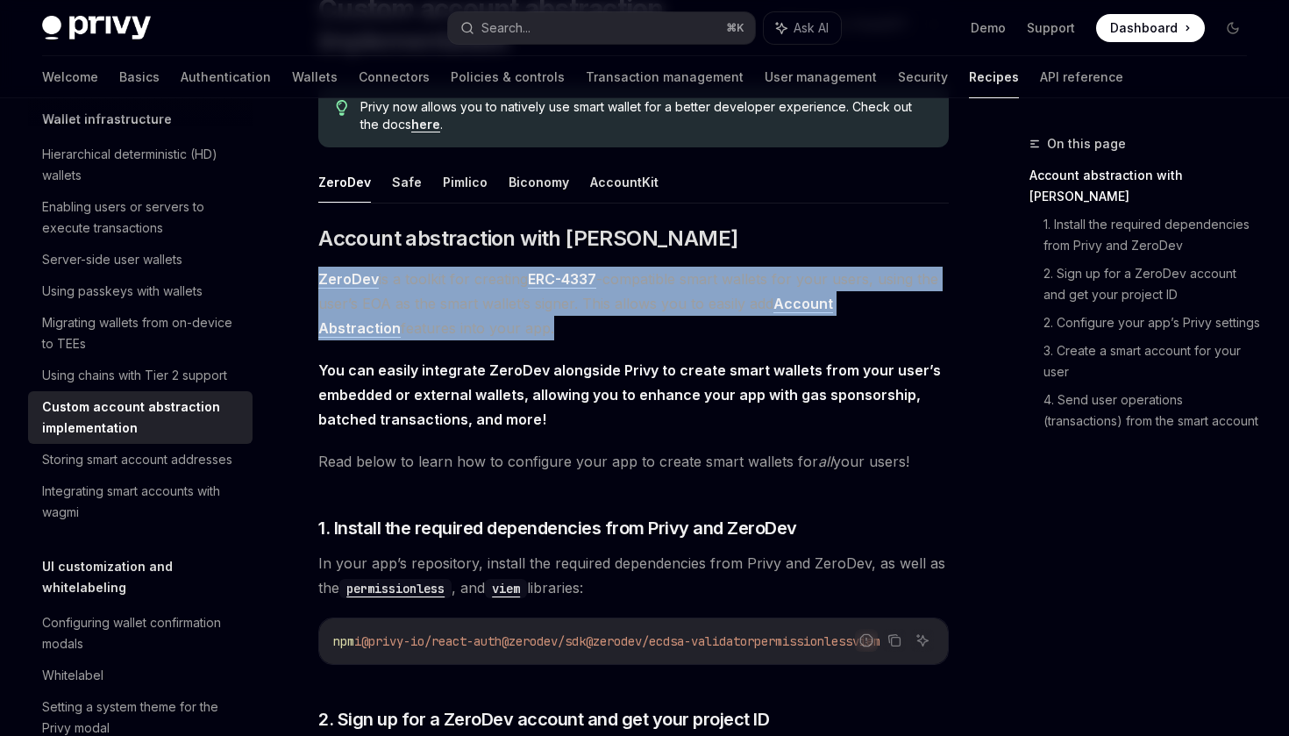
click at [479, 310] on span "ZeroDev is a toolkit for creating ERC-4337 -compatible smart wallets for your u…" at bounding box center [633, 304] width 631 height 74
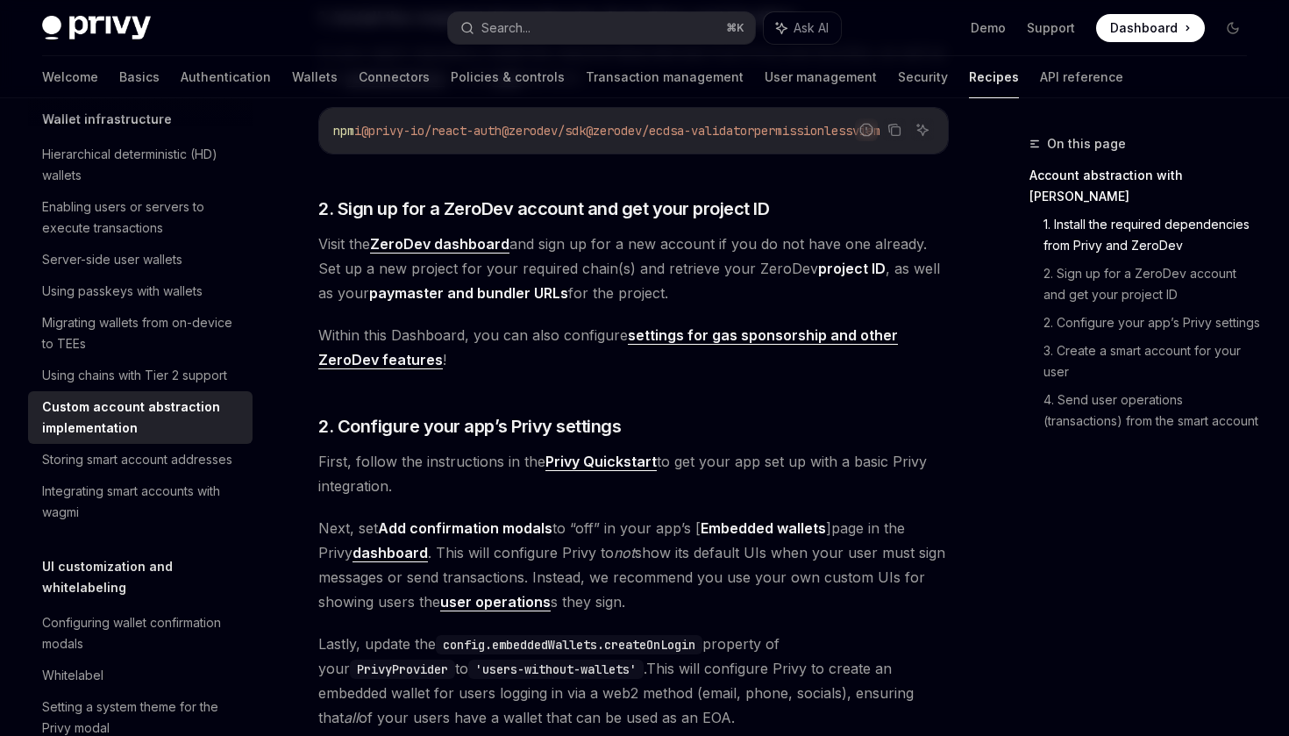
scroll to position [683, 0]
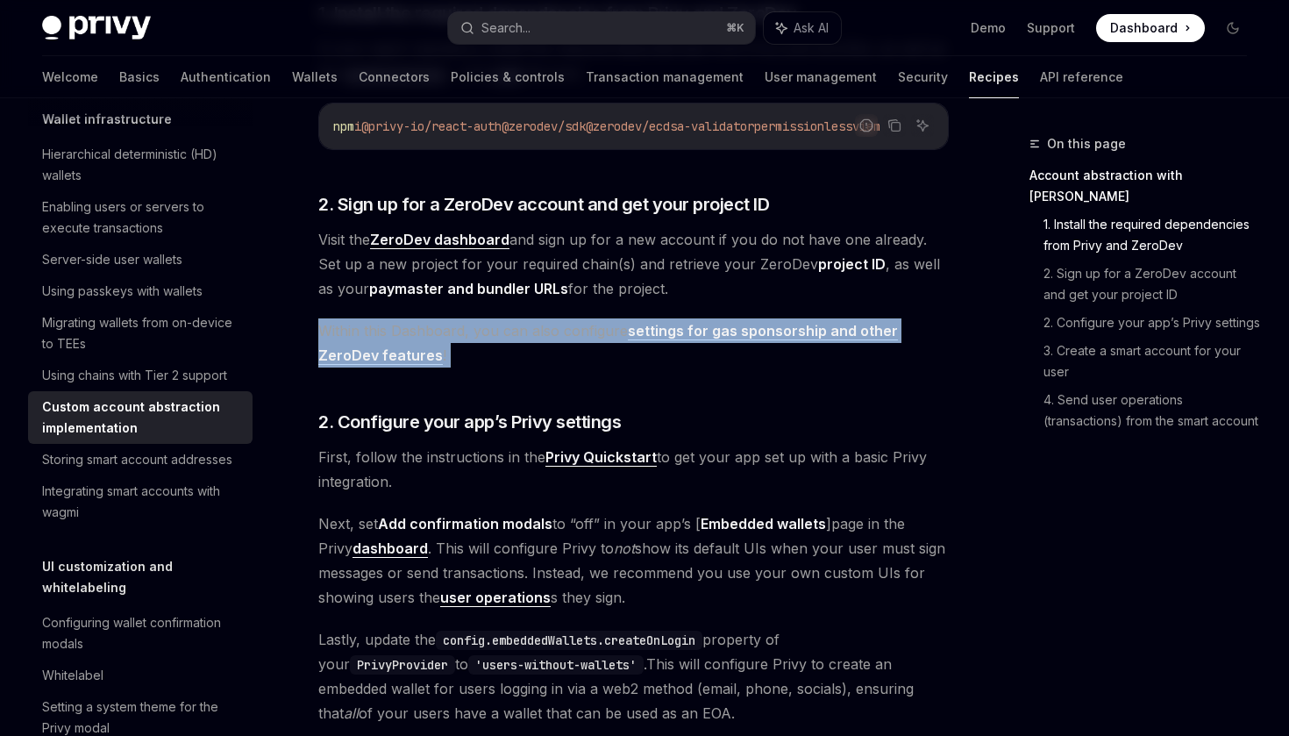
click at [591, 290] on span "Visit the ZeroDev dashboard and sign up for a new account if you do not have on…" at bounding box center [633, 264] width 631 height 74
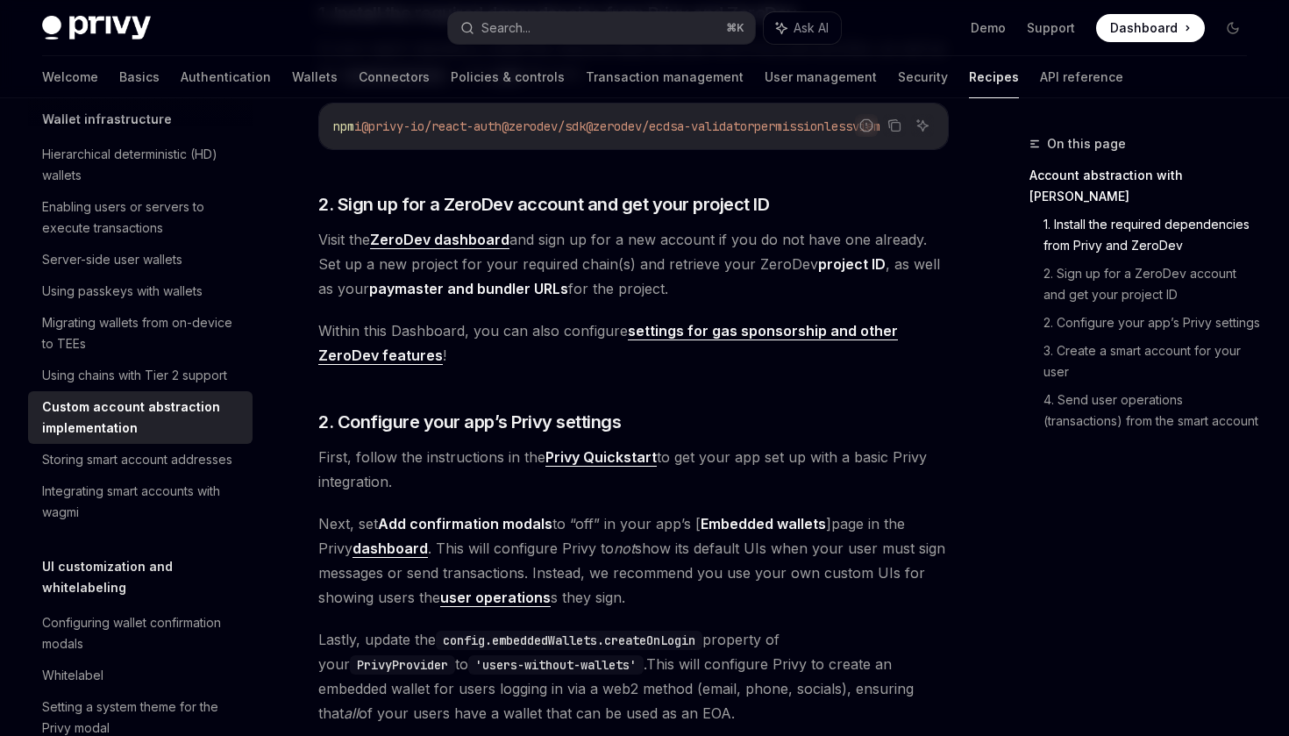
click at [591, 290] on span "Visit the ZeroDev dashboard and sign up for a new account if you do not have on…" at bounding box center [633, 264] width 631 height 74
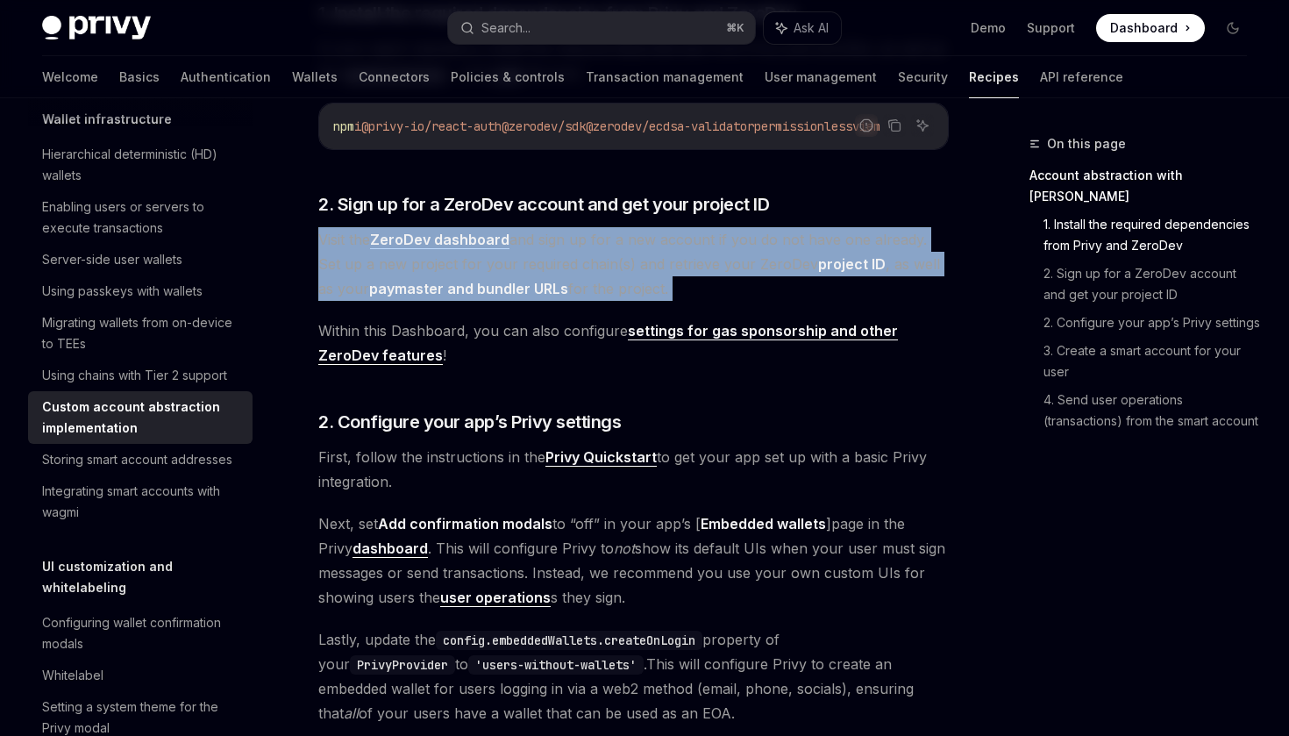
click at [621, 277] on span "Visit the ZeroDev dashboard and sign up for a new account if you do not have on…" at bounding box center [633, 264] width 631 height 74
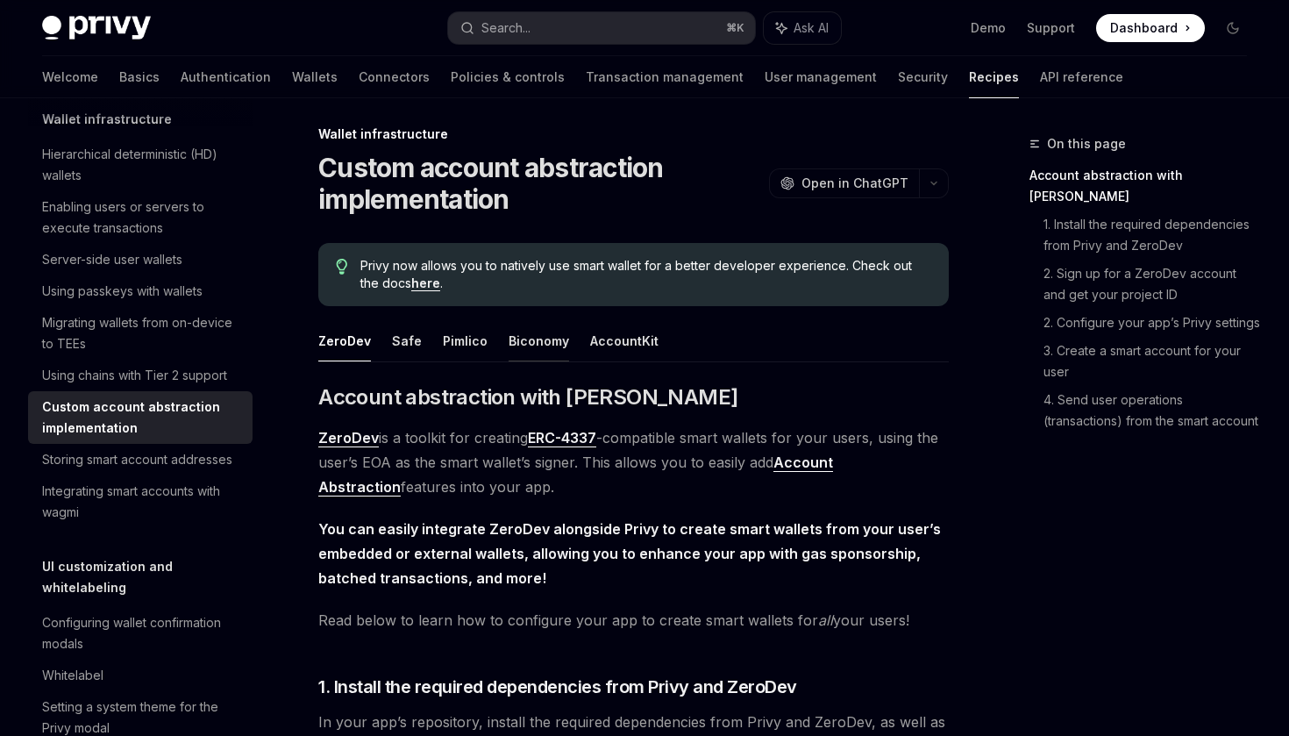
scroll to position [0, 0]
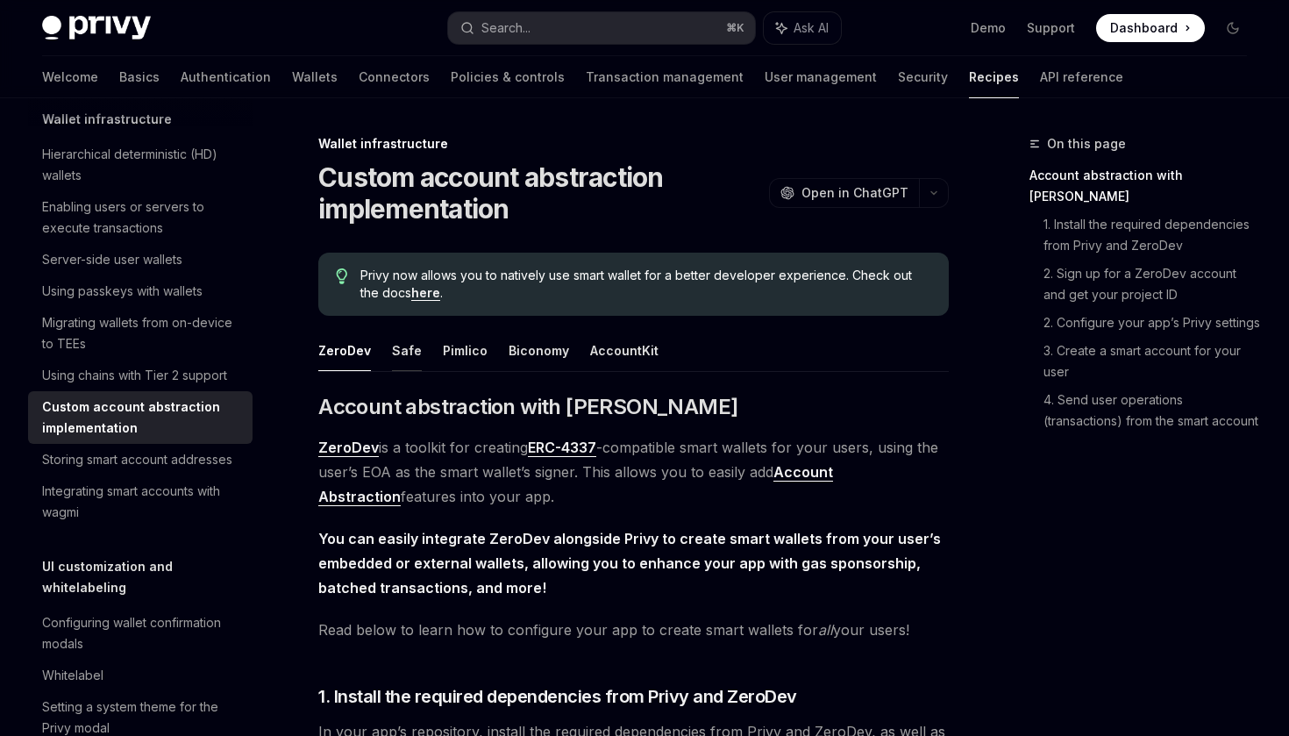
click at [402, 348] on button "Safe" at bounding box center [407, 350] width 30 height 41
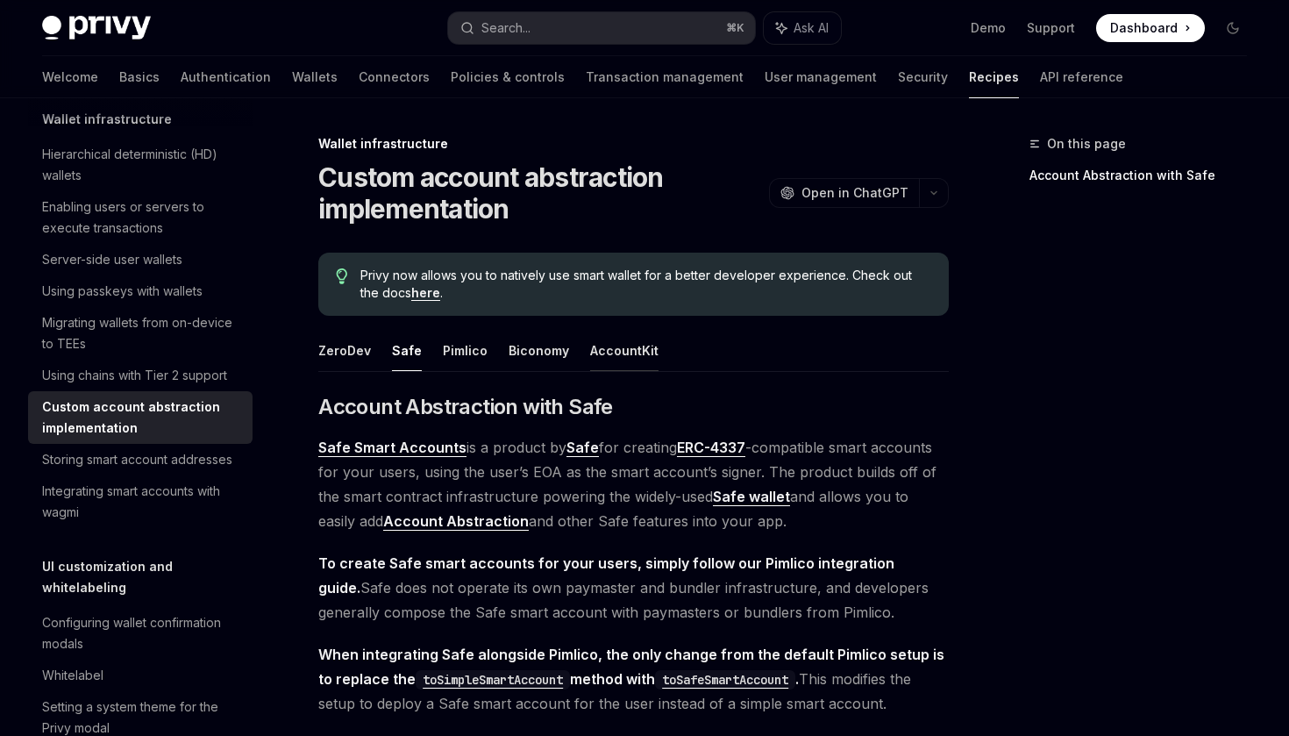
click at [616, 355] on button "AccountKit" at bounding box center [624, 350] width 68 height 41
type textarea "*"
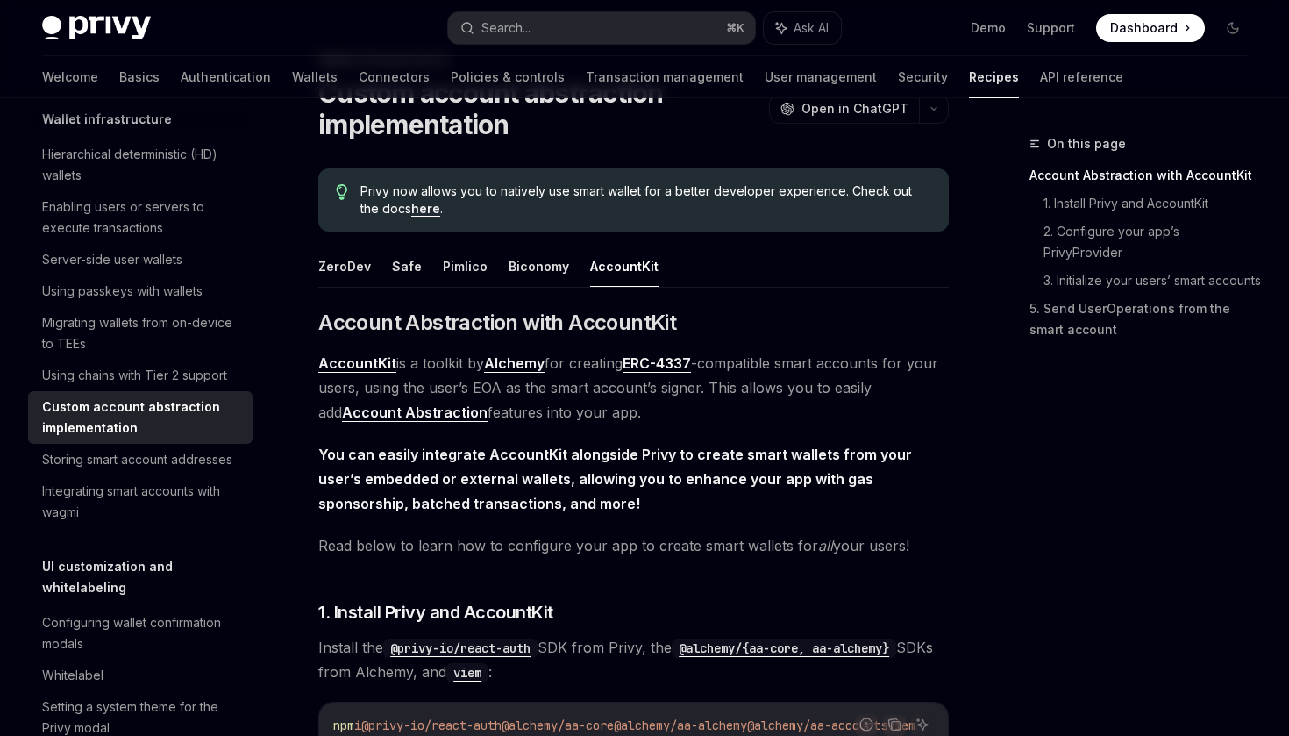
scroll to position [103, 0]
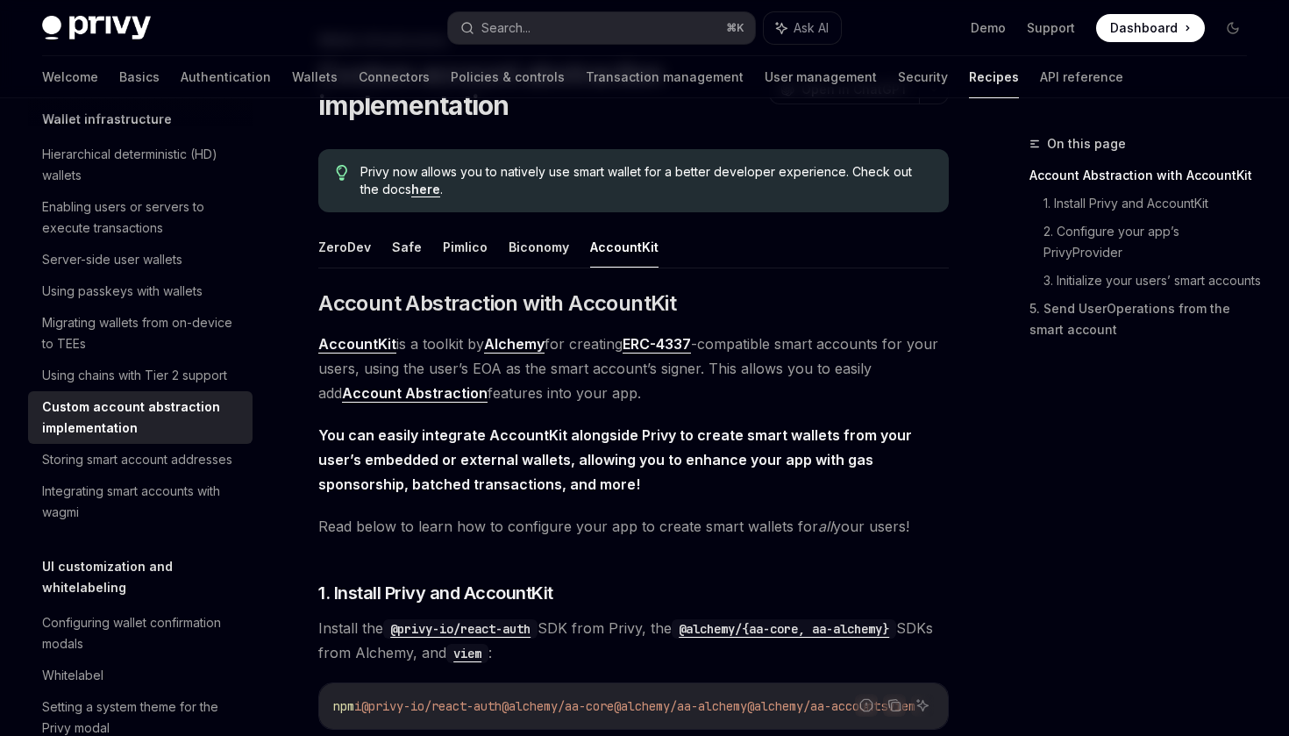
click at [788, 352] on span "AccountKit is a toolkit by Alchemy for creating ERC-4337 -compatible smart acco…" at bounding box center [633, 368] width 631 height 74
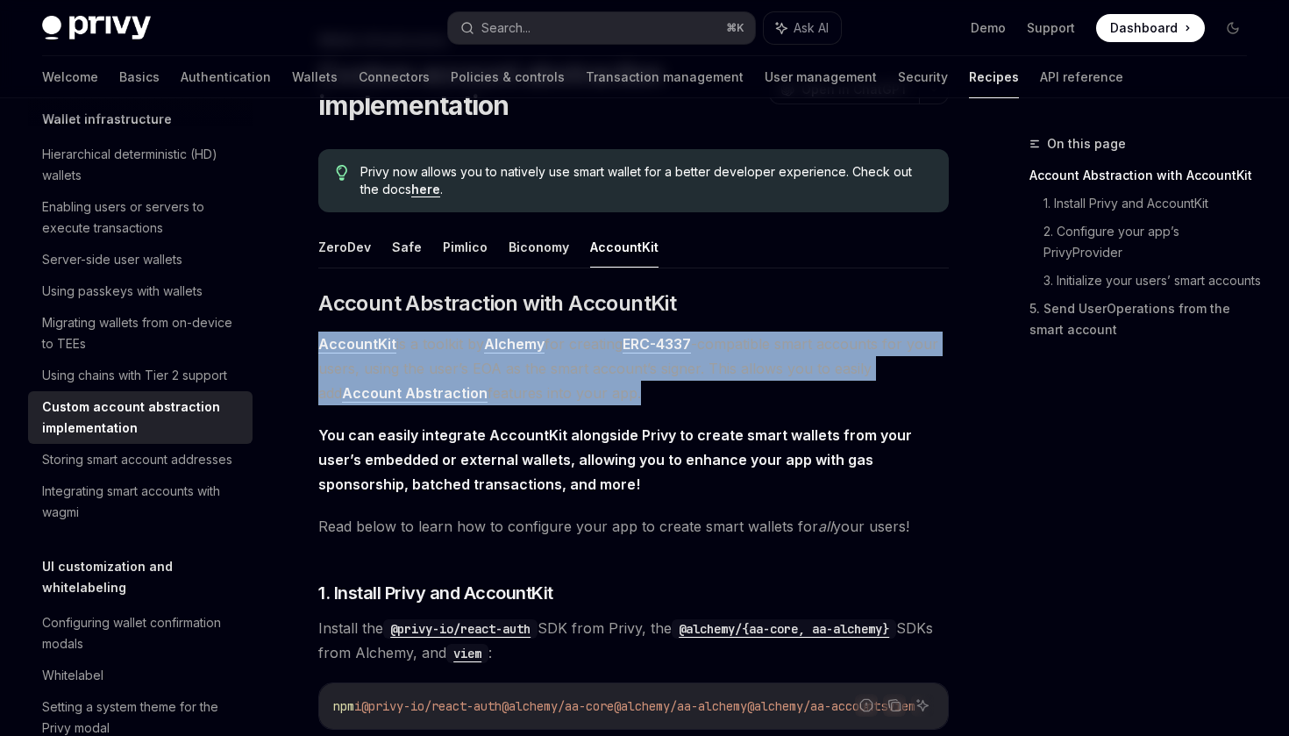
click at [810, 354] on span "AccountKit is a toolkit by Alchemy for creating ERC-4337 -compatible smart acco…" at bounding box center [633, 368] width 631 height 74
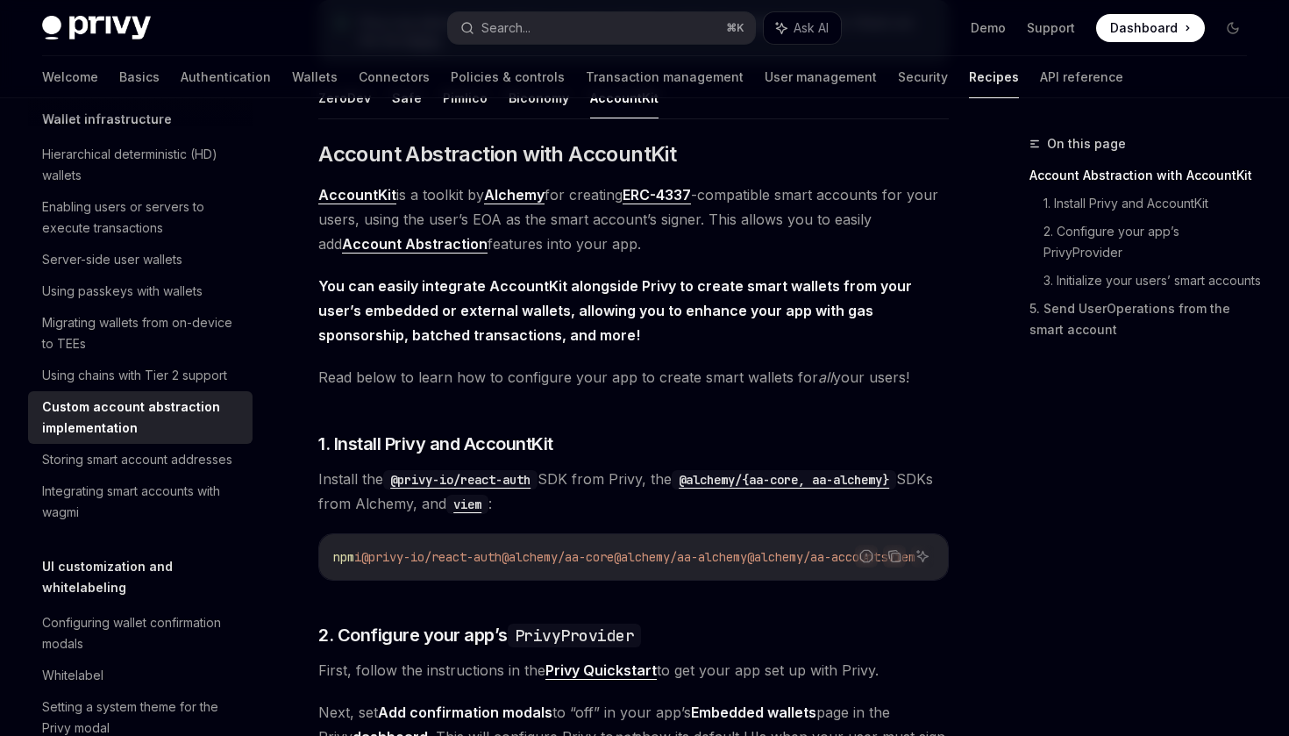
scroll to position [229, 0]
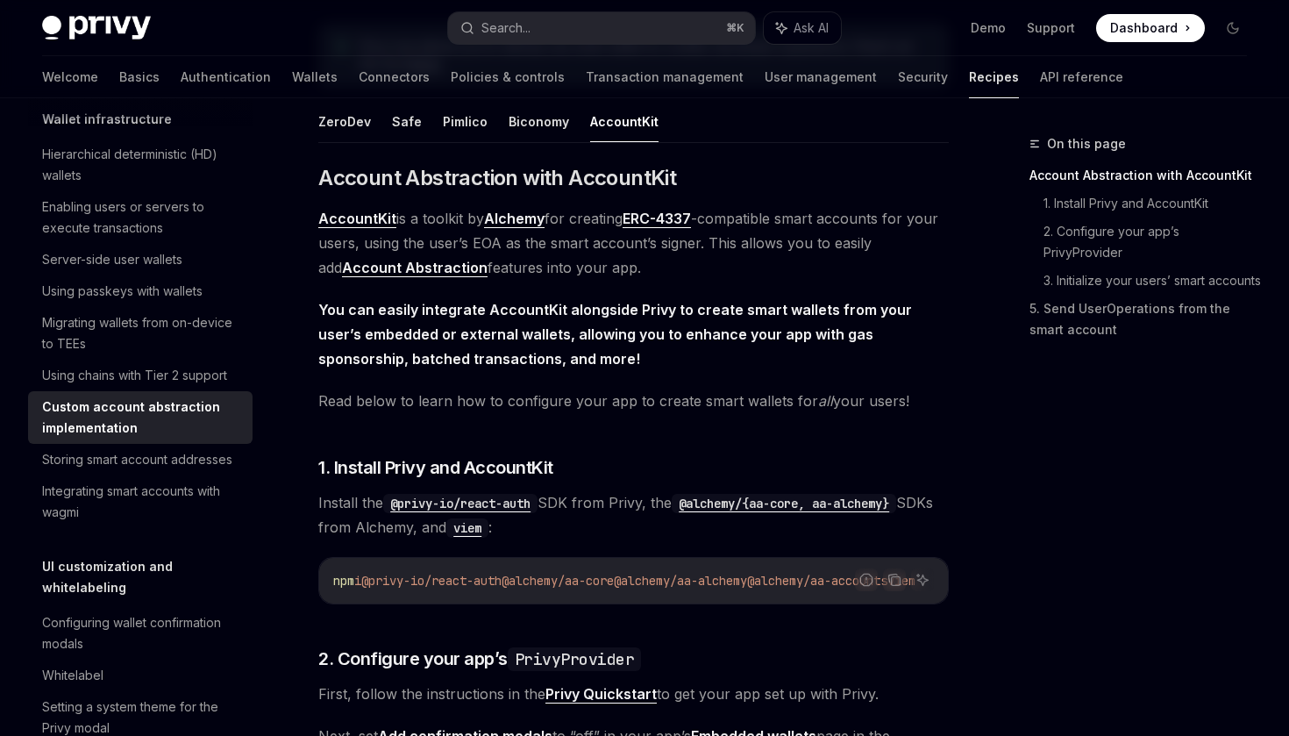
click at [371, 220] on link "AccountKit" at bounding box center [357, 219] width 78 height 18
click at [607, 244] on span "AccountKit is a toolkit by Alchemy for creating ERC-4337 -compatible smart acco…" at bounding box center [633, 243] width 631 height 74
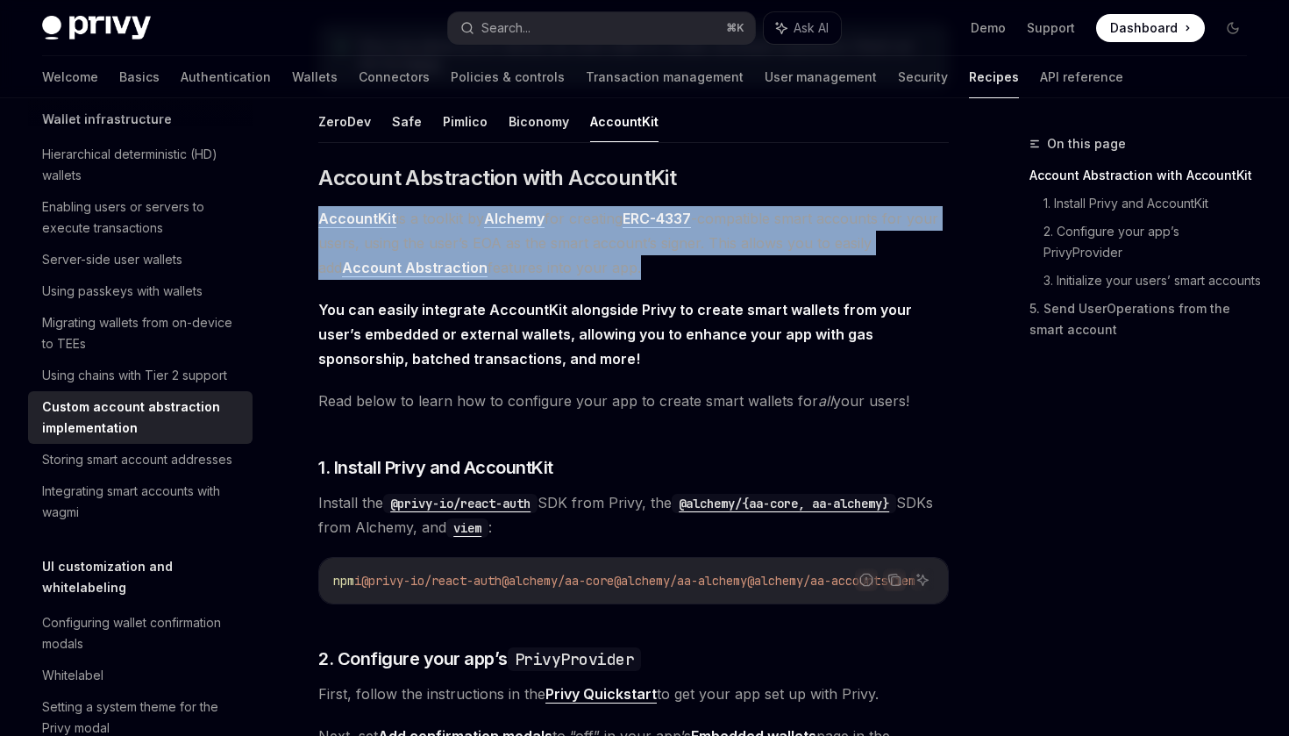
click at [643, 317] on strong "You can easily integrate AccountKit alongside Privy to create smart wallets fro…" at bounding box center [615, 334] width 594 height 67
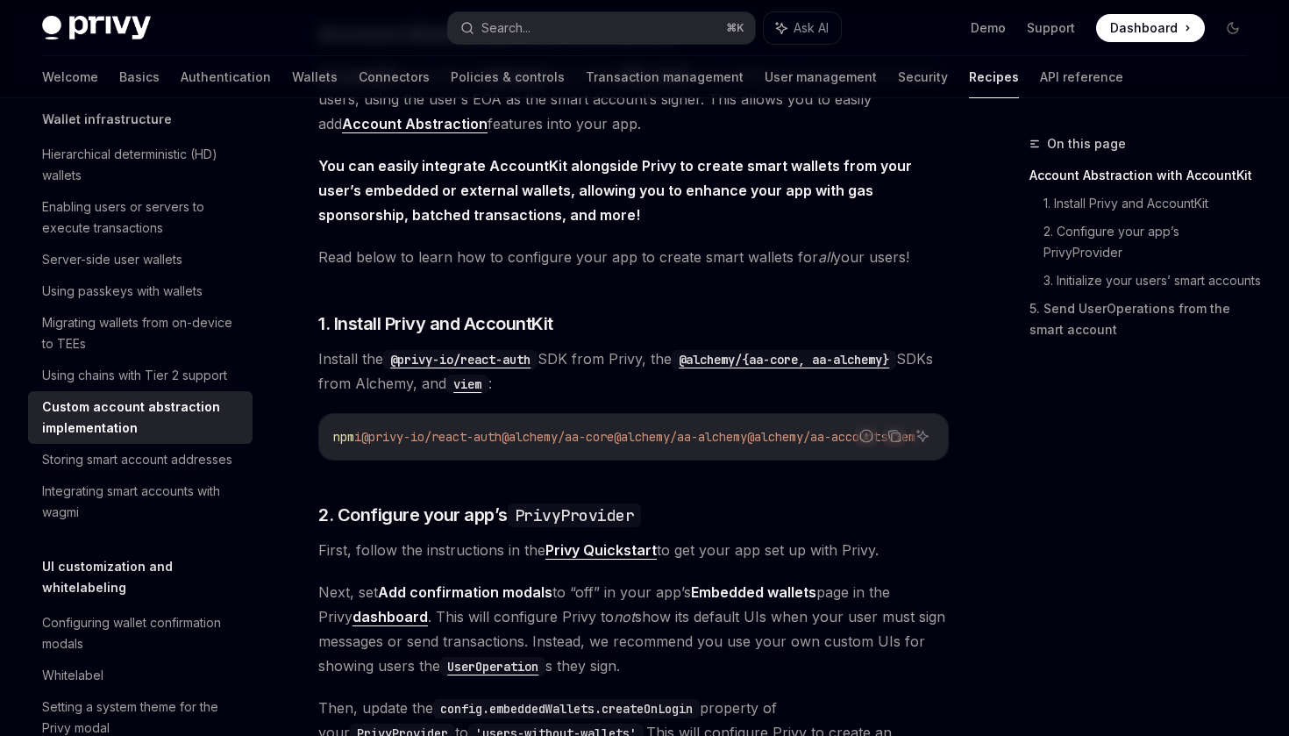
scroll to position [355, 0]
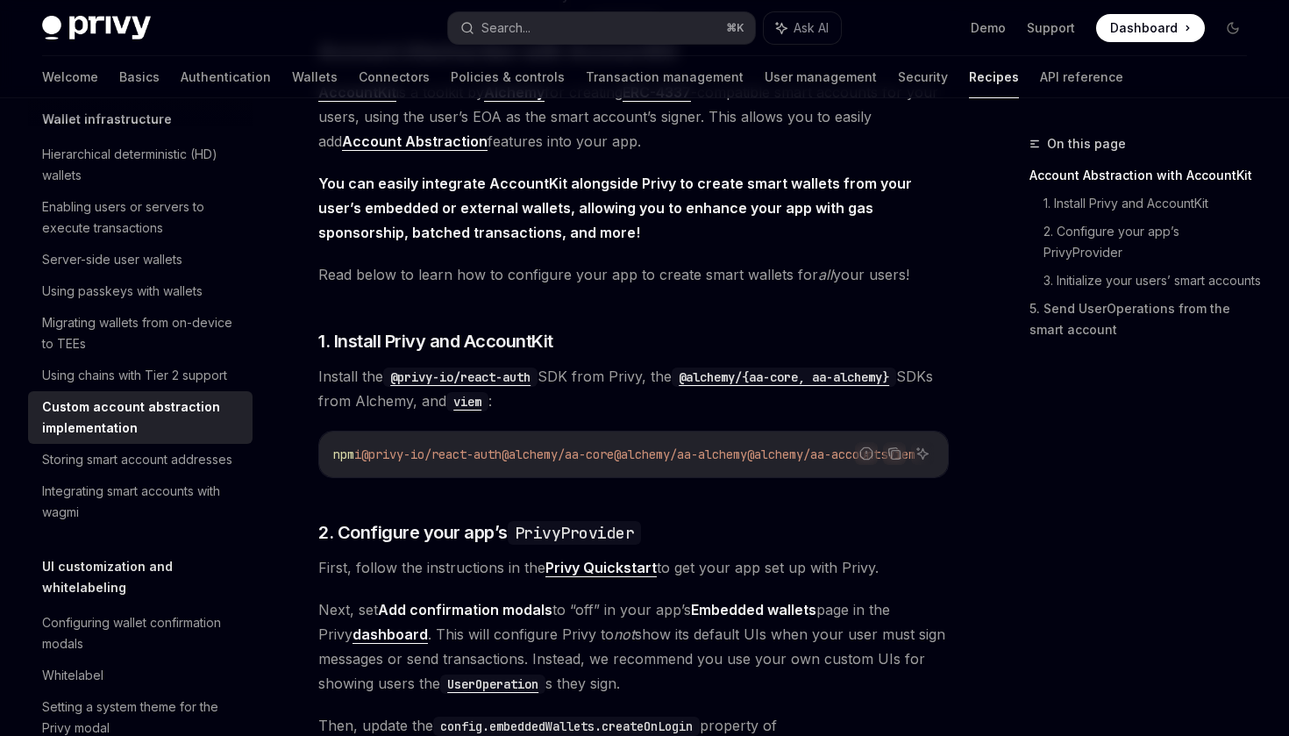
click at [595, 207] on strong "You can easily integrate AccountKit alongside Privy to create smart wallets fro…" at bounding box center [615, 208] width 594 height 67
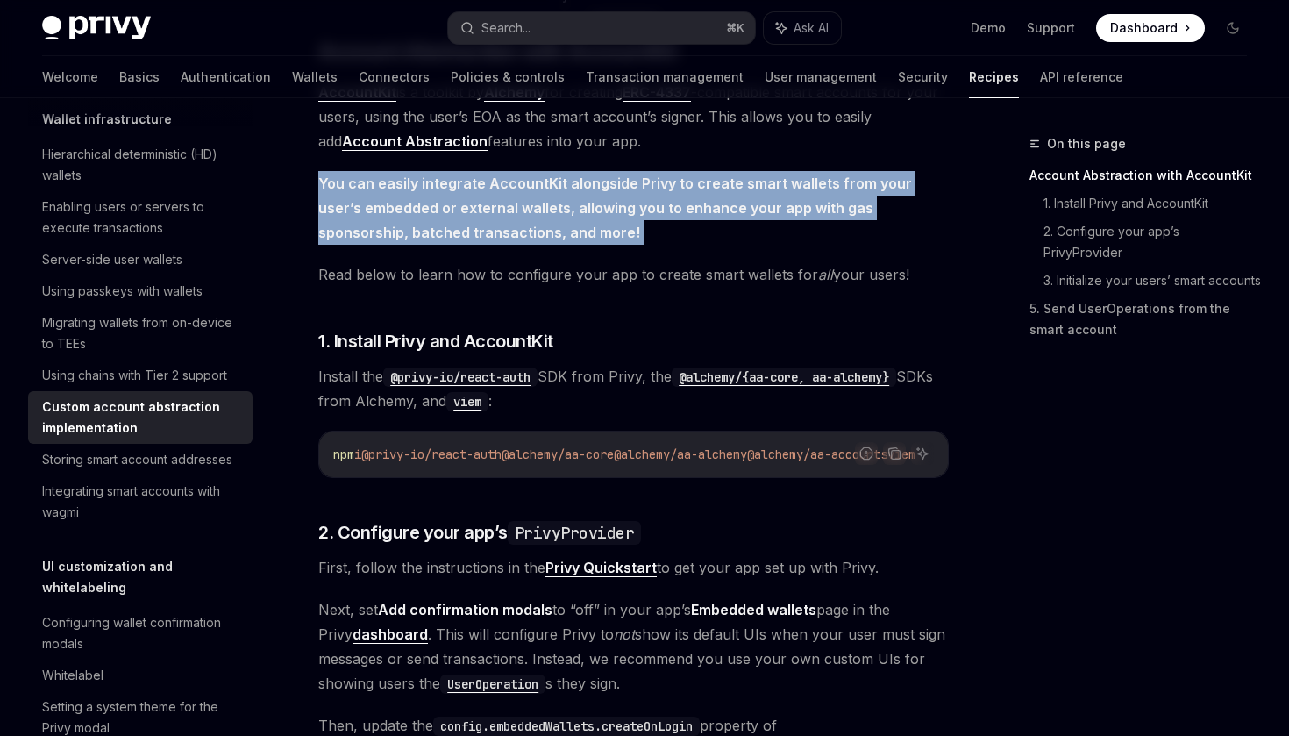
click at [634, 194] on span "You can easily integrate AccountKit alongside Privy to create smart wallets fro…" at bounding box center [633, 208] width 631 height 74
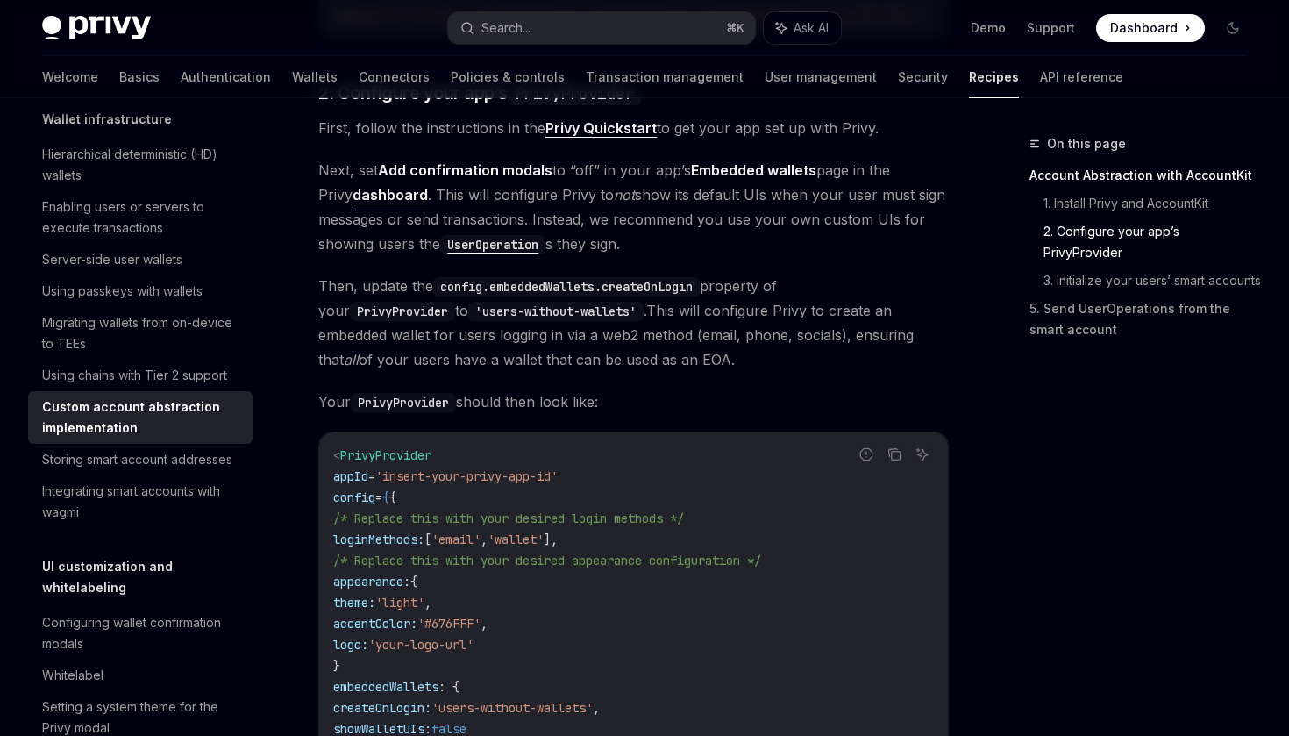
scroll to position [788, 0]
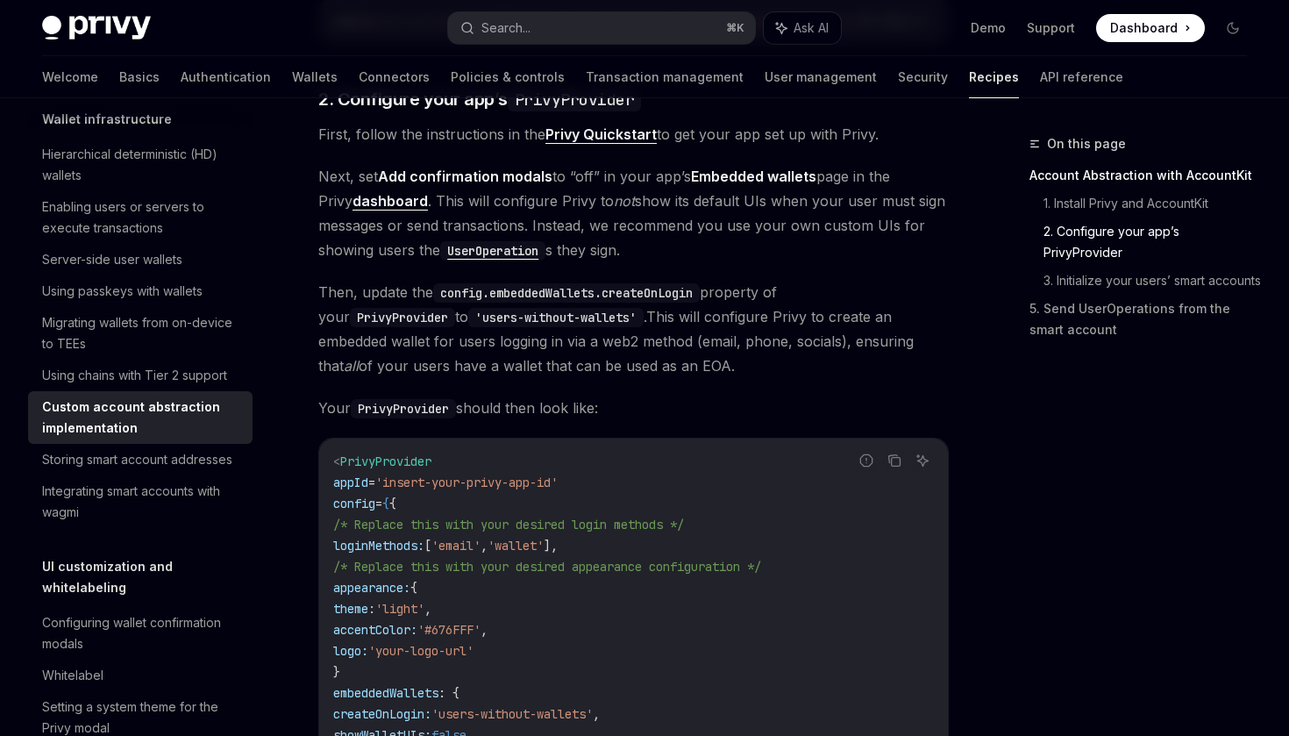
click at [614, 210] on em "not" at bounding box center [624, 201] width 21 height 18
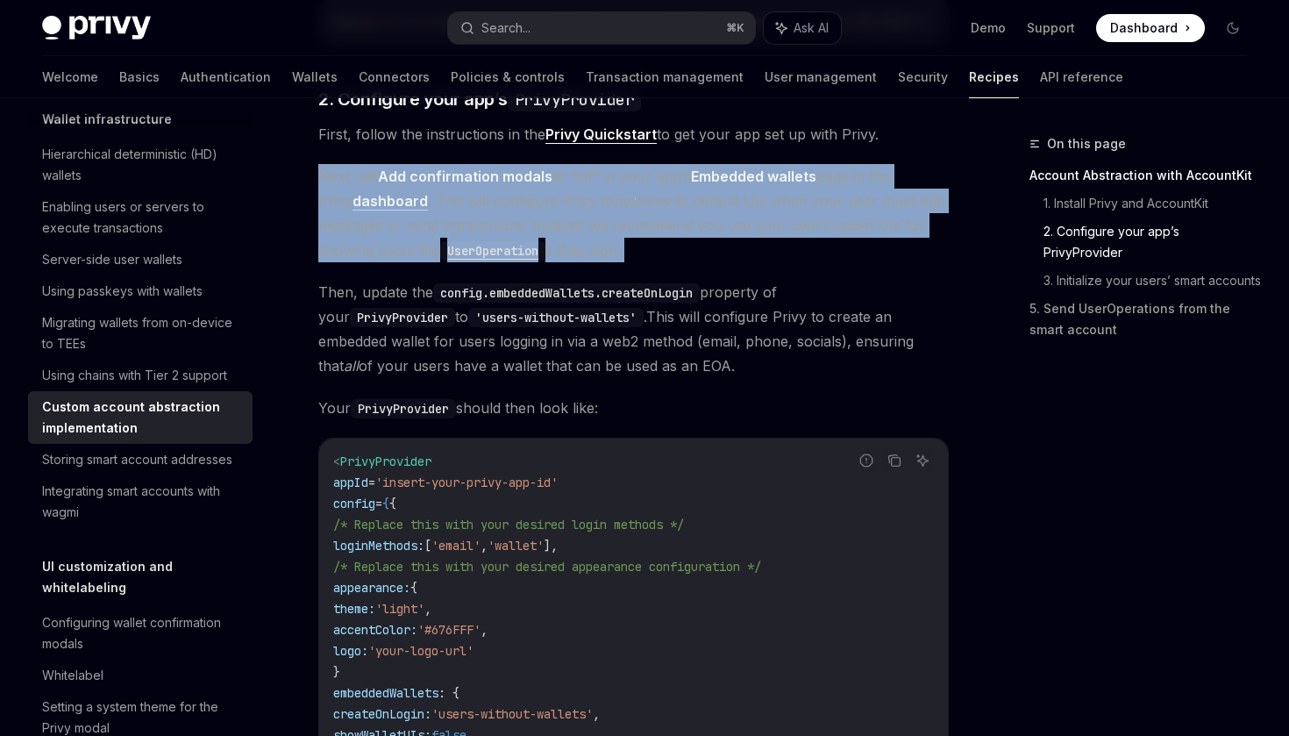
click at [614, 212] on span "Next, set Add confirmation modals to “off” in your app’s Embedded wallets page …" at bounding box center [633, 213] width 631 height 98
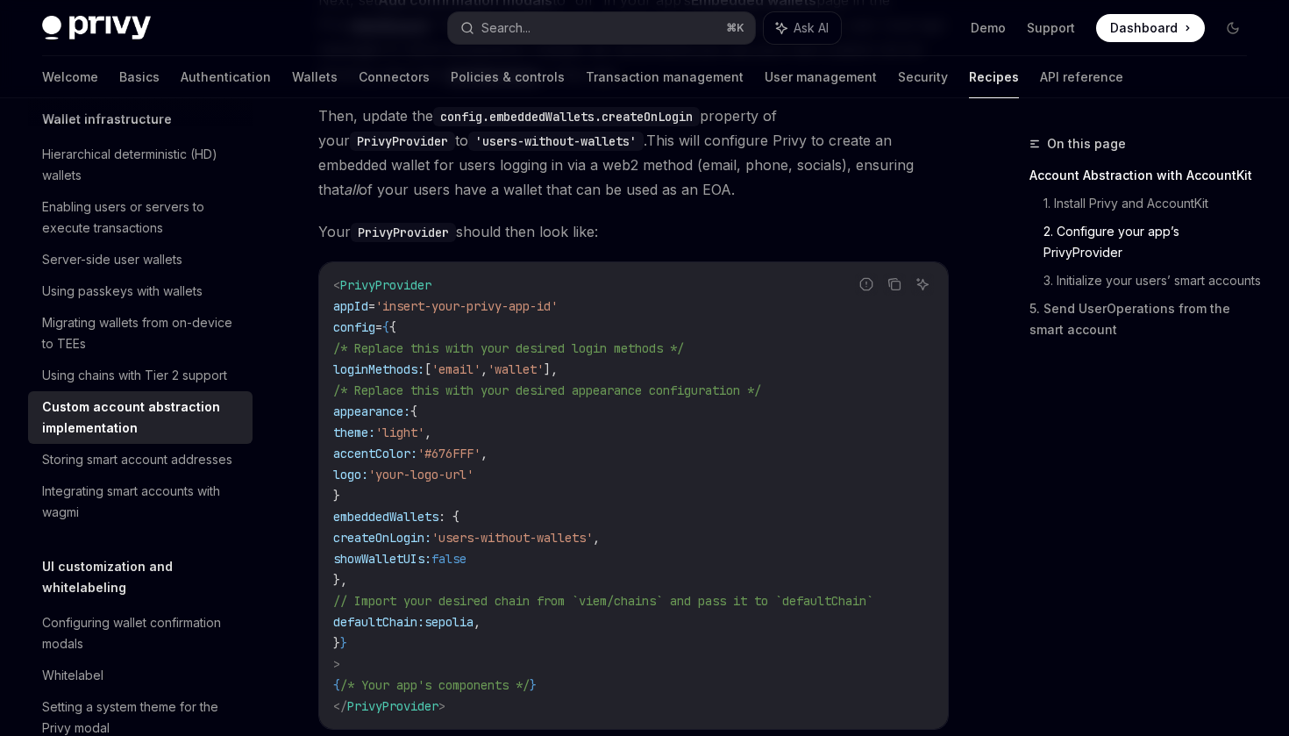
scroll to position [969, 0]
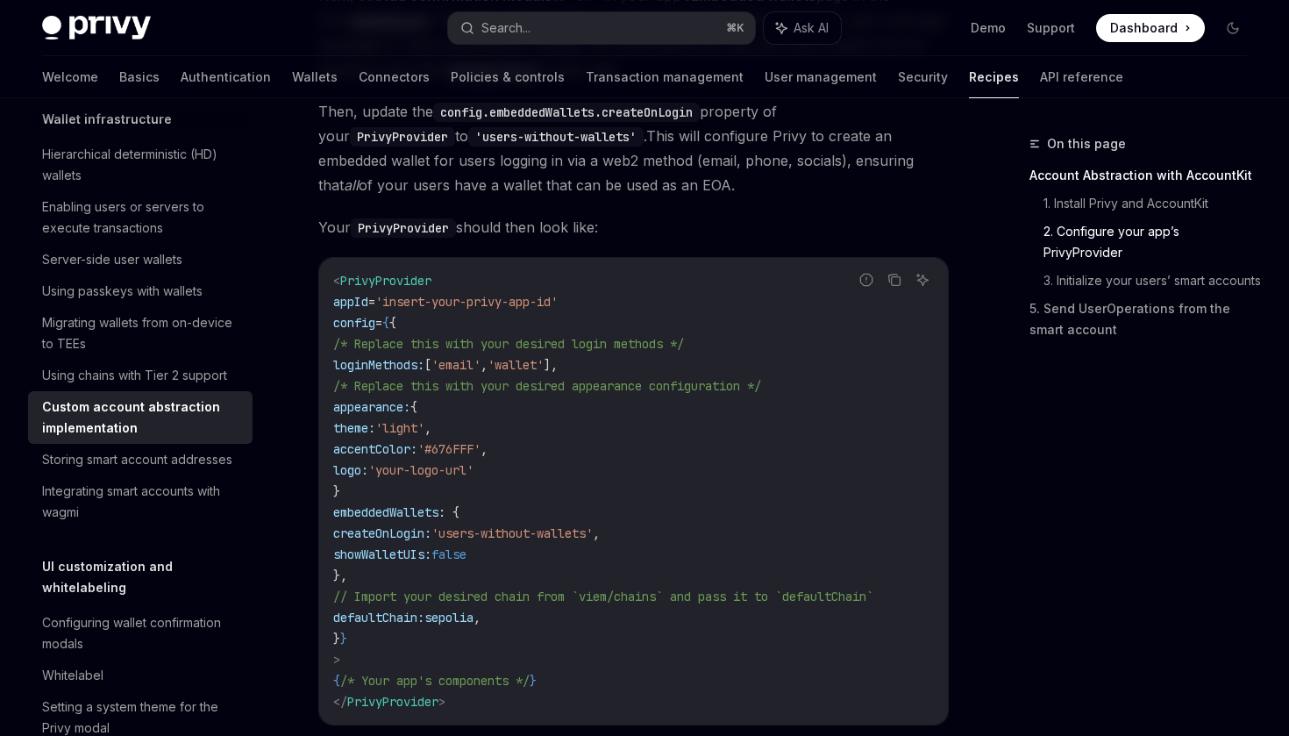
click at [644, 152] on span "Then, update the config.embeddedWallets.createOnLogin property of your PrivyPro…" at bounding box center [633, 148] width 631 height 98
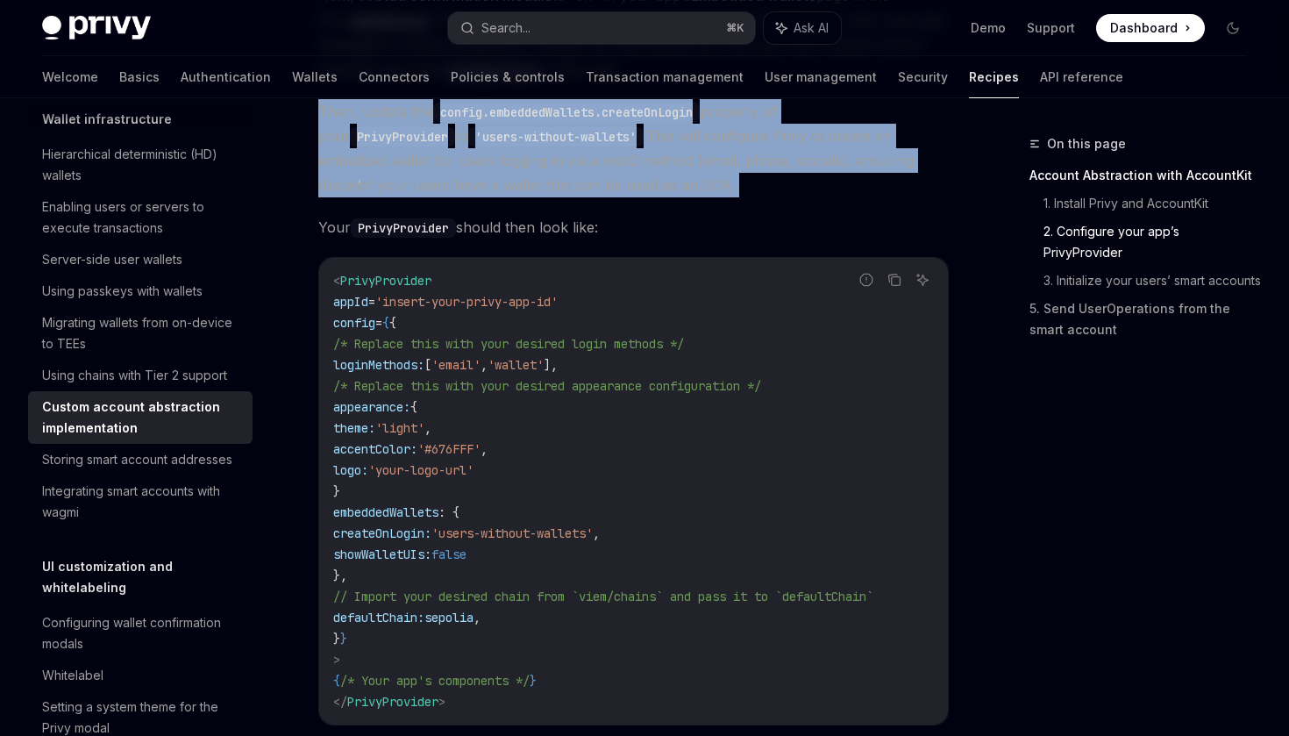
click at [644, 152] on span "Then, update the config.embeddedWallets.createOnLogin property of your PrivyPro…" at bounding box center [633, 148] width 631 height 98
click at [684, 152] on span "Then, update the config.embeddedWallets.createOnLogin property of your PrivyPro…" at bounding box center [633, 148] width 631 height 98
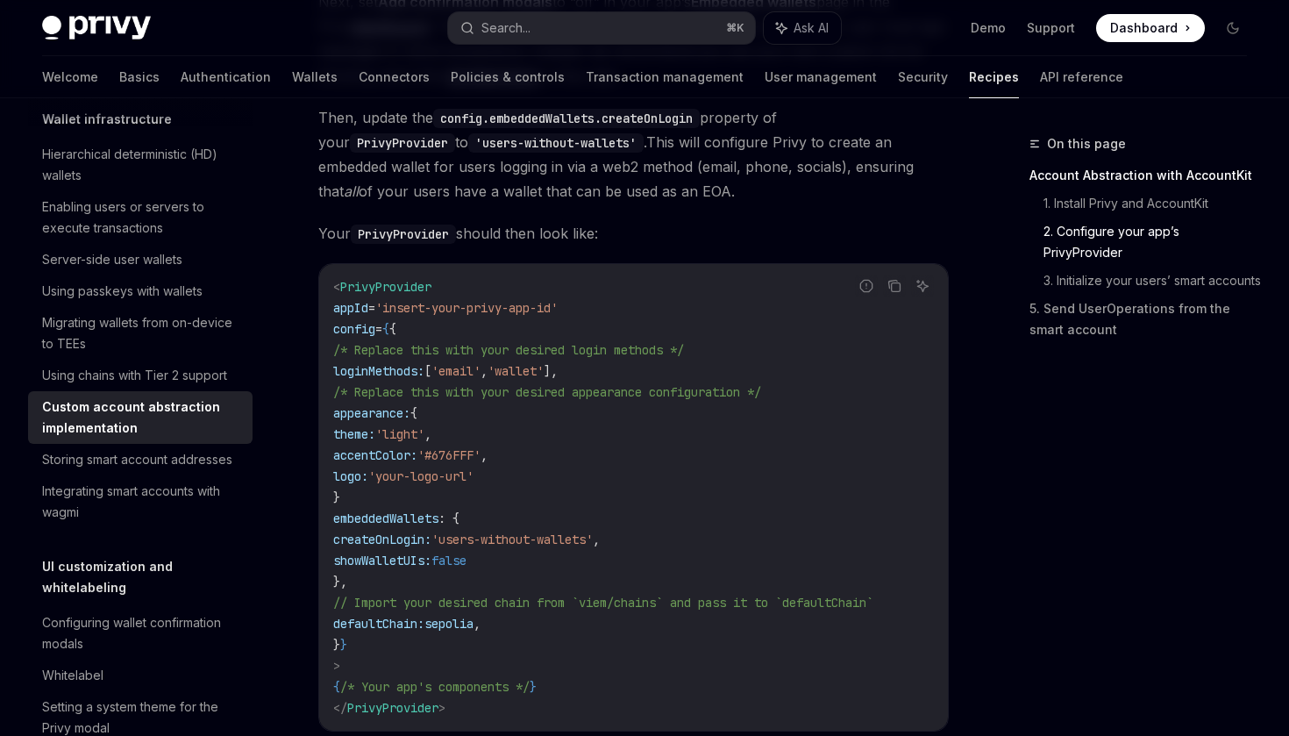
scroll to position [958, 0]
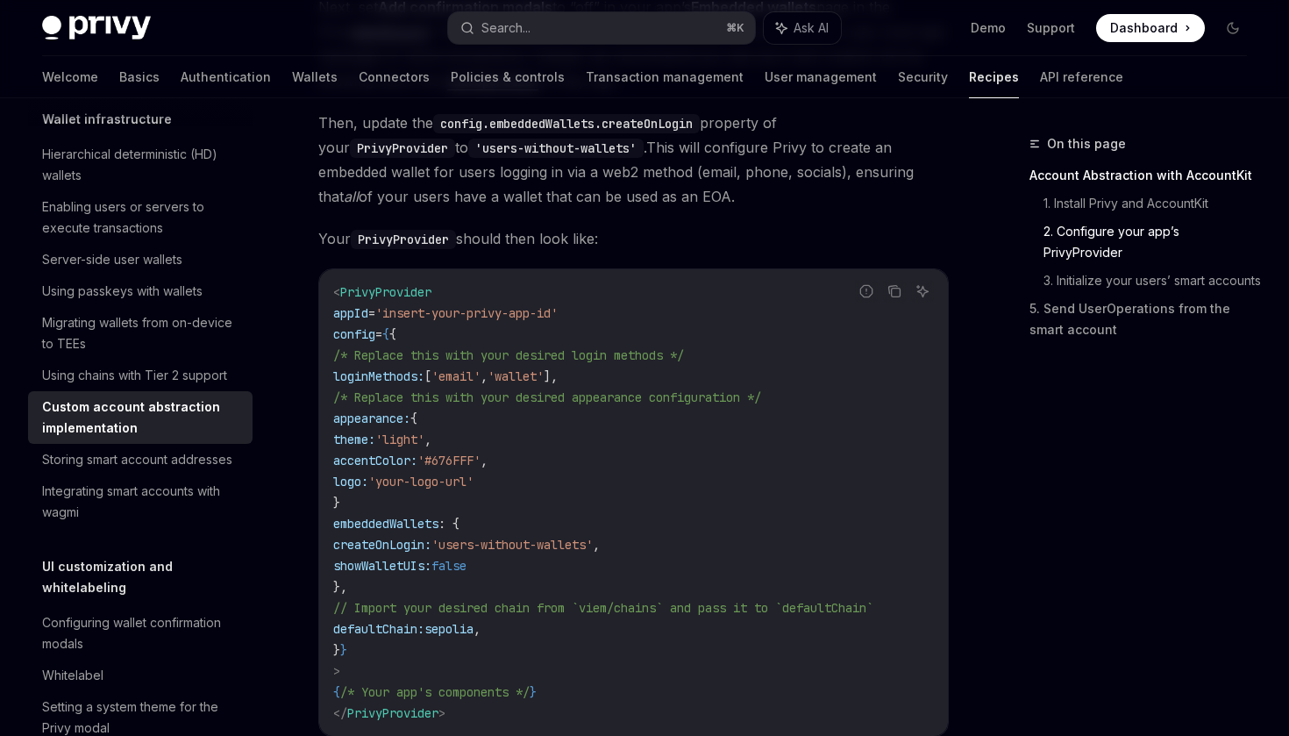
click at [639, 180] on span "Then, update the config.embeddedWallets.createOnLogin property of your PrivyPro…" at bounding box center [633, 159] width 631 height 98
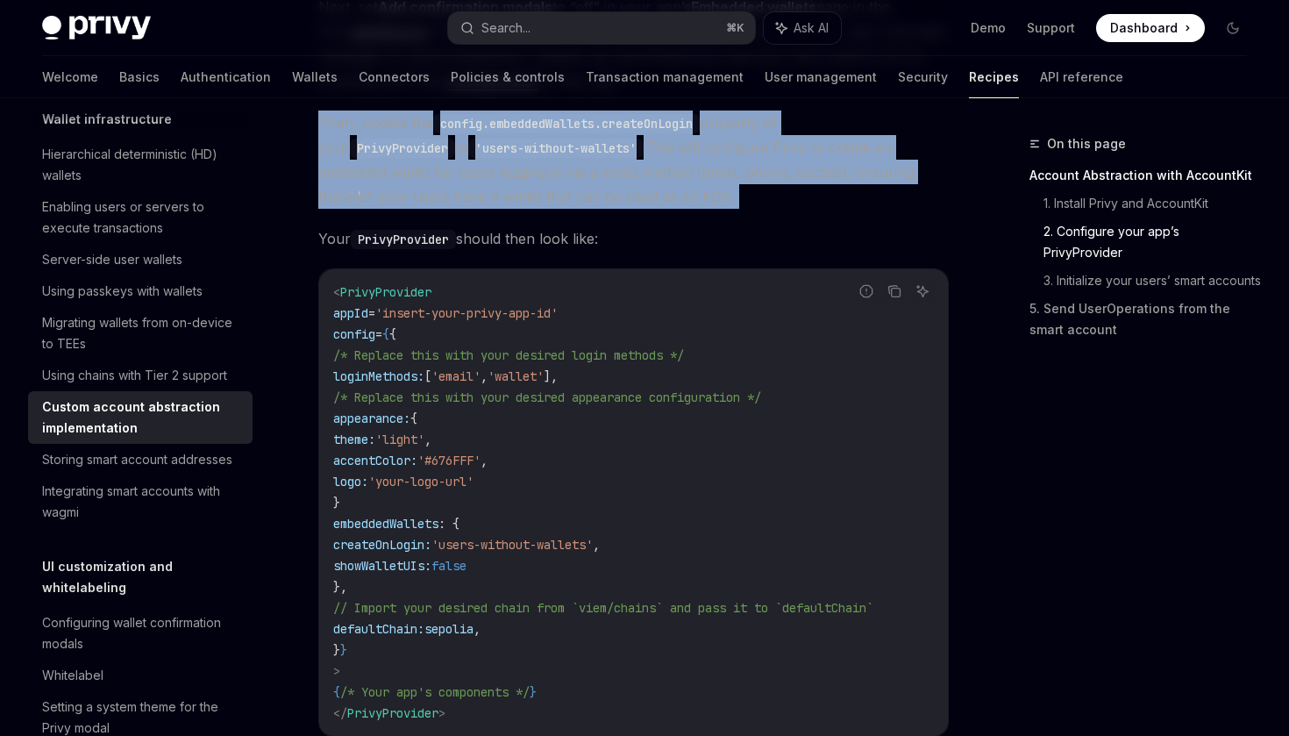
click at [709, 187] on span "Then, update the config.embeddedWallets.createOnLogin property of your PrivyPro…" at bounding box center [633, 159] width 631 height 98
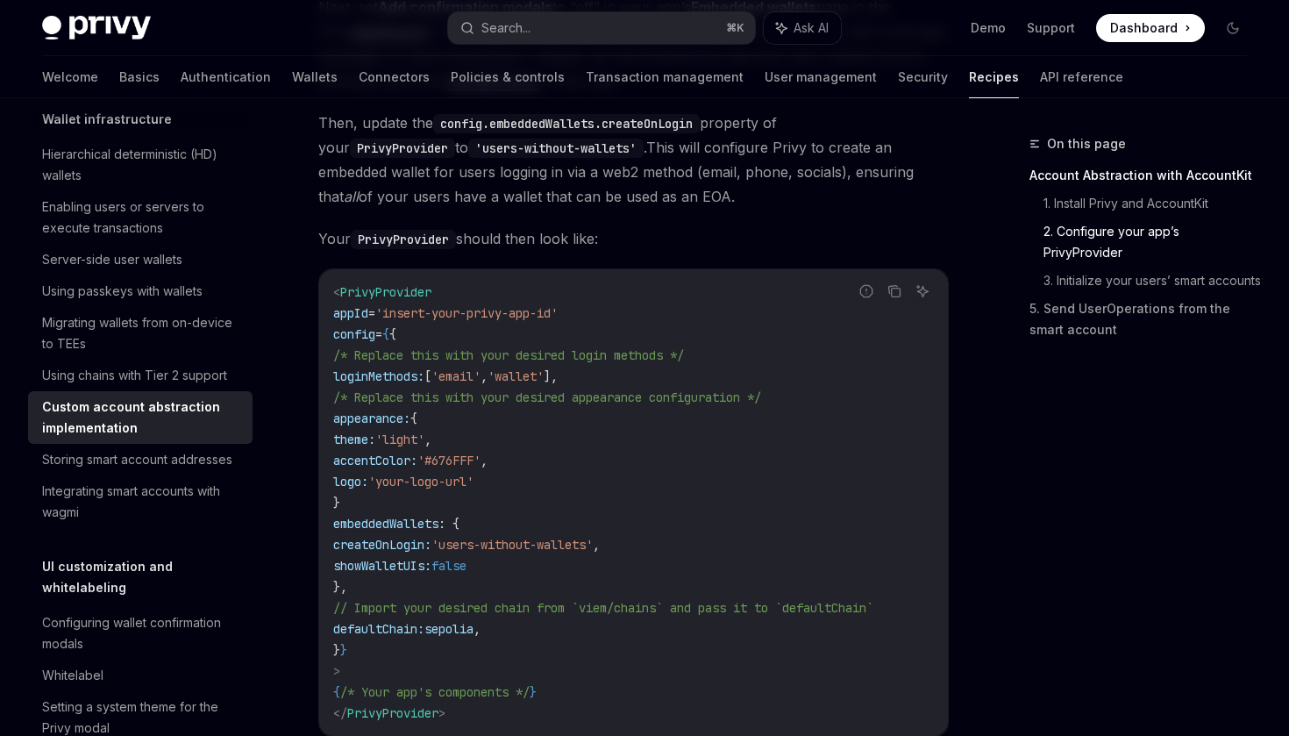
click at [709, 187] on span "Then, update the config.embeddedWallets.createOnLogin property of your PrivyPro…" at bounding box center [633, 159] width 631 height 98
click at [359, 188] on em "all" at bounding box center [351, 197] width 15 height 18
click at [372, 189] on span "Then, update the config.embeddedWallets.createOnLogin property of your PrivyPro…" at bounding box center [633, 159] width 631 height 98
click at [425, 180] on span "Then, update the config.embeddedWallets.createOnLogin property of your PrivyPro…" at bounding box center [633, 159] width 631 height 98
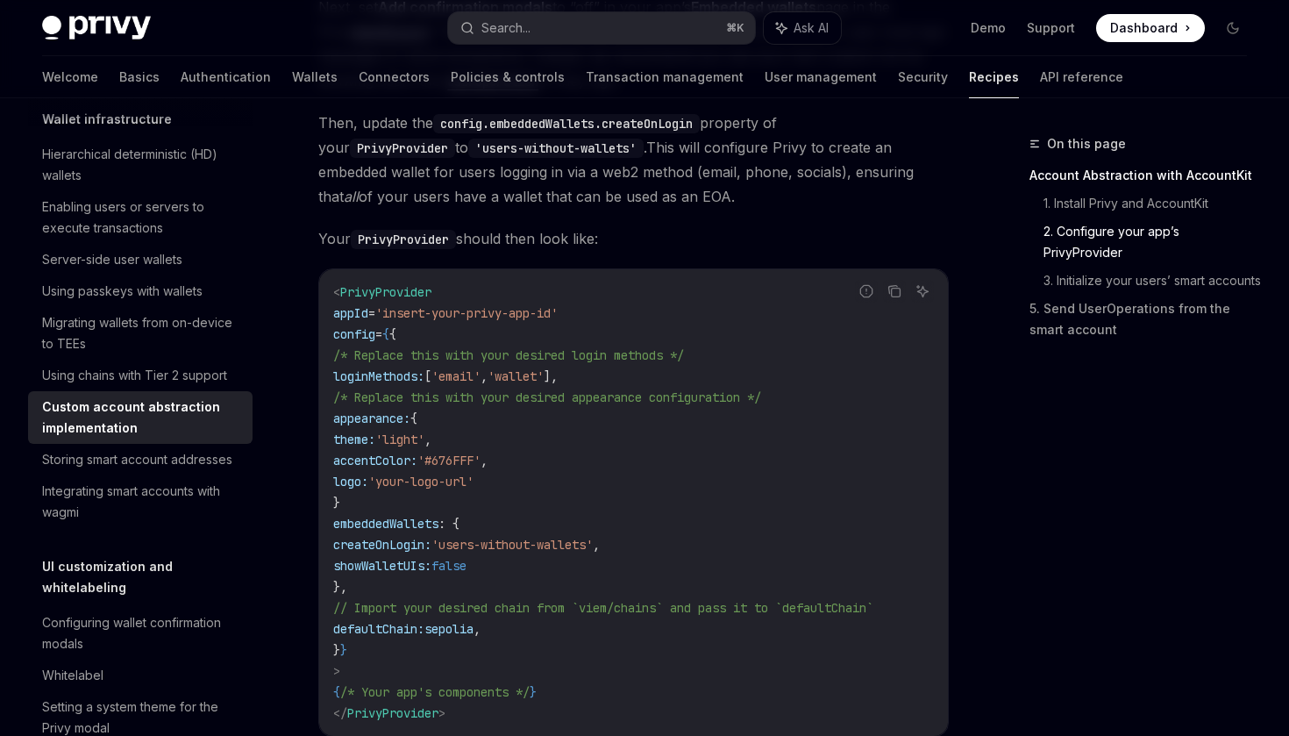
click at [425, 180] on span "Then, update the config.embeddedWallets.createOnLogin property of your PrivyPro…" at bounding box center [633, 159] width 631 height 98
click at [488, 180] on span "Then, update the config.embeddedWallets.createOnLogin property of your PrivyPro…" at bounding box center [633, 159] width 631 height 98
click at [636, 179] on span "Then, update the config.embeddedWallets.createOnLogin property of your PrivyPro…" at bounding box center [633, 159] width 631 height 98
click at [737, 180] on span "Then, update the config.embeddedWallets.createOnLogin property of your PrivyPro…" at bounding box center [633, 159] width 631 height 98
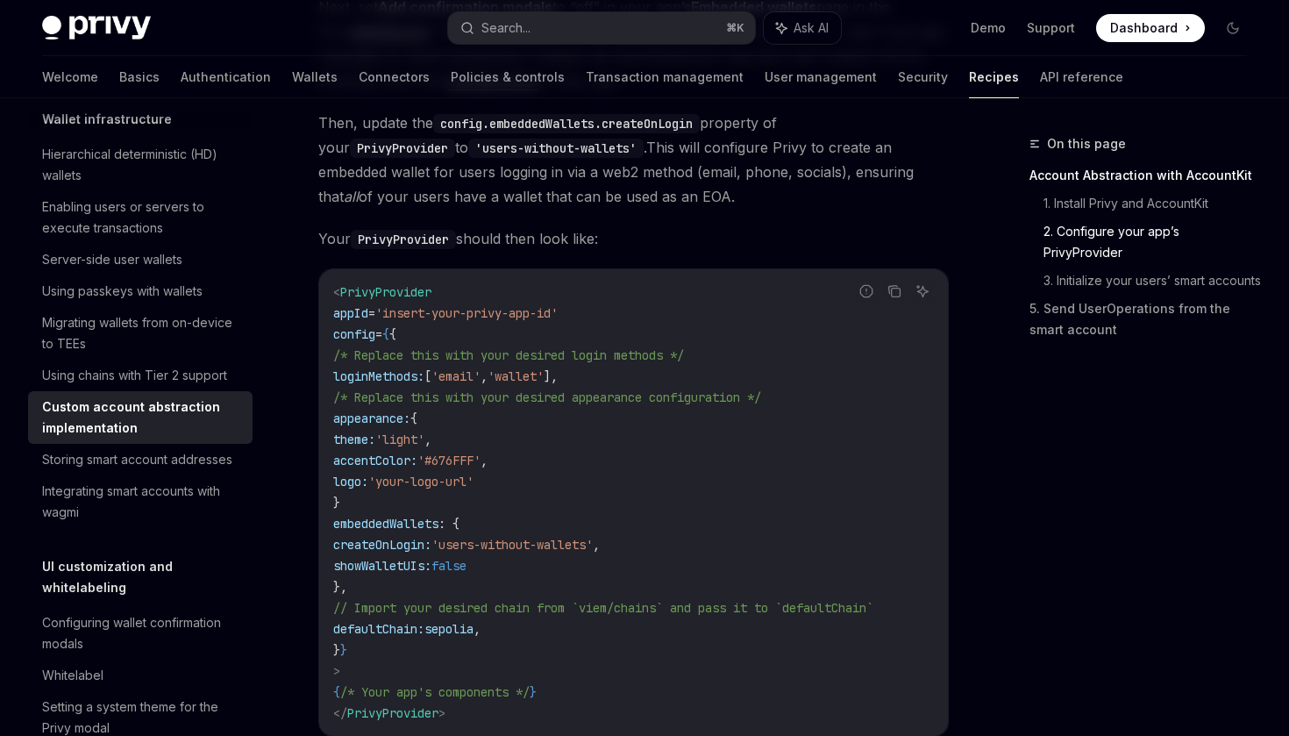
click at [540, 196] on span "Then, update the config.embeddedWallets.createOnLogin property of your PrivyPro…" at bounding box center [633, 159] width 631 height 98
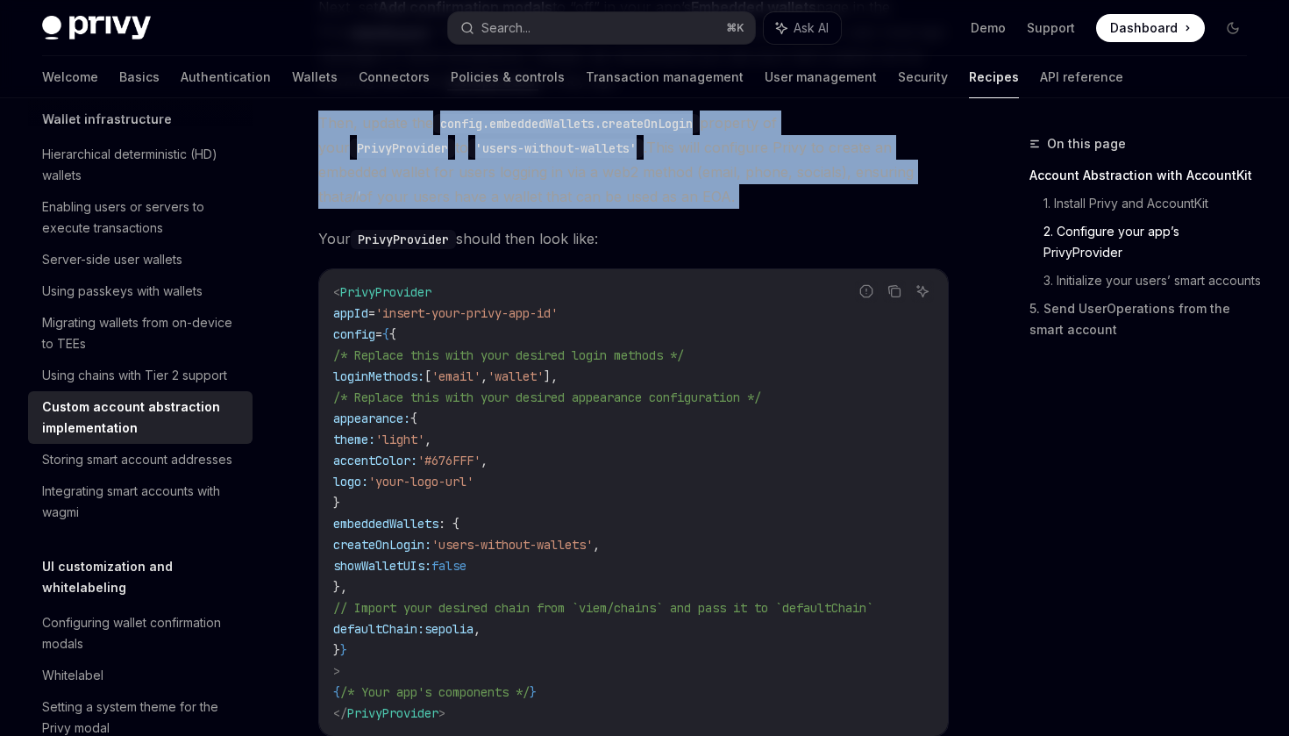
click at [575, 208] on span "Then, update the config.embeddedWallets.createOnLogin property of your PrivyPro…" at bounding box center [633, 159] width 631 height 98
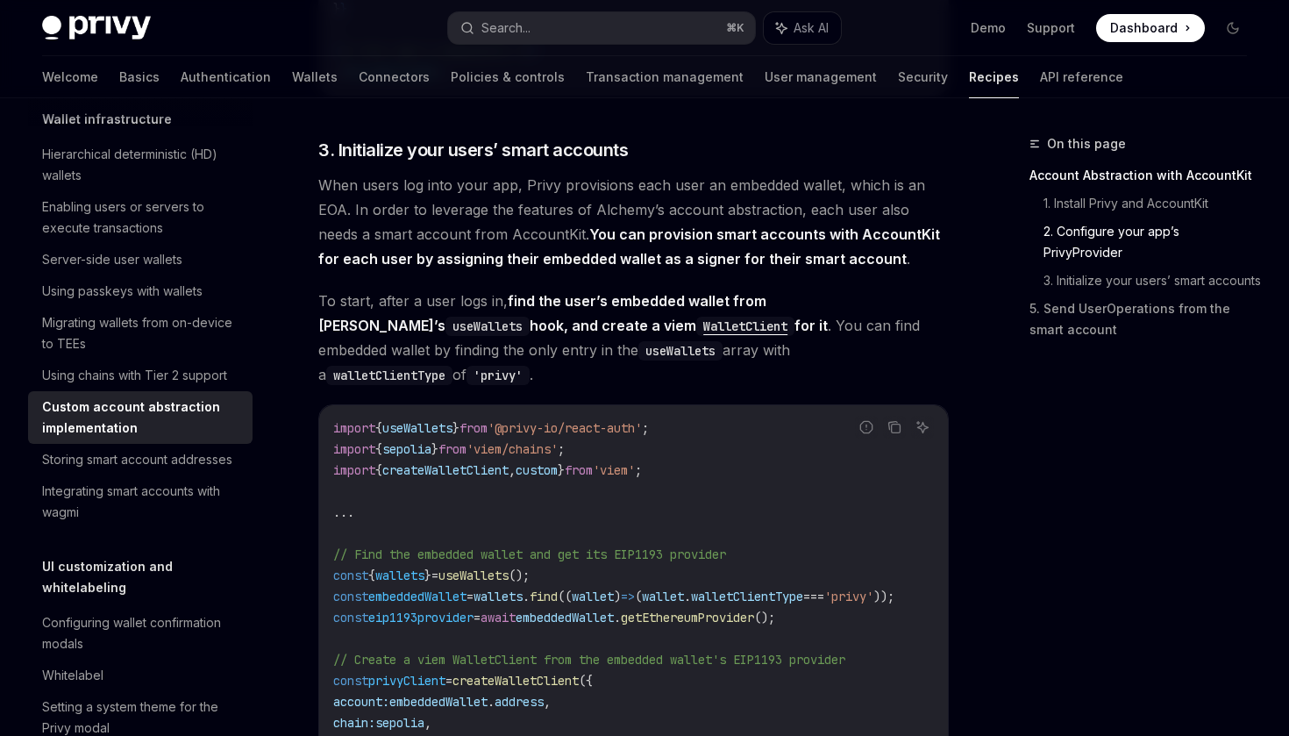
scroll to position [1592, 0]
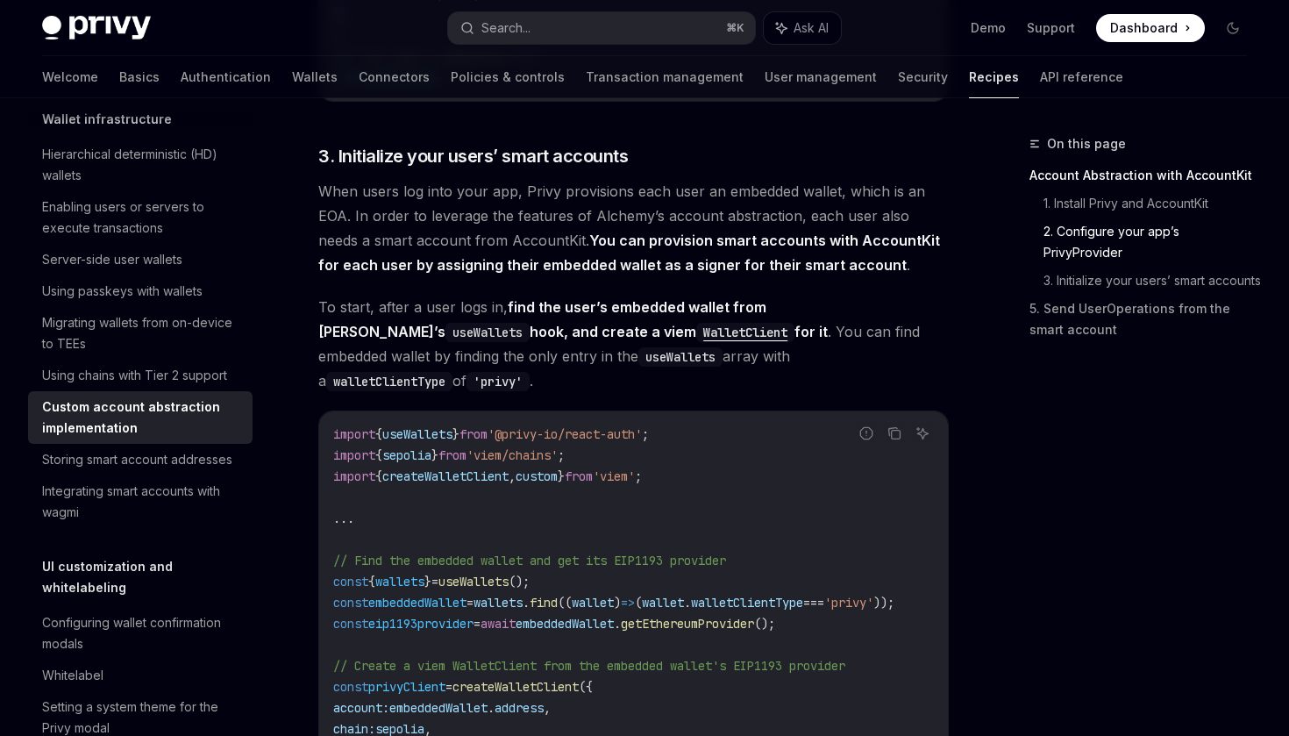
click at [411, 198] on span "When users log into your app, Privy provisions each user an embedded wallet, wh…" at bounding box center [633, 228] width 631 height 98
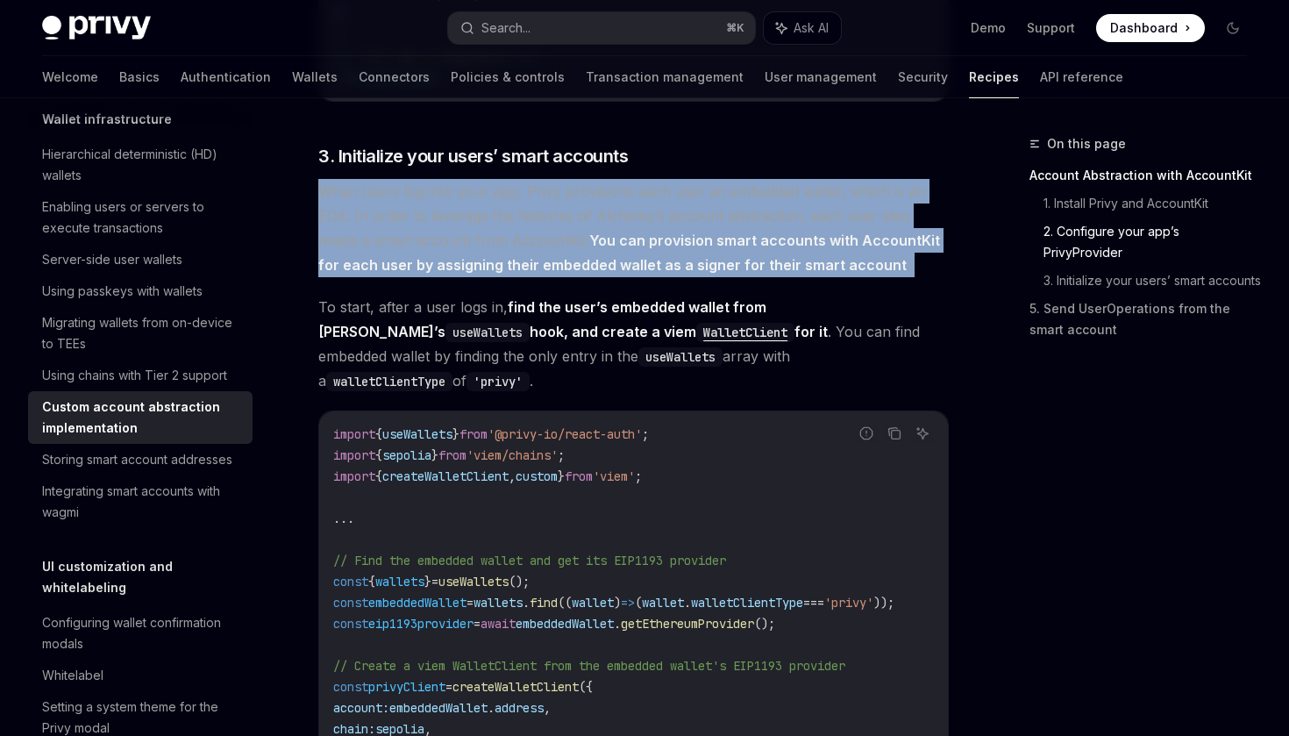
click at [510, 205] on span "When users log into your app, Privy provisions each user an embedded wallet, wh…" at bounding box center [633, 228] width 631 height 98
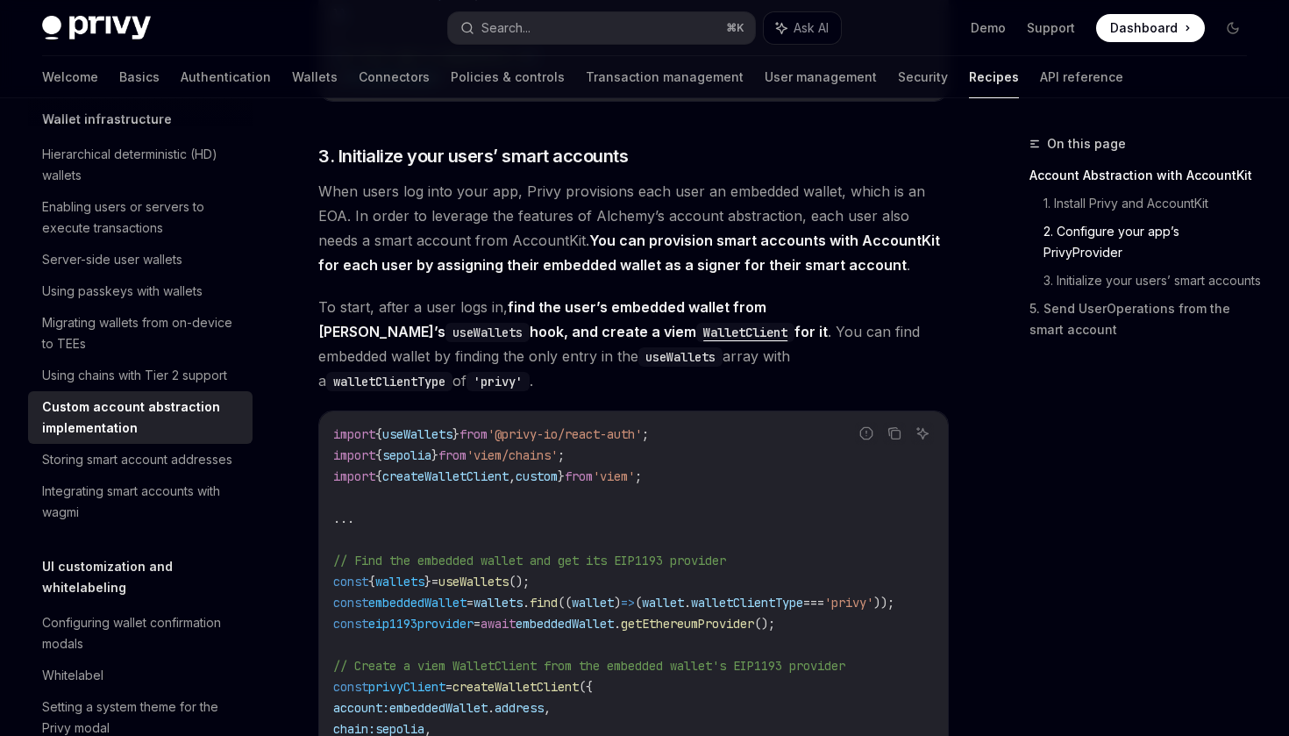
click at [510, 205] on span "When users log into your app, Privy provisions each user an embedded wallet, wh…" at bounding box center [633, 228] width 631 height 98
click at [604, 206] on span "When users log into your app, Privy provisions each user an embedded wallet, wh…" at bounding box center [633, 228] width 631 height 98
click at [674, 204] on span "When users log into your app, Privy provisions each user an embedded wallet, wh…" at bounding box center [633, 228] width 631 height 98
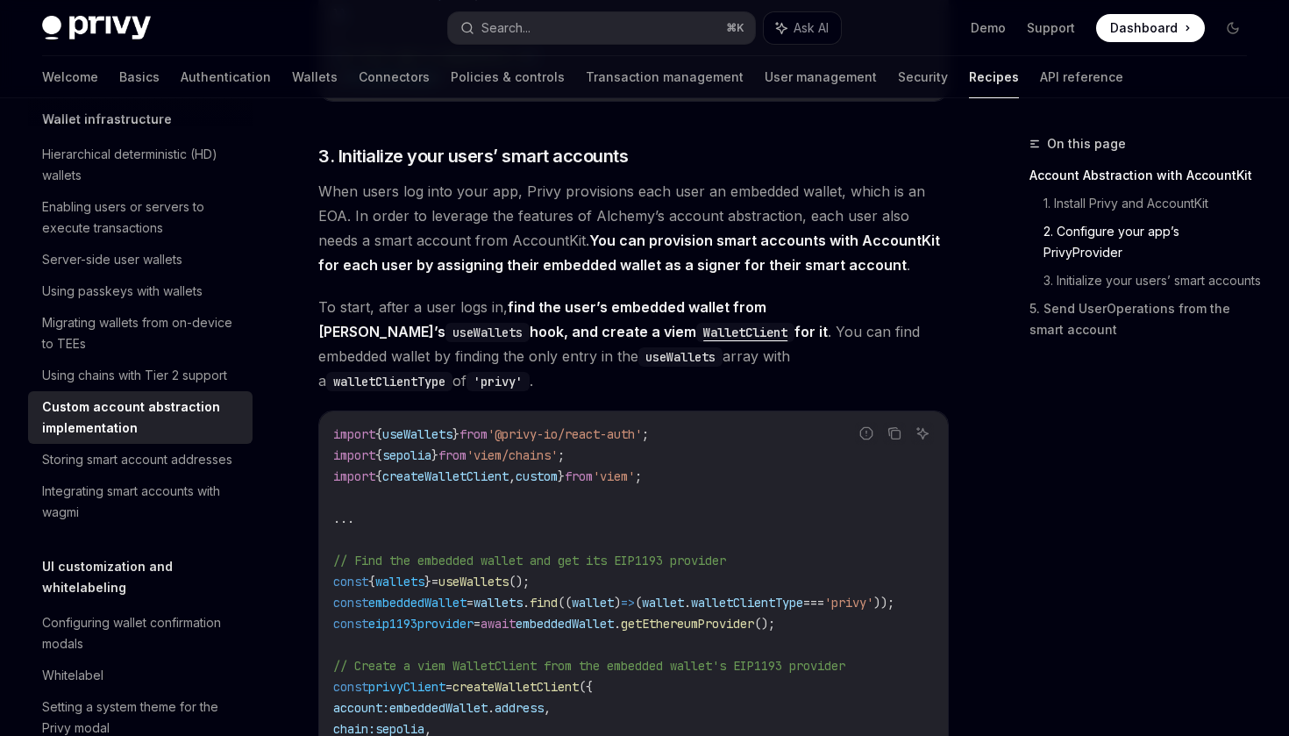
click at [721, 205] on span "When users log into your app, Privy provisions each user an embedded wallet, wh…" at bounding box center [633, 228] width 631 height 98
click at [768, 204] on span "When users log into your app, Privy provisions each user an embedded wallet, wh…" at bounding box center [633, 228] width 631 height 98
click at [814, 204] on span "When users log into your app, Privy provisions each user an embedded wallet, wh…" at bounding box center [633, 228] width 631 height 98
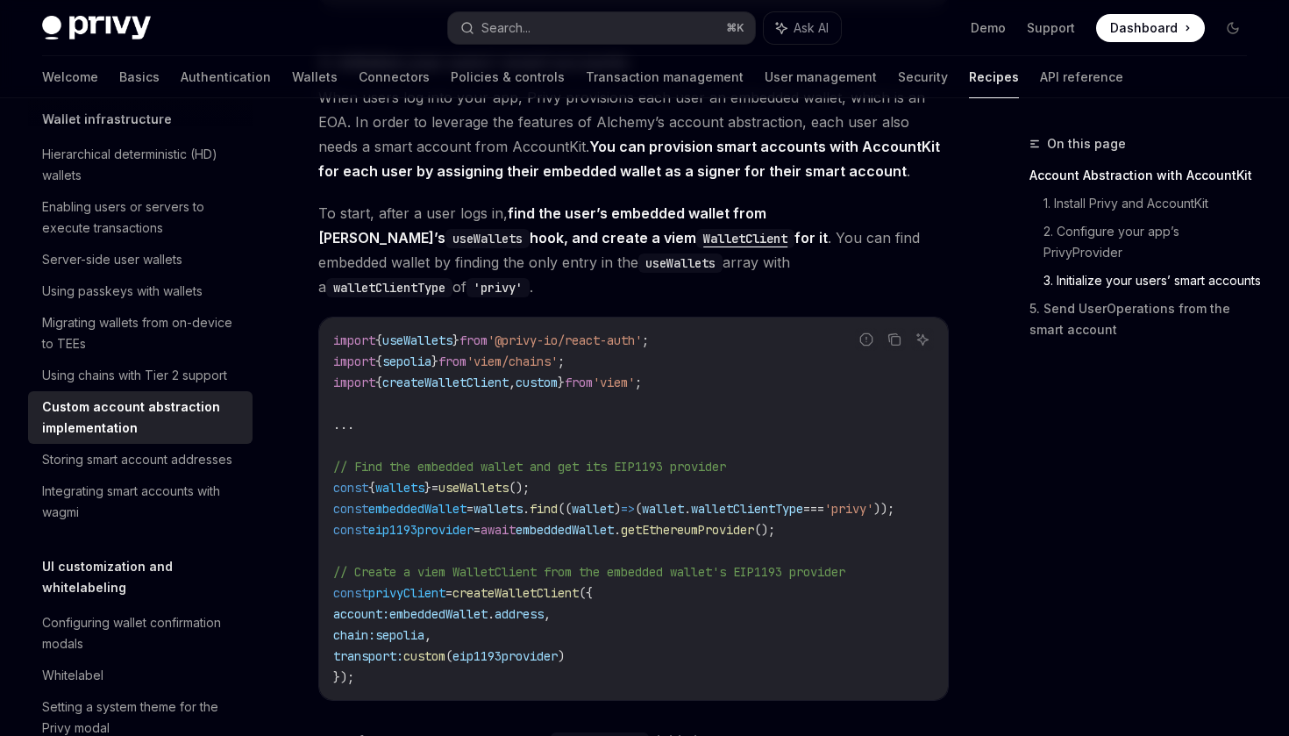
scroll to position [1689, 0]
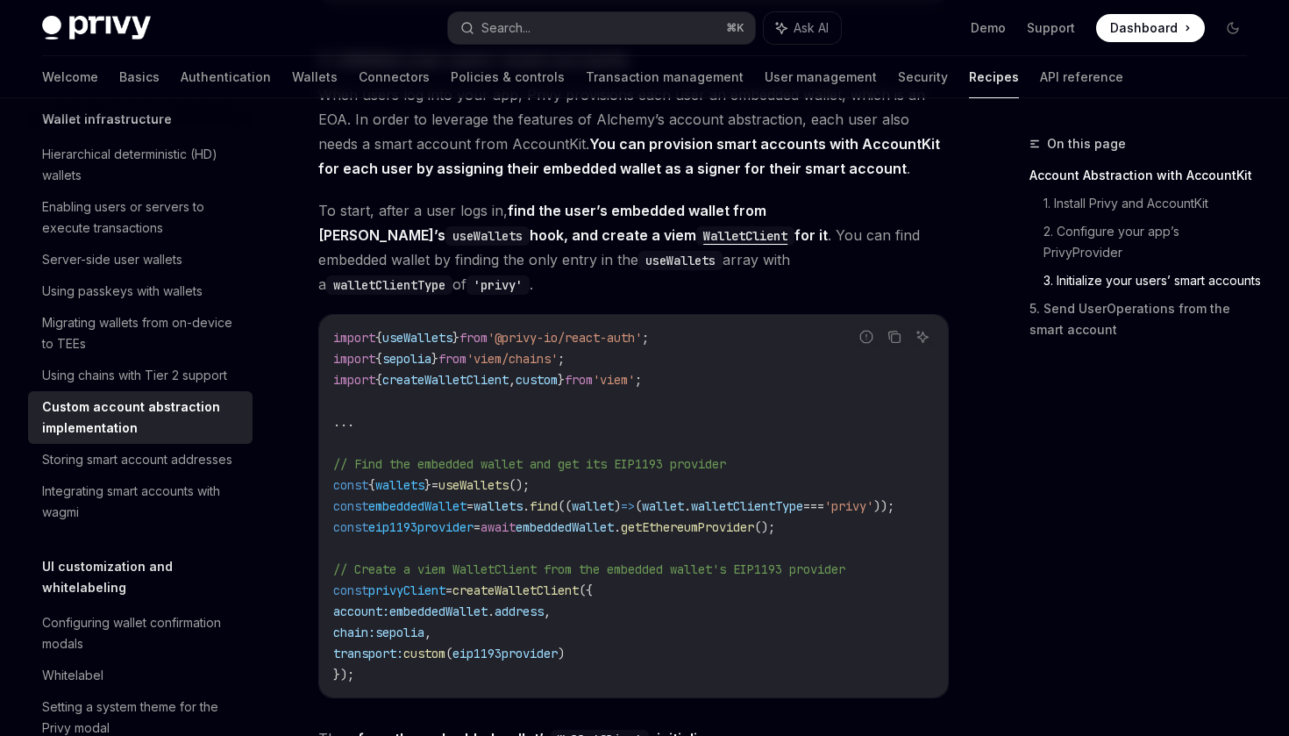
click at [659, 149] on strong "You can provision smart accounts with AccountKit for each user by assigning the…" at bounding box center [629, 156] width 622 height 42
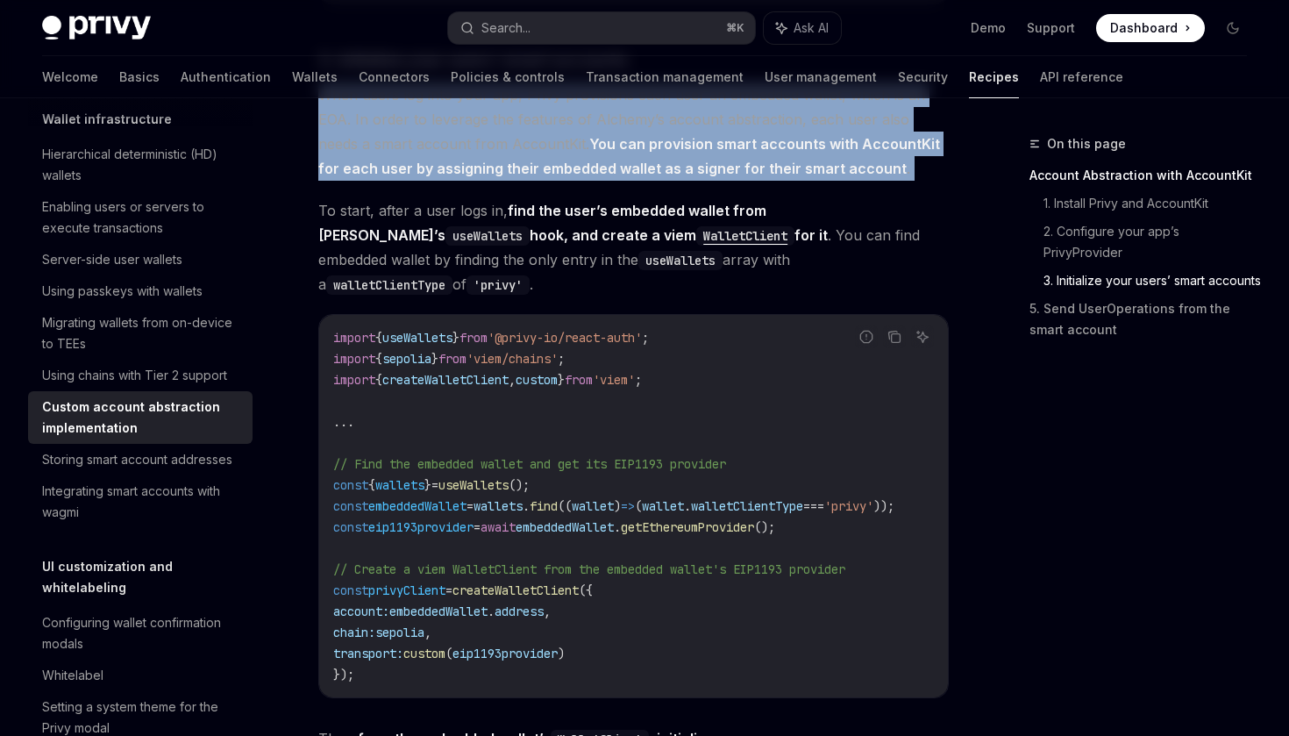
click at [738, 153] on strong "You can provision smart accounts with AccountKit for each user by assigning the…" at bounding box center [629, 156] width 622 height 42
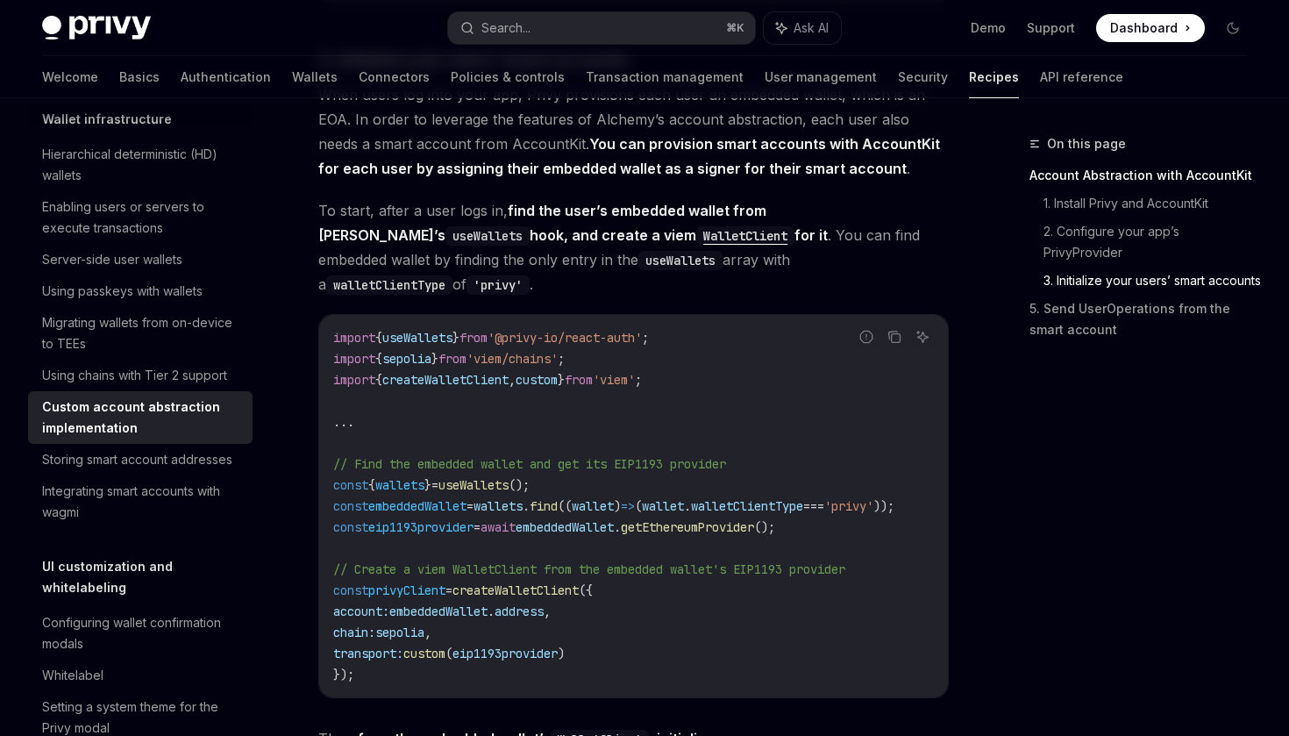
click at [450, 177] on strong "You can provision smart accounts with AccountKit for each user by assigning the…" at bounding box center [629, 156] width 622 height 42
click at [559, 177] on strong "You can provision smart accounts with AccountKit for each user by assigning the…" at bounding box center [629, 156] width 622 height 42
click at [608, 177] on strong "You can provision smart accounts with AccountKit for each user by assigning the…" at bounding box center [629, 156] width 622 height 42
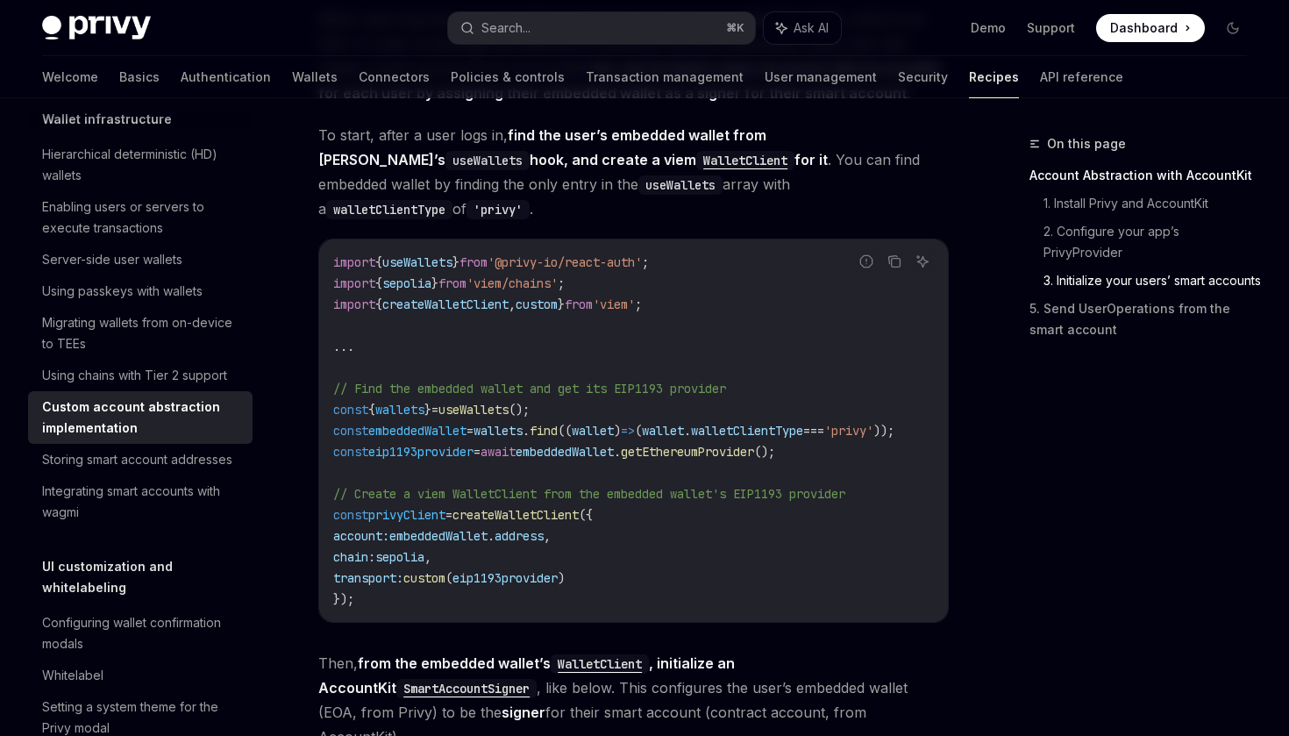
scroll to position [1785, 0]
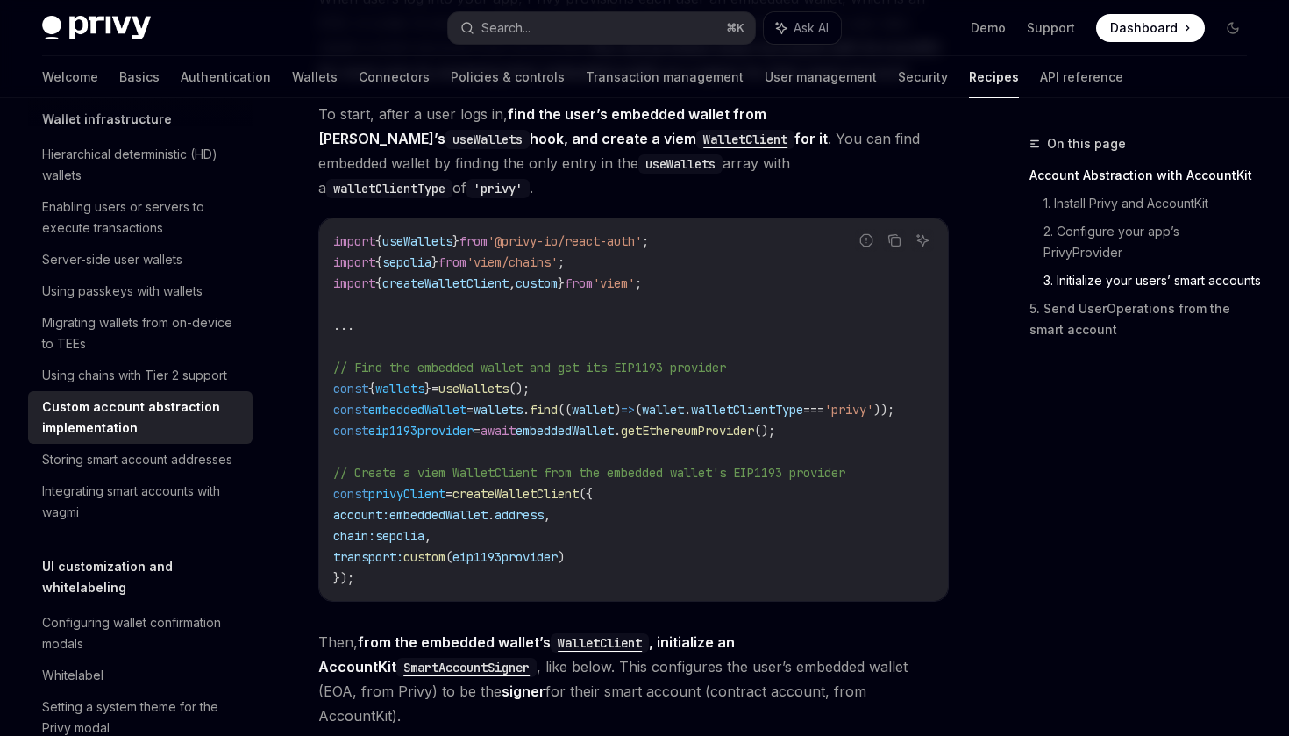
click at [581, 144] on strong "find the user’s embedded wallet from [PERSON_NAME]’s useWallets hook, and creat…" at bounding box center [572, 126] width 509 height 42
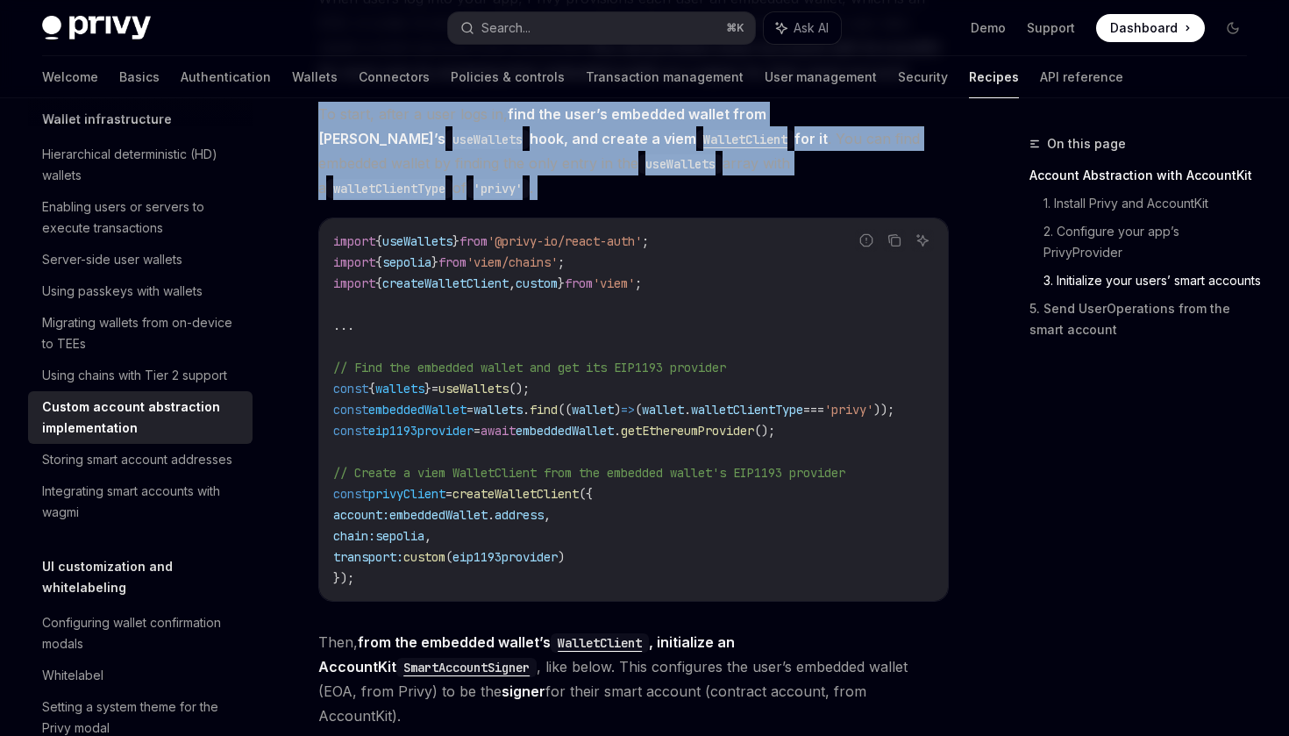
click at [616, 143] on span "To start, after a user logs in, find the user’s embedded wallet from [PERSON_NA…" at bounding box center [633, 151] width 631 height 98
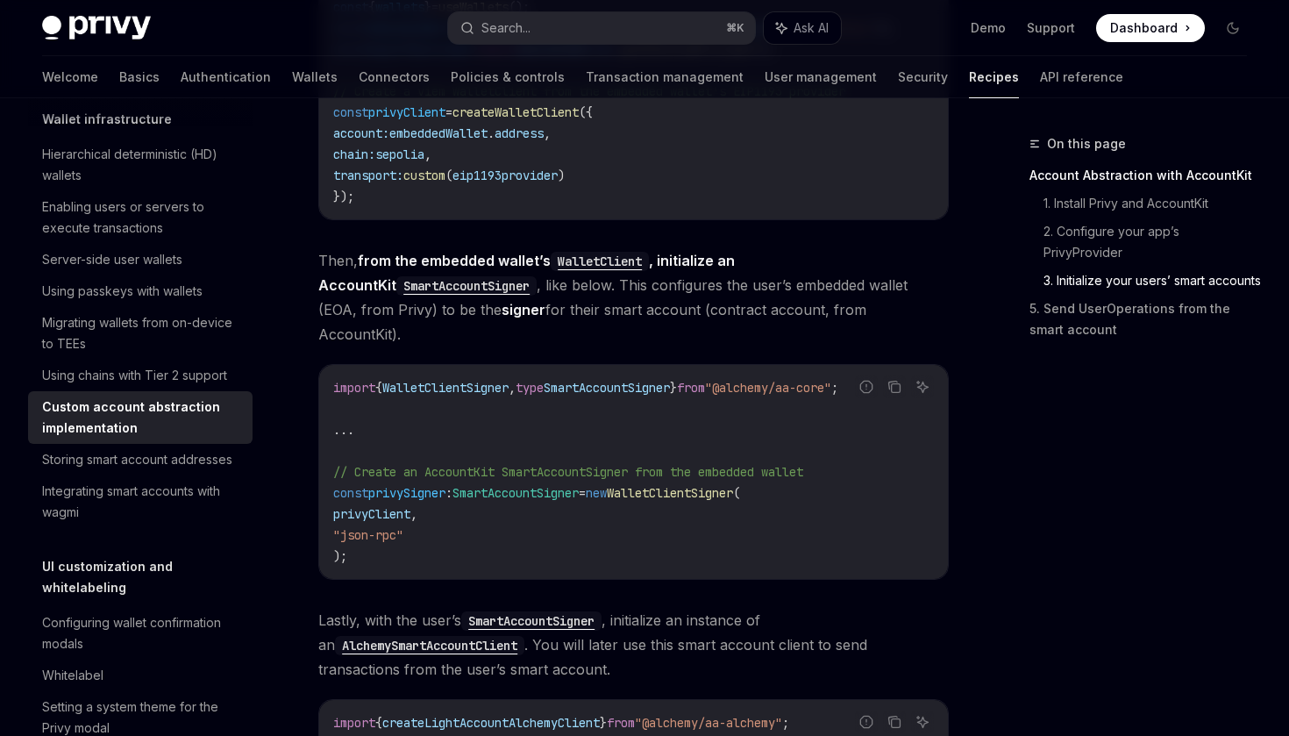
scroll to position [2168, 0]
click at [502, 251] on strong "from the embedded wallet’s WalletClient , initialize an AccountKit SmartAccount…" at bounding box center [526, 272] width 417 height 42
click at [608, 291] on span "Then, from the embedded wallet’s WalletClient , initialize an AccountKit SmartA…" at bounding box center [633, 296] width 631 height 98
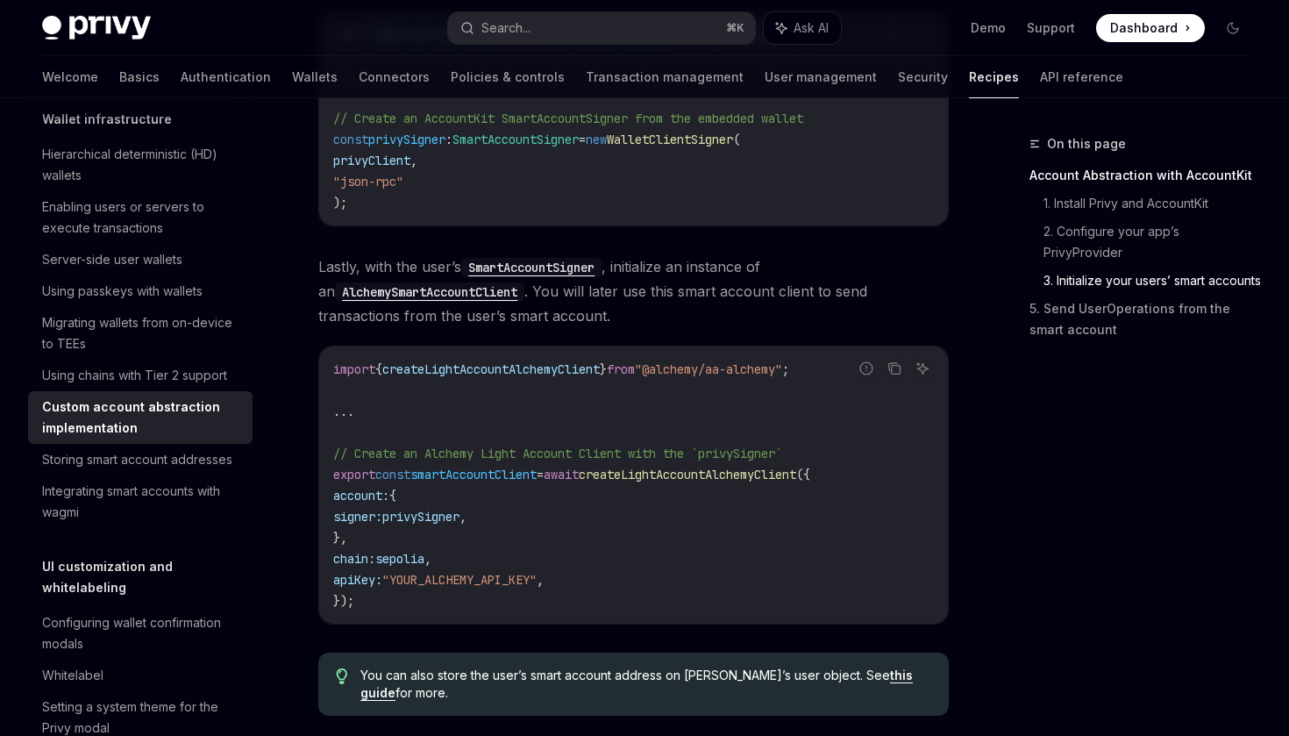
scroll to position [2522, 0]
click at [688, 253] on span "Lastly, with the user’s SmartAccountSigner , initialize an instance of an Alche…" at bounding box center [633, 290] width 631 height 74
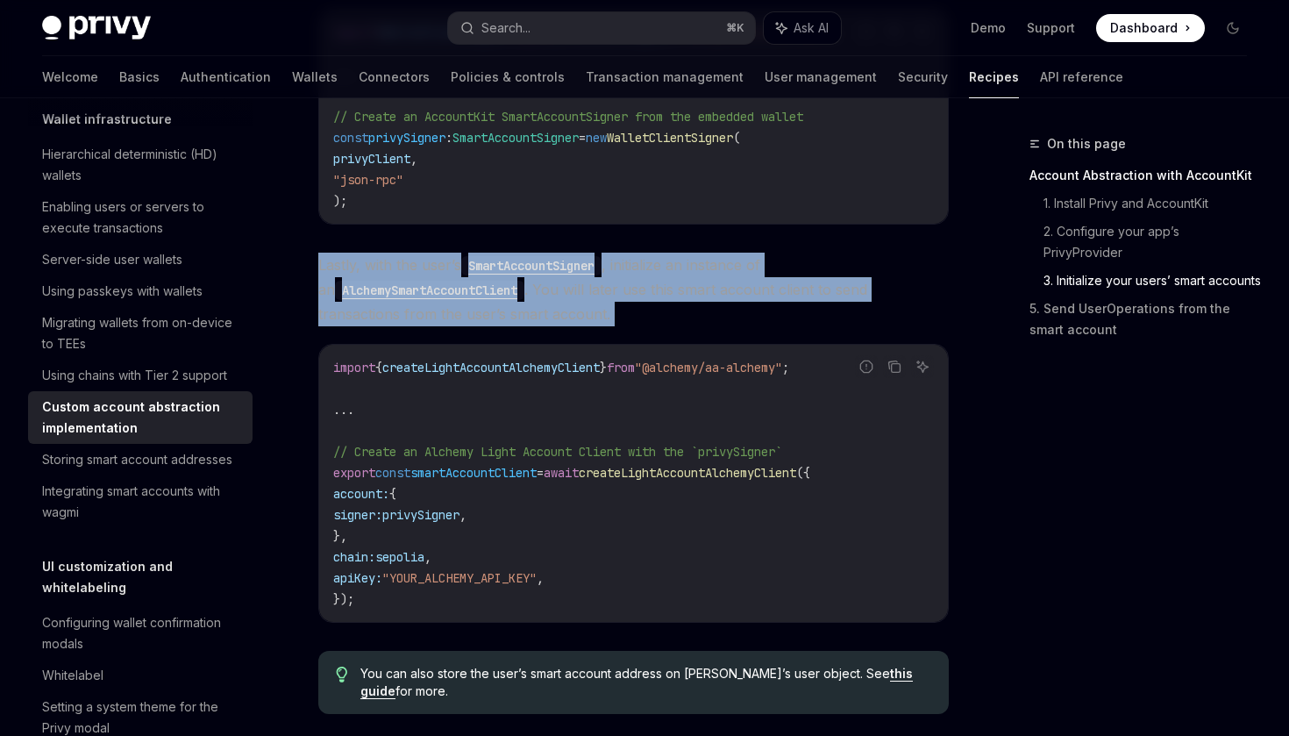
click at [730, 253] on span "Lastly, with the user’s SmartAccountSigner , initialize an instance of an Alche…" at bounding box center [633, 290] width 631 height 74
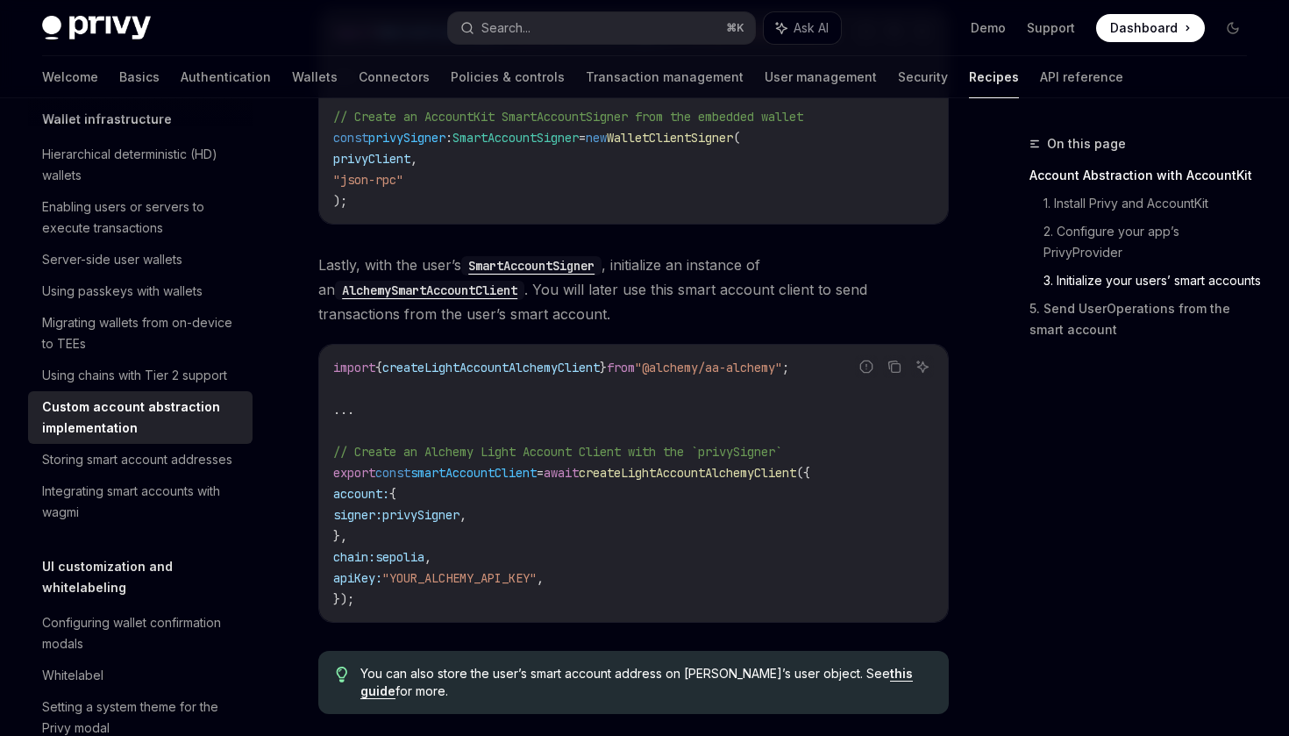
click at [755, 257] on span "Lastly, with the user’s SmartAccountSigner , initialize an instance of an Alche…" at bounding box center [633, 290] width 631 height 74
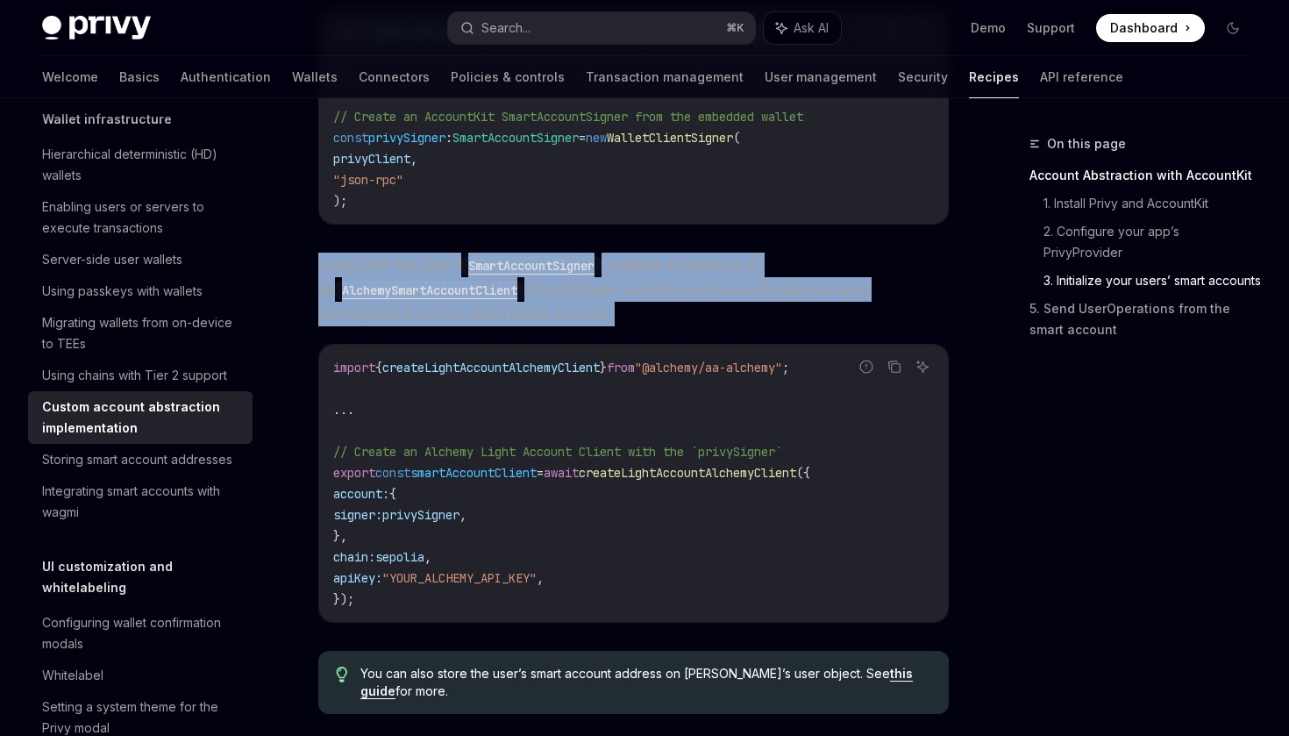
click at [775, 259] on span "Lastly, with the user’s SmartAccountSigner , initialize an instance of an Alche…" at bounding box center [633, 290] width 631 height 74
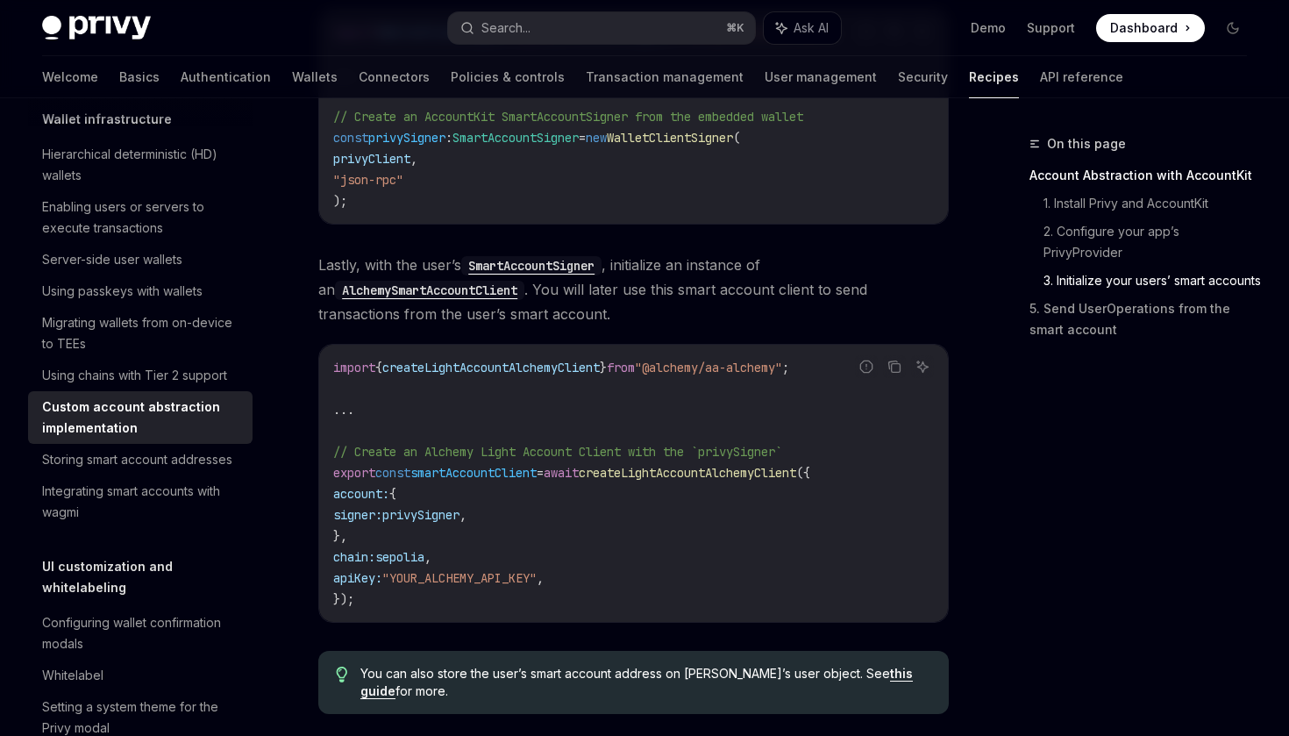
click at [670, 253] on span "Lastly, with the user’s SmartAccountSigner , initialize an instance of an Alche…" at bounding box center [633, 290] width 631 height 74
click at [624, 268] on span "Lastly, with the user’s SmartAccountSigner , initialize an instance of an Alche…" at bounding box center [633, 290] width 631 height 74
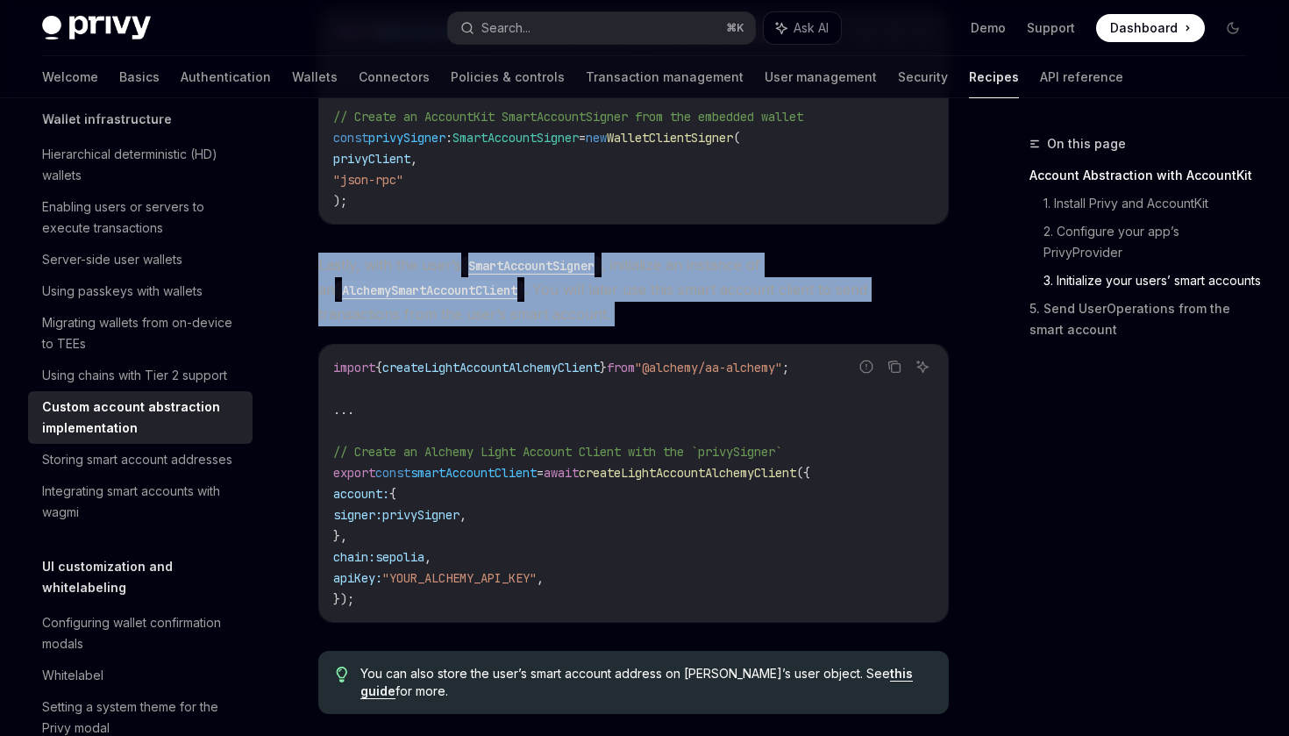
click at [663, 269] on span "Lastly, with the user’s SmartAccountSigner , initialize an instance of an Alche…" at bounding box center [633, 290] width 631 height 74
